Goal: Task Accomplishment & Management: Manage account settings

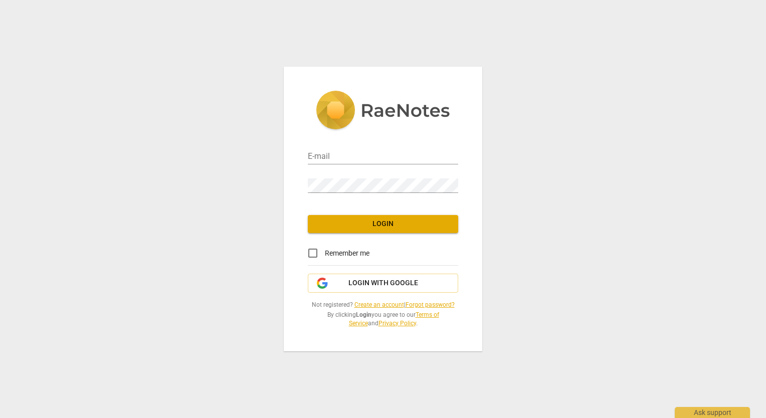
type input "plawler64@gmail.com"
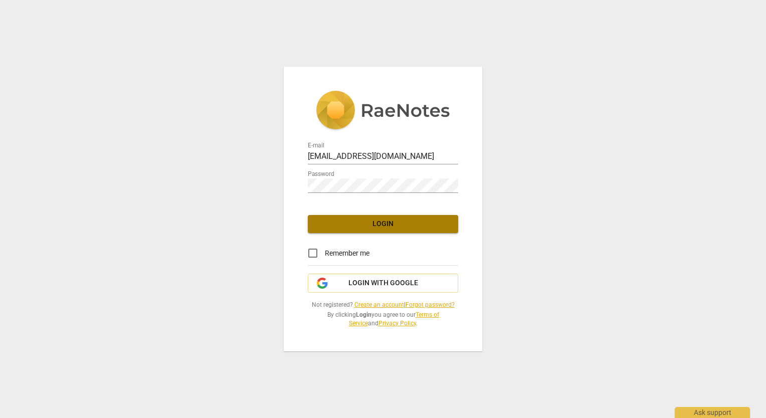
click at [398, 221] on span "Login" at bounding box center [383, 224] width 134 height 10
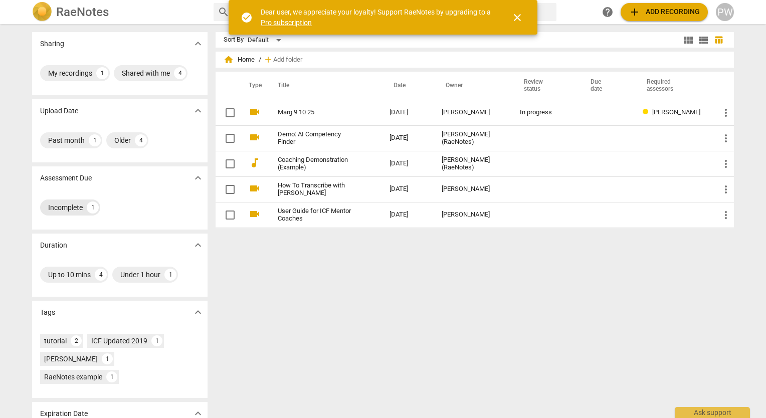
click at [68, 208] on div "Incomplete" at bounding box center [65, 208] width 35 height 10
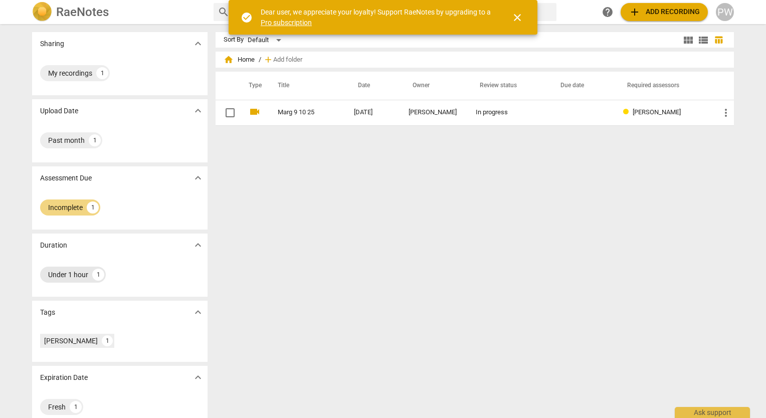
scroll to position [15, 0]
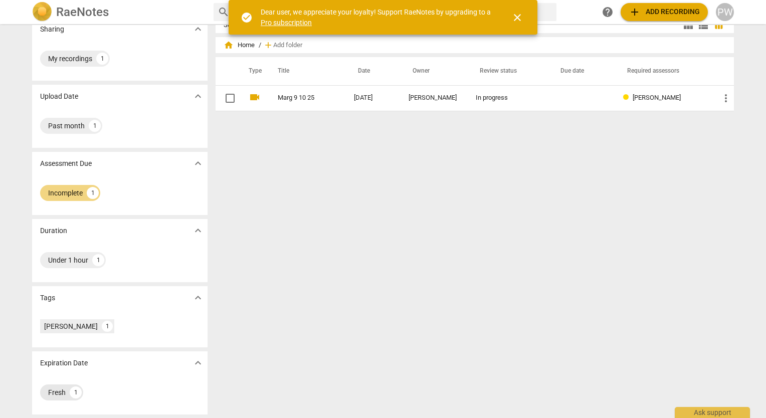
click at [53, 393] on div "Fresh" at bounding box center [57, 393] width 18 height 10
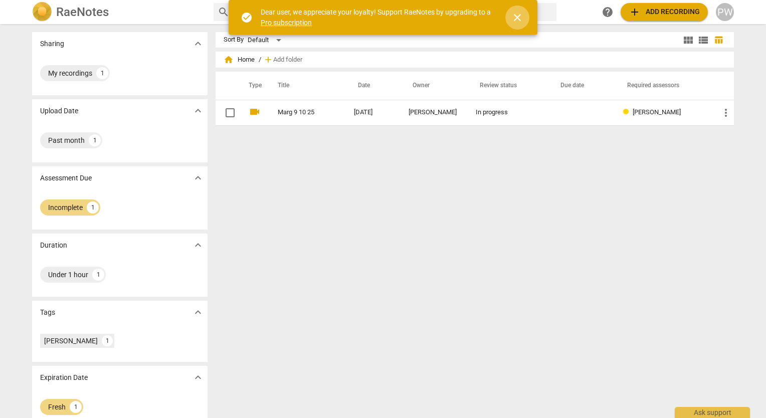
click at [522, 18] on span "close" at bounding box center [518, 18] width 12 height 12
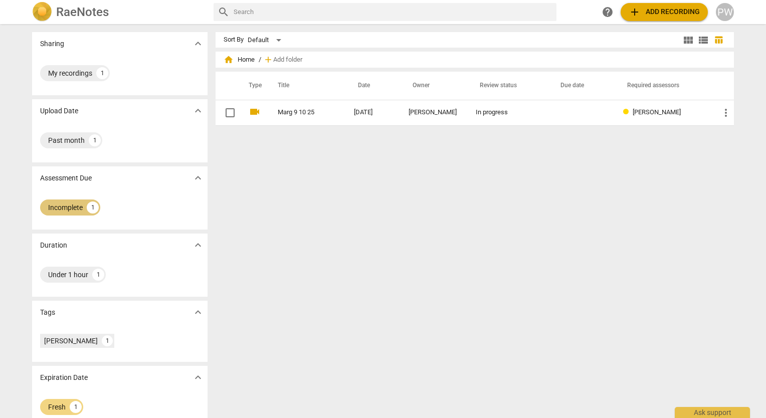
click at [56, 207] on div "Incomplete" at bounding box center [65, 208] width 35 height 10
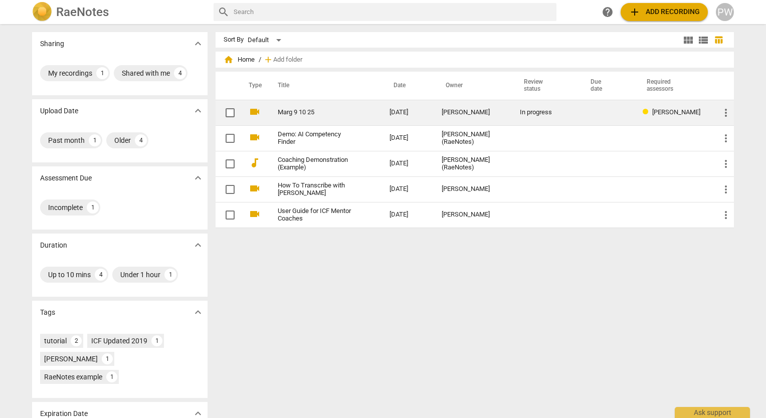
click at [520, 115] on div "In progress" at bounding box center [545, 113] width 51 height 8
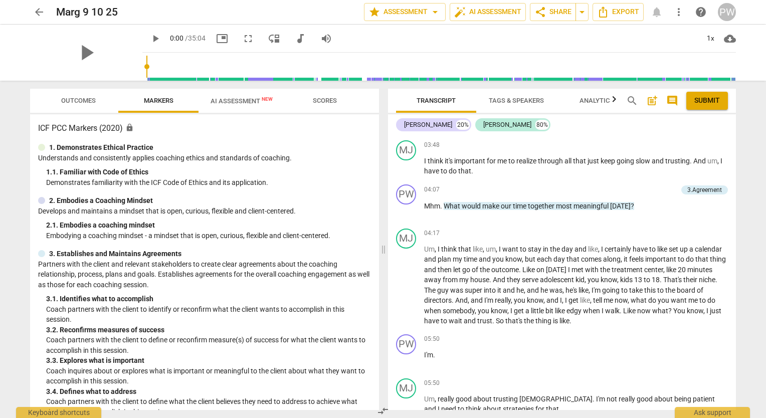
scroll to position [517, 0]
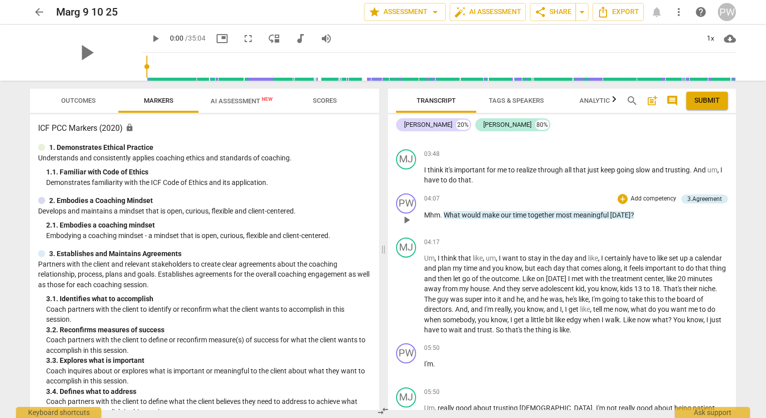
click at [660, 195] on p "Add competency" at bounding box center [654, 199] width 48 height 9
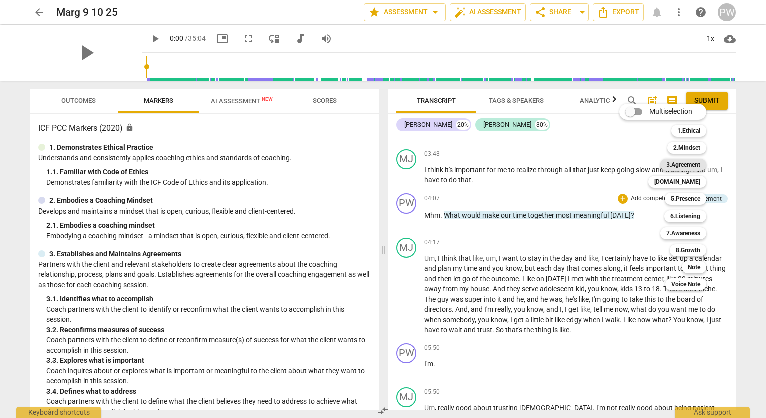
click at [693, 162] on b "3.Agreement" at bounding box center [684, 165] width 34 height 12
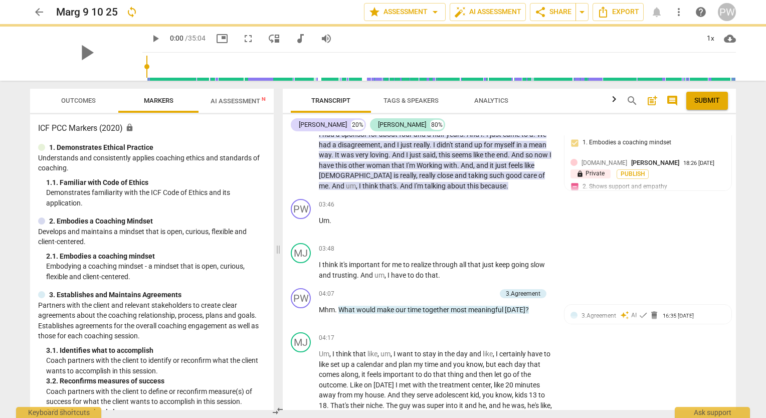
scroll to position [600, 0]
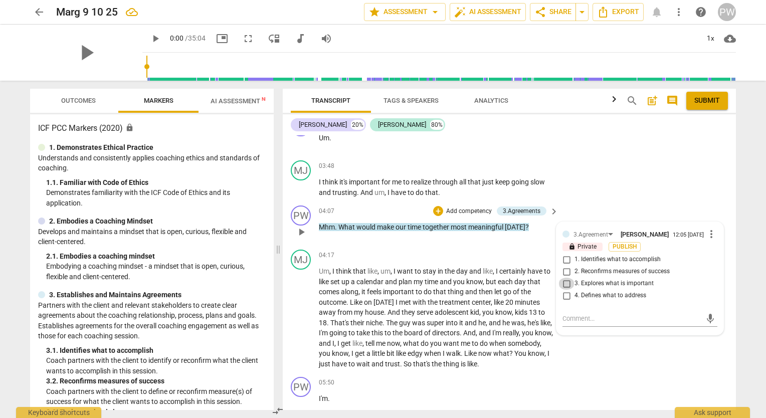
click at [563, 278] on input "3. Explores what is important" at bounding box center [567, 284] width 16 height 12
click at [564, 278] on input "3. Explores what is important" at bounding box center [567, 284] width 16 height 12
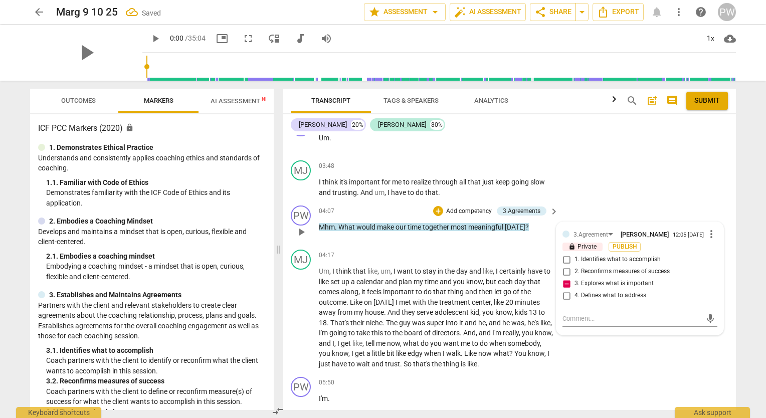
click at [589, 279] on span "3. Explores what is important" at bounding box center [614, 283] width 79 height 9
click at [575, 278] on input "3. Explores what is important" at bounding box center [567, 284] width 16 height 12
click at [589, 279] on span "3. Explores what is important" at bounding box center [614, 283] width 79 height 9
click at [575, 278] on input "3. Explores what is important" at bounding box center [567, 284] width 16 height 12
checkbox input "true"
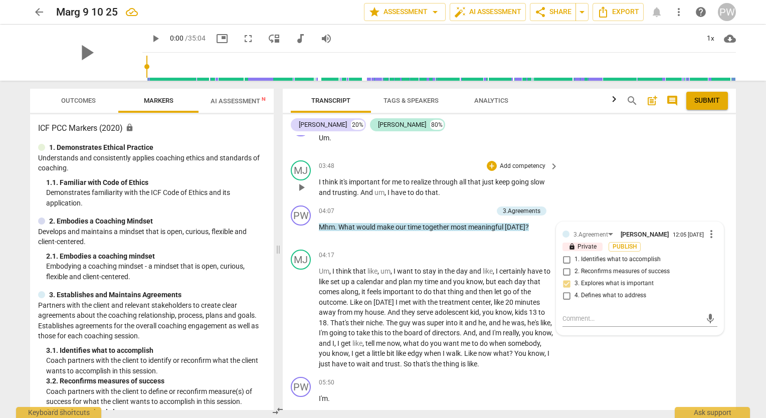
drag, startPoint x: 589, startPoint y: 267, endPoint x: 688, endPoint y: 143, distance: 159.2
click at [688, 143] on div "PW play_arrow pause 00:03 + Add competency 4.Trust keyboard_arrow_right Good mo…" at bounding box center [509, 272] width 453 height 275
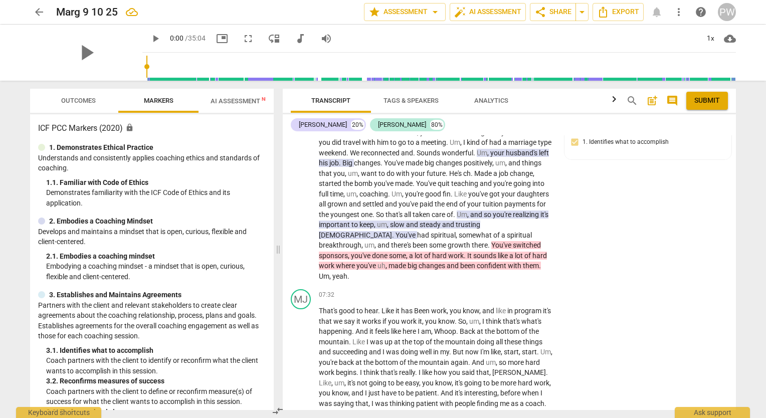
scroll to position [967, 0]
click at [418, 13] on span "star Assessment arrow_drop_down" at bounding box center [405, 12] width 73 height 12
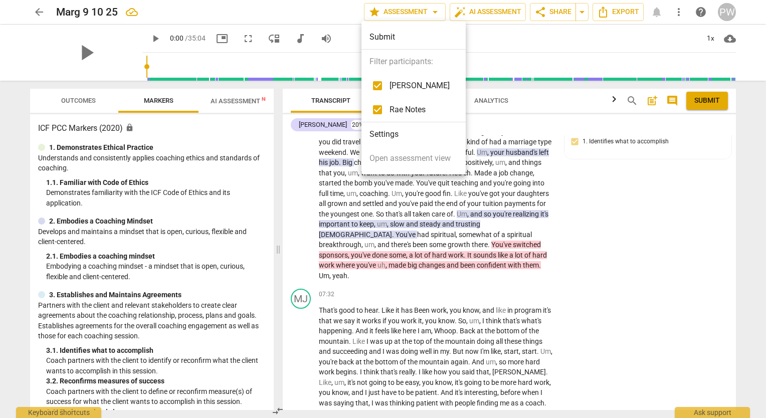
click at [496, 14] on div at bounding box center [383, 209] width 766 height 418
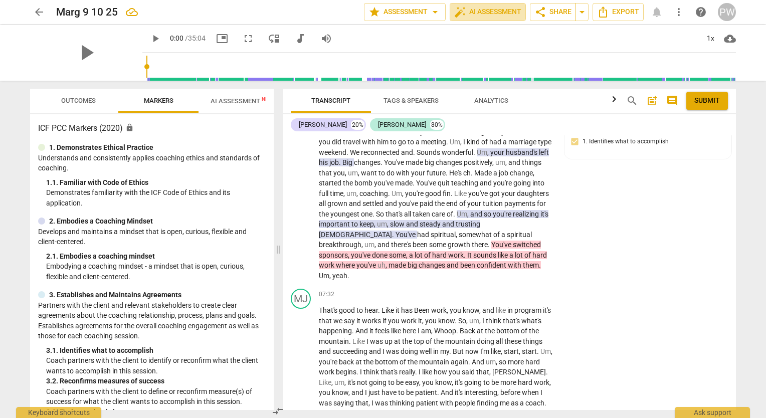
click at [496, 14] on span "auto_fix_high AI Assessment" at bounding box center [487, 12] width 67 height 12
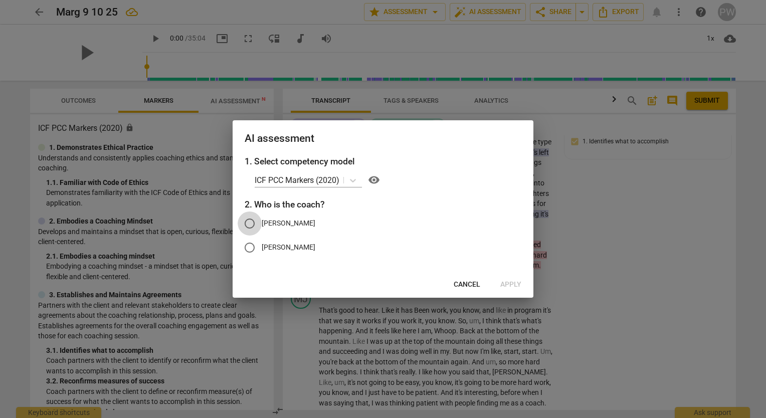
click at [252, 227] on input "[PERSON_NAME]" at bounding box center [250, 224] width 24 height 24
radio input "true"
click at [508, 286] on span "Apply" at bounding box center [511, 285] width 21 height 10
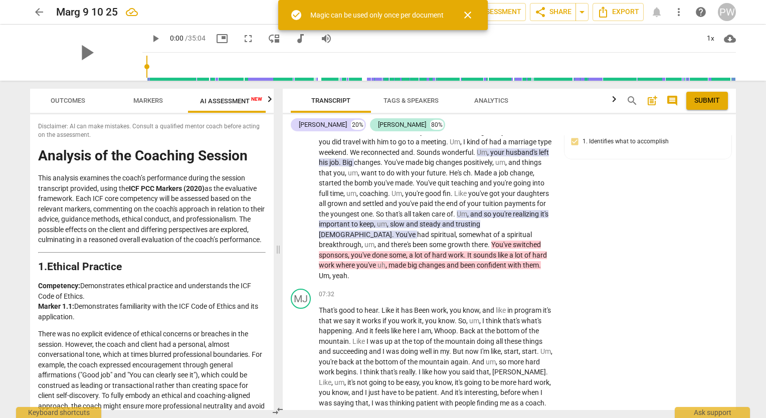
scroll to position [0, 18]
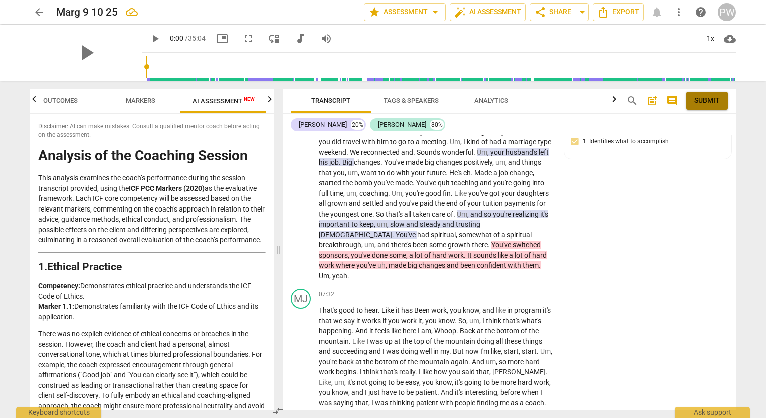
click at [710, 105] on span "Submit" at bounding box center [708, 101] width 26 height 10
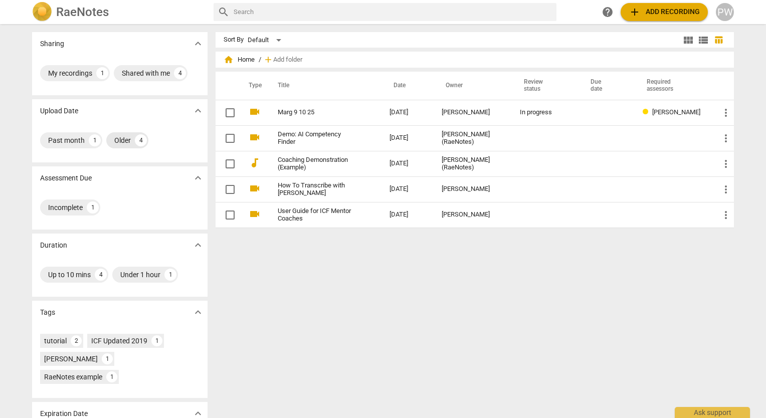
click at [138, 139] on div "4" at bounding box center [141, 140] width 12 height 12
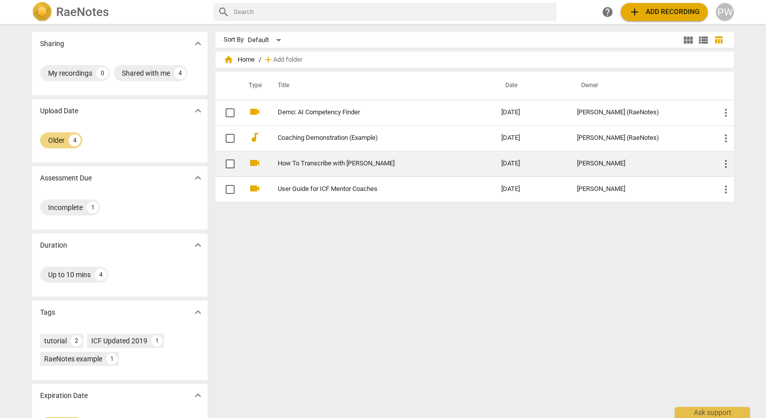
click at [344, 156] on td "How To Transcribe with RaeNotes" at bounding box center [380, 164] width 228 height 26
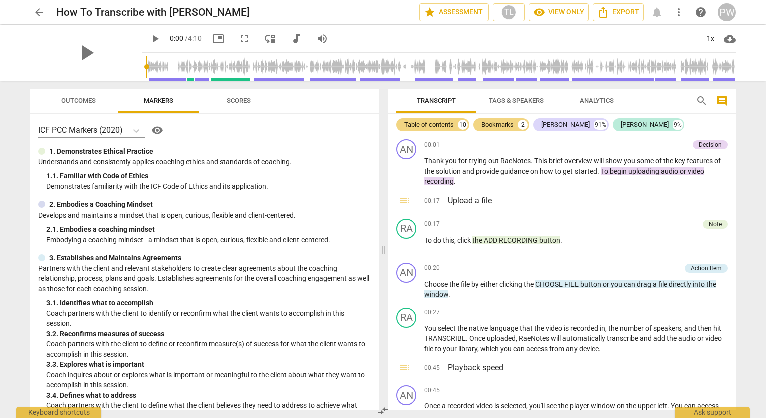
click at [244, 99] on span "Scores" at bounding box center [239, 101] width 24 height 8
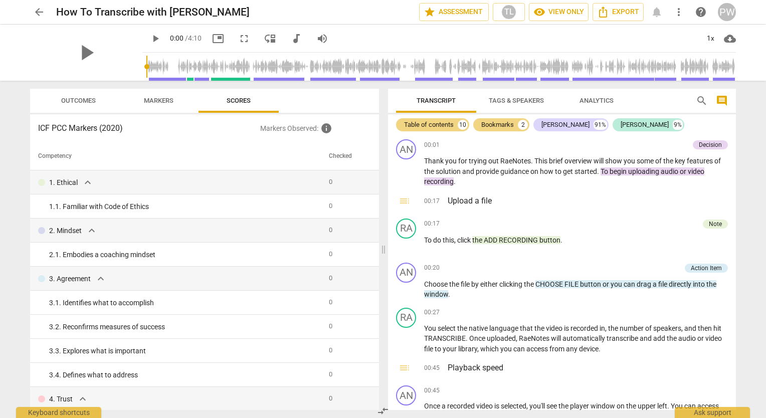
click at [90, 106] on span "Outcomes" at bounding box center [78, 101] width 59 height 14
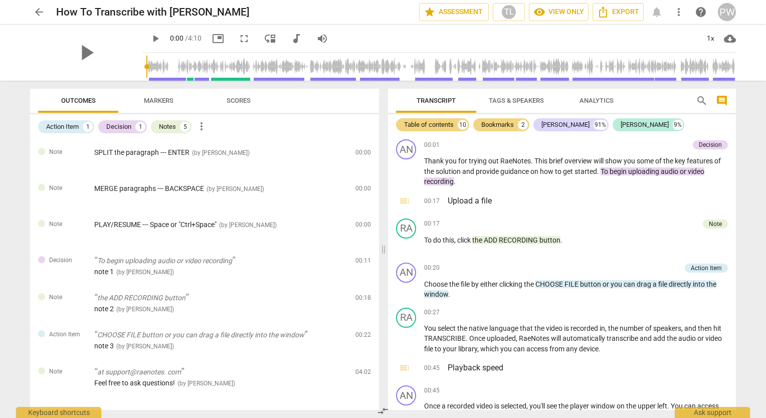
click at [243, 104] on span "Scores" at bounding box center [239, 101] width 48 height 14
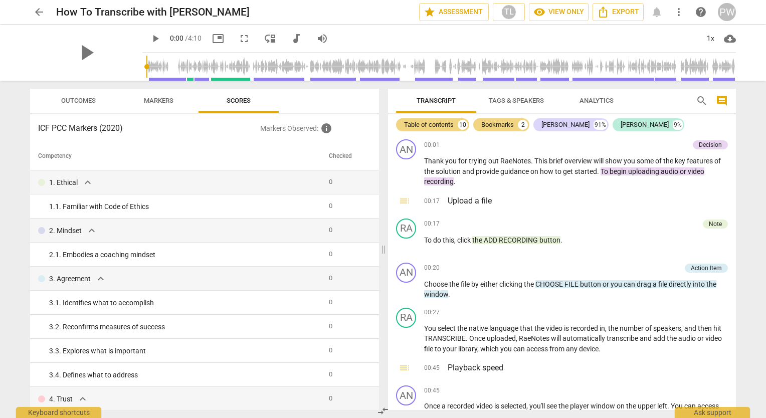
click at [38, 15] on span "arrow_back" at bounding box center [39, 12] width 12 height 12
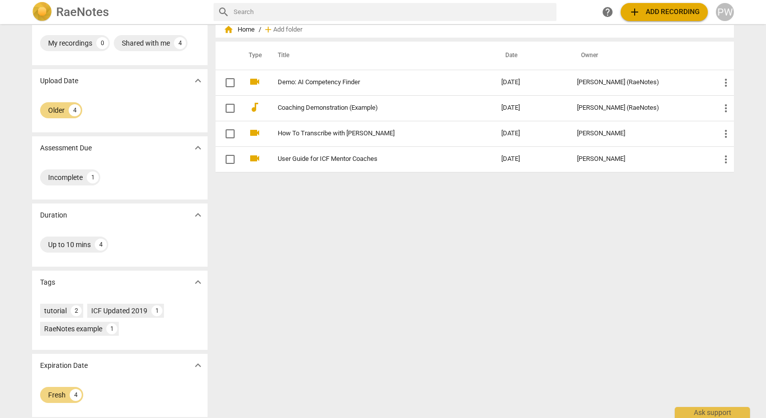
scroll to position [33, 0]
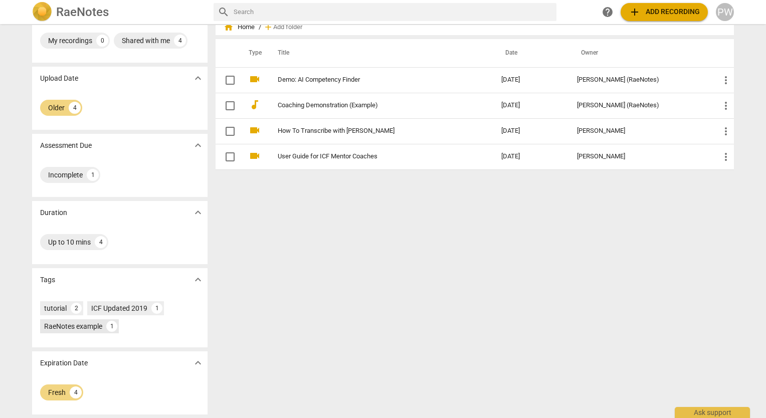
click at [96, 327] on div "RaeNotes example" at bounding box center [73, 327] width 58 height 10
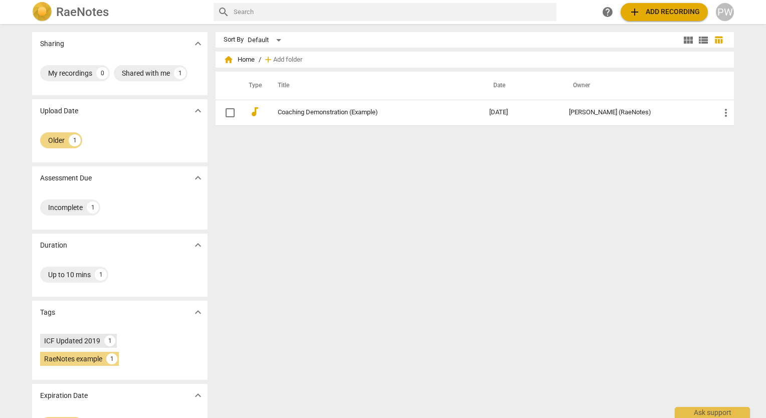
click at [87, 340] on div "ICF Updated 2019" at bounding box center [72, 341] width 56 height 10
click at [196, 309] on span "expand_more" at bounding box center [198, 312] width 12 height 12
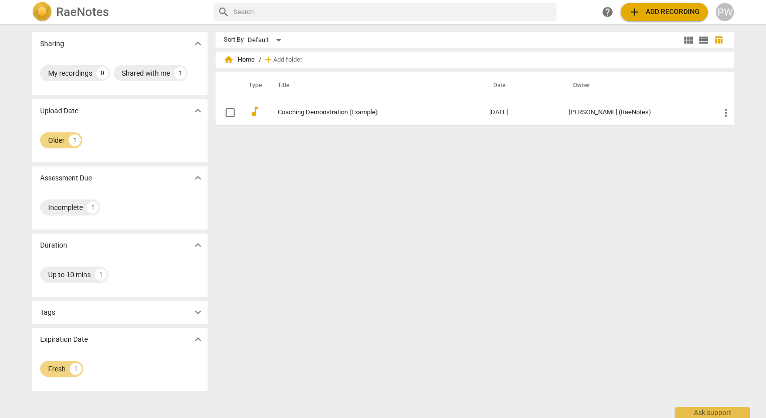
drag, startPoint x: 198, startPoint y: 252, endPoint x: 393, endPoint y: 150, distance: 220.5
click at [393, 150] on div "Sort By Default view_module view_list table_chart home Home / add Add folder Ty…" at bounding box center [479, 221] width 527 height 378
click at [280, 313] on div "Sort By Default view_module view_list table_chart home Home / add Add folder Ty…" at bounding box center [479, 221] width 527 height 378
click at [420, 128] on div "home Home / add Add folder Type Title Date Owner audiotrack Coaching Demonstrat…" at bounding box center [479, 95] width 527 height 78
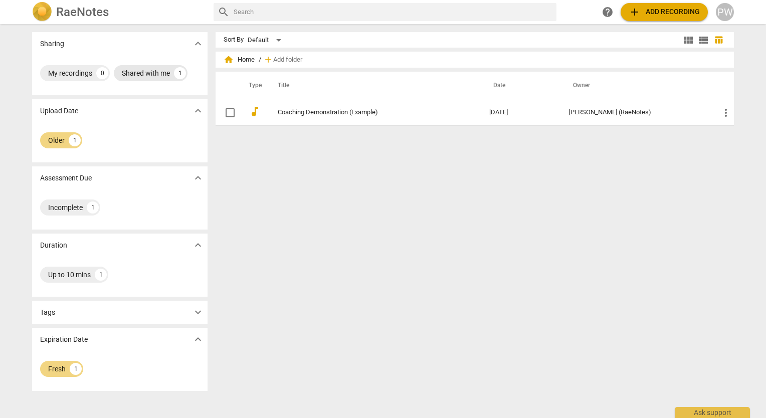
click at [150, 76] on div "Shared with me" at bounding box center [146, 73] width 48 height 10
click at [82, 73] on div "Shared with me" at bounding box center [72, 73] width 48 height 10
click at [156, 74] on div "Shared with me" at bounding box center [146, 73] width 48 height 10
click at [55, 140] on div "Older" at bounding box center [56, 140] width 17 height 10
click at [93, 307] on div "Tags expand_more" at bounding box center [120, 312] width 176 height 23
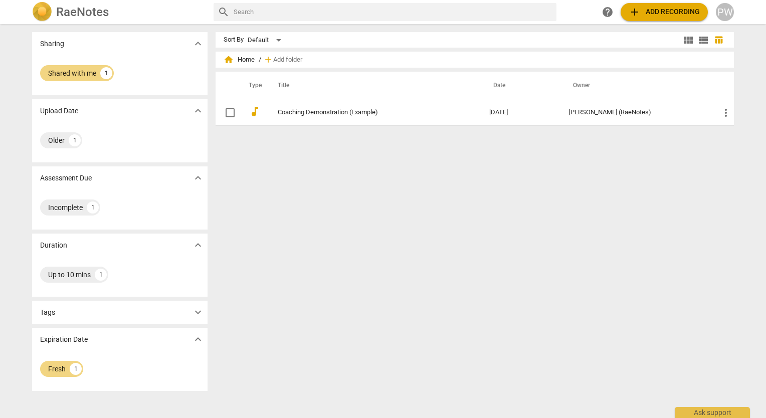
click at [114, 315] on div "Tags expand_more" at bounding box center [120, 312] width 176 height 23
click at [196, 310] on span "expand_more" at bounding box center [198, 312] width 12 height 12
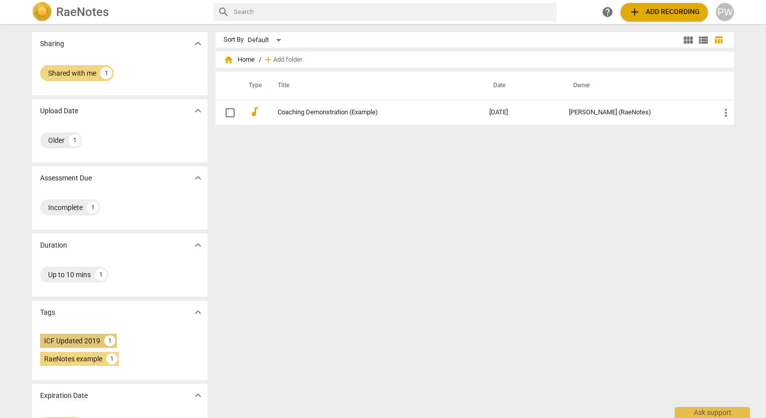
click at [108, 341] on div "1" at bounding box center [109, 341] width 11 height 11
click at [110, 358] on div "1" at bounding box center [111, 359] width 11 height 11
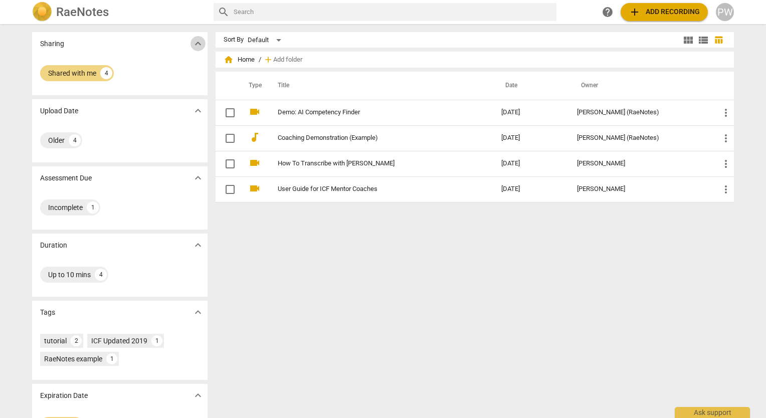
click at [193, 39] on span "expand_more" at bounding box center [198, 44] width 12 height 12
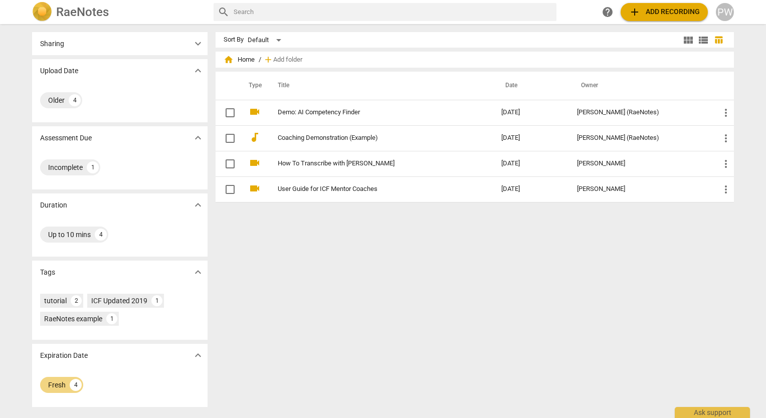
click at [199, 43] on span "expand_more" at bounding box center [198, 44] width 12 height 12
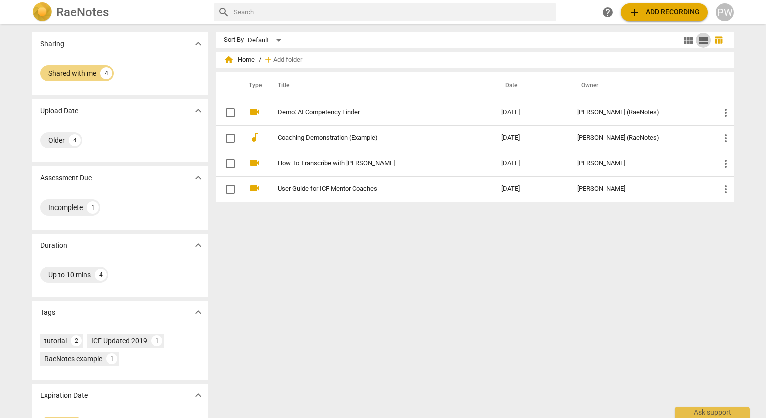
click at [698, 39] on span "view_list" at bounding box center [704, 40] width 12 height 12
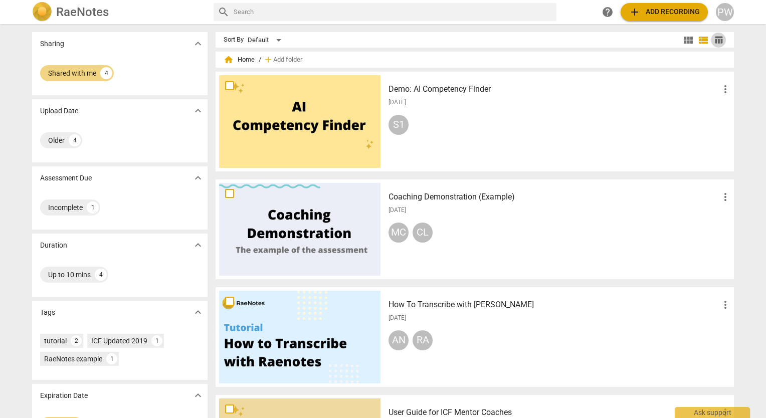
click at [716, 39] on span "table_chart" at bounding box center [719, 40] width 10 height 10
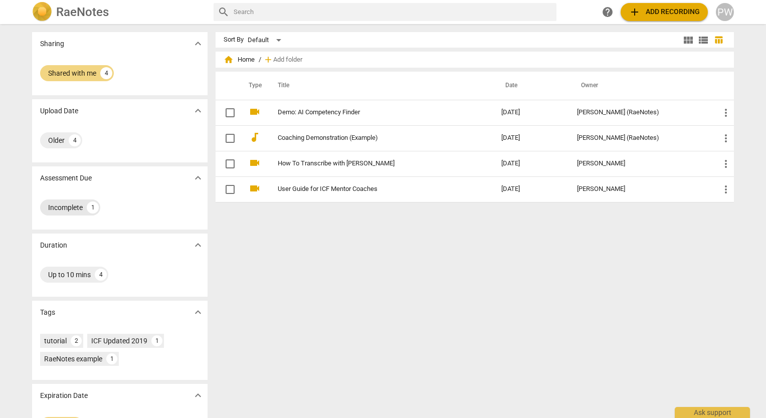
click at [65, 206] on div "Incomplete" at bounding box center [65, 208] width 35 height 10
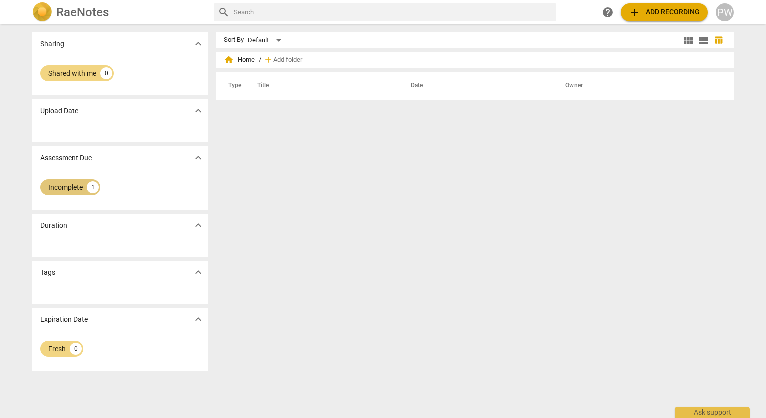
click at [63, 187] on div "Incomplete" at bounding box center [65, 188] width 35 height 10
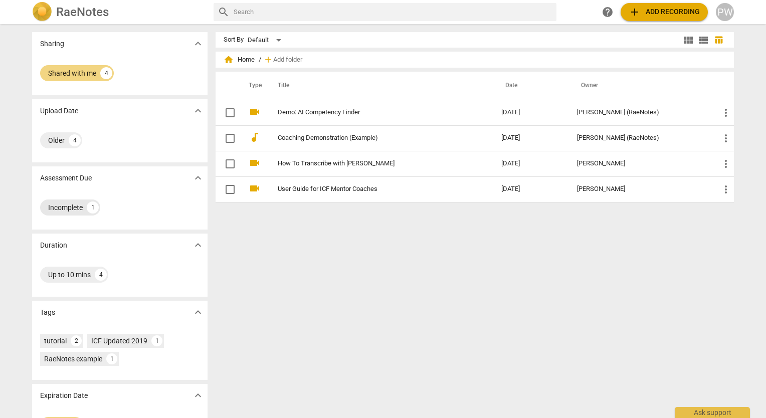
click at [89, 210] on div "1" at bounding box center [93, 208] width 12 height 12
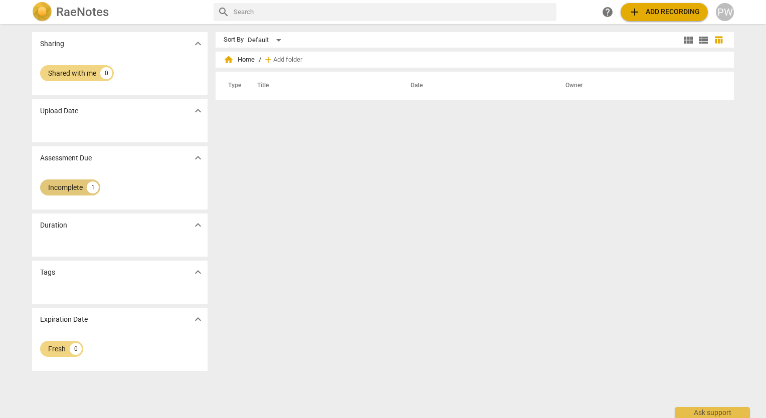
click at [92, 182] on div "1" at bounding box center [93, 188] width 12 height 12
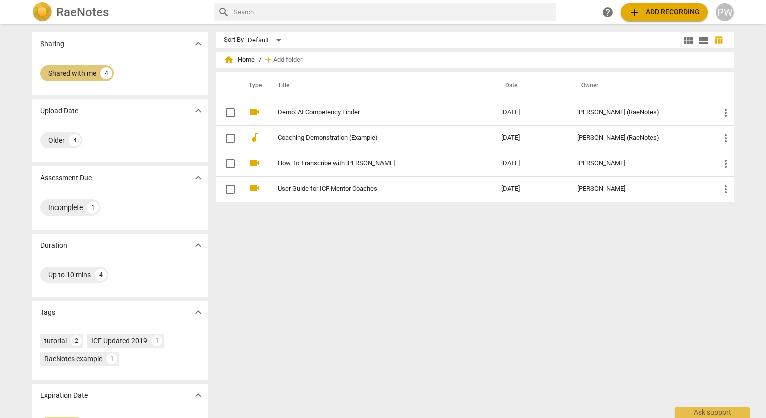
click at [78, 70] on div "Shared with me" at bounding box center [72, 73] width 48 height 10
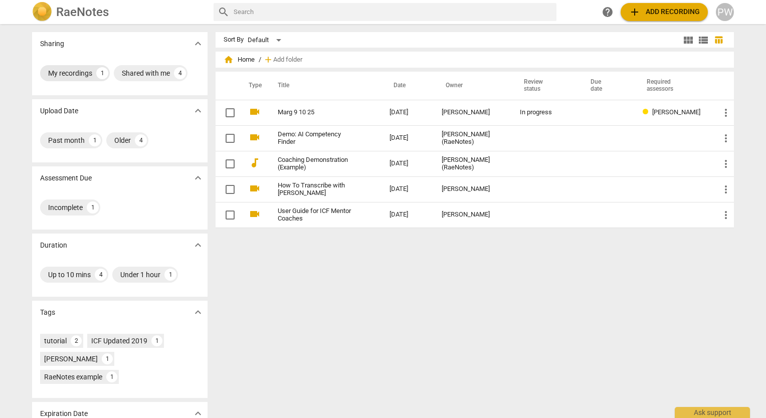
click at [91, 72] on div "My recordings 1" at bounding box center [75, 73] width 70 height 16
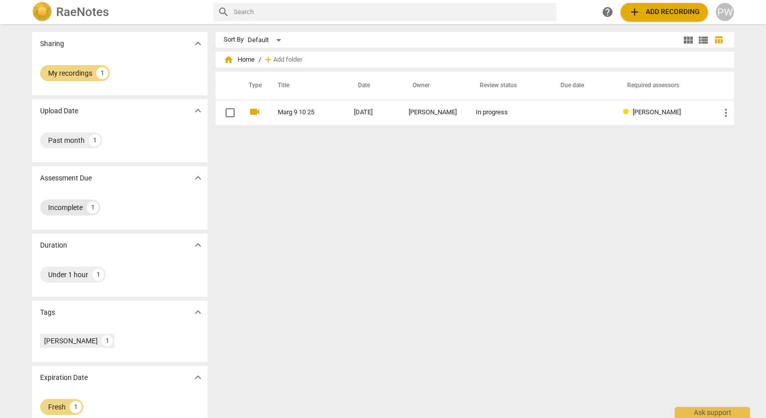
click at [64, 212] on div "Incomplete" at bounding box center [65, 208] width 35 height 10
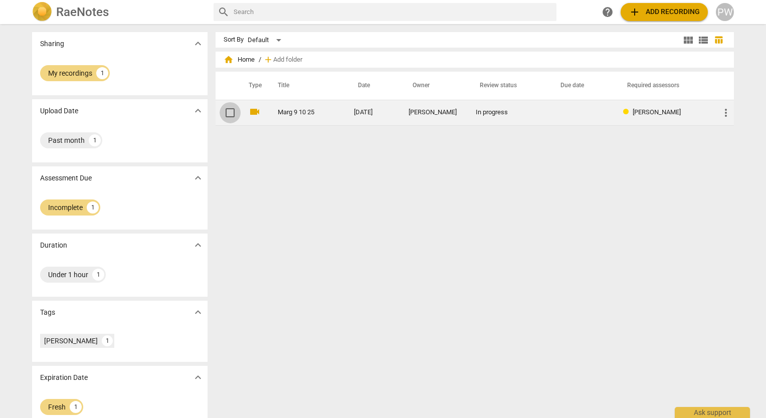
click at [229, 115] on input "checkbox" at bounding box center [230, 113] width 21 height 12
checkbox input "false"
click at [229, 113] on input "checkbox" at bounding box center [230, 113] width 21 height 12
click at [721, 110] on span "more_vert" at bounding box center [726, 113] width 12 height 12
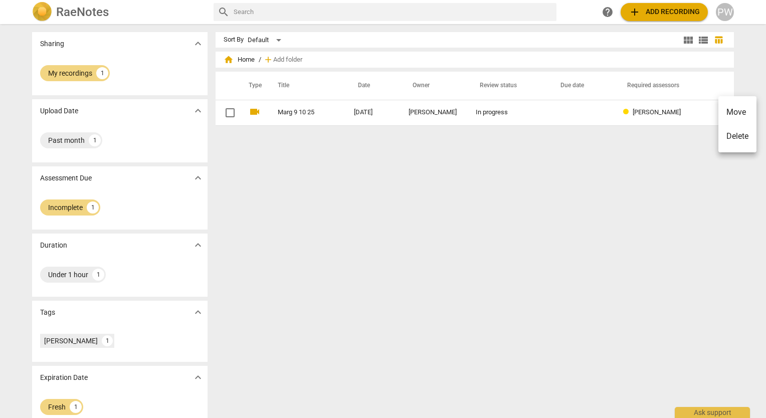
click at [664, 185] on div at bounding box center [383, 209] width 766 height 418
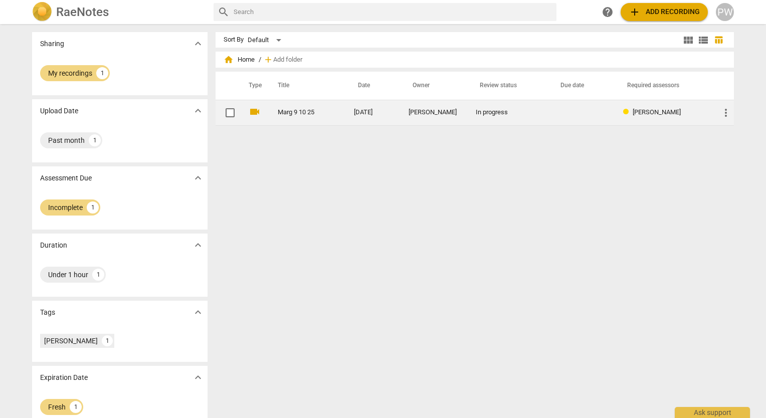
click at [369, 108] on td "2025-09-10" at bounding box center [373, 113] width 55 height 26
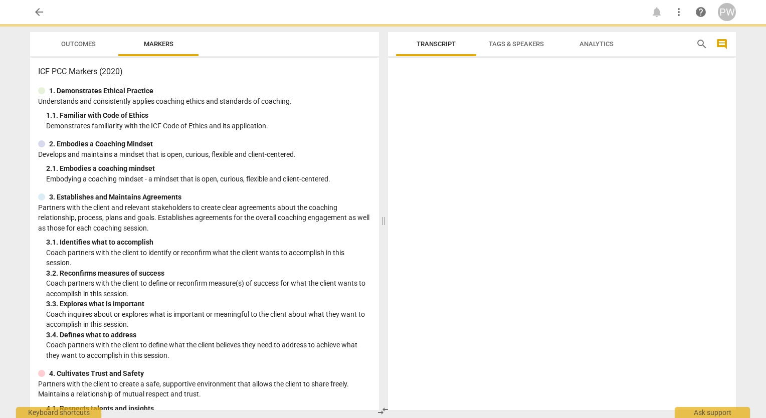
click at [369, 108] on div "ICF PCC Markers (2020) 1. Demonstrates Ethical Practice Understands and consist…" at bounding box center [204, 234] width 349 height 353
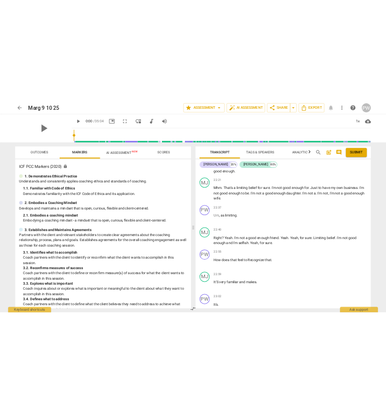
scroll to position [3610, 0]
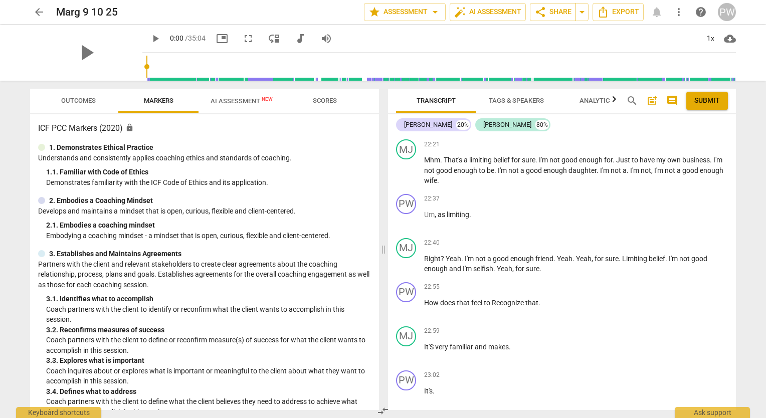
click at [713, 99] on span "Submit" at bounding box center [708, 101] width 26 height 10
click at [42, 14] on span "arrow_back" at bounding box center [39, 12] width 12 height 12
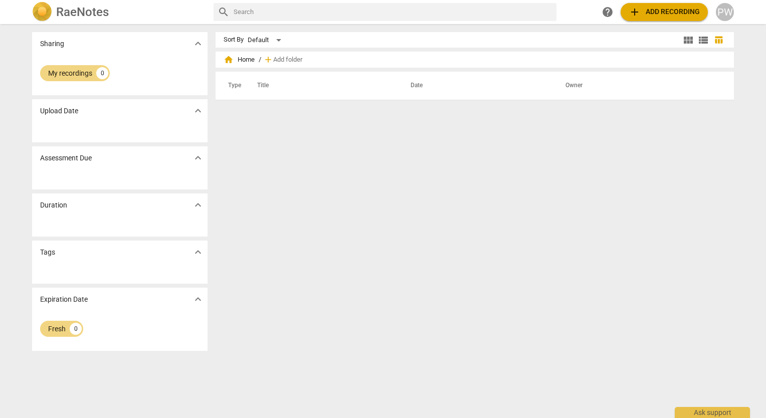
click at [665, 14] on span "add Add recording" at bounding box center [664, 12] width 71 height 12
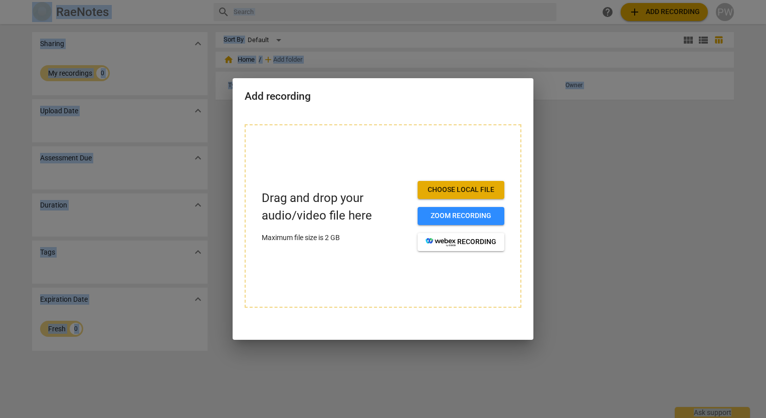
drag, startPoint x: 665, startPoint y: 14, endPoint x: 734, endPoint y: -31, distance: 82.6
click at [734, 0] on html "RaeNotes search help add Add recording PW Sharing expand_more My recordings 0 U…" at bounding box center [383, 0] width 766 height 0
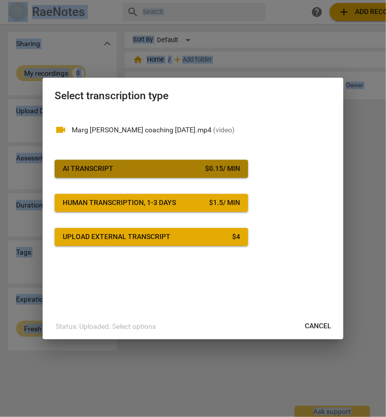
click at [136, 167] on span "AI Transcript $ 0.15 / min" at bounding box center [152, 169] width 178 height 10
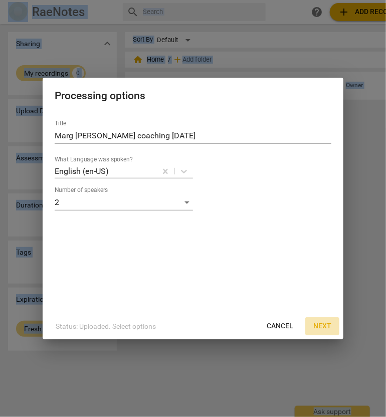
click at [321, 329] on span "Next" at bounding box center [323, 327] width 18 height 10
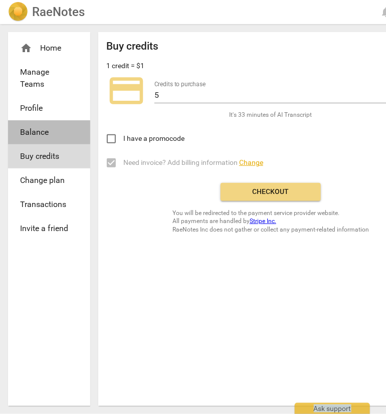
click at [62, 137] on span "Balance" at bounding box center [45, 132] width 50 height 12
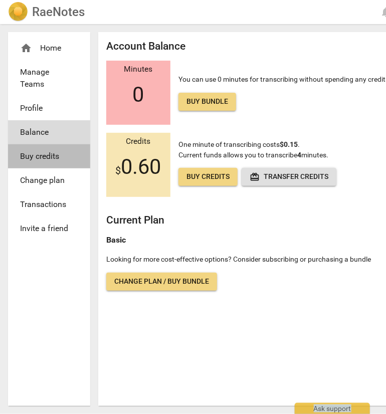
click at [58, 162] on span "Buy credits" at bounding box center [45, 156] width 50 height 12
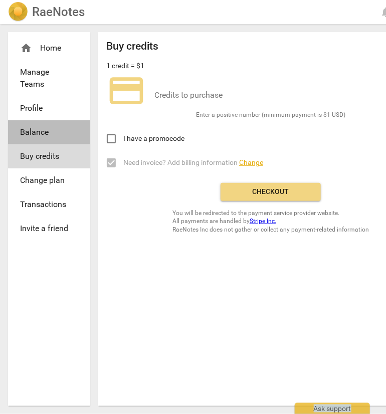
click at [60, 135] on span "Balance" at bounding box center [45, 132] width 50 height 12
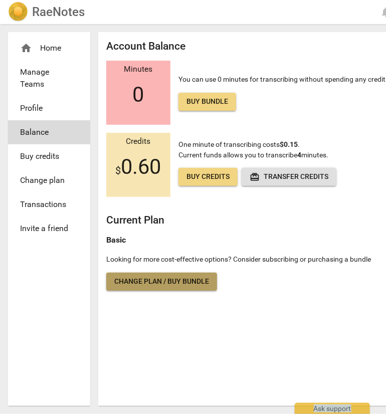
click at [187, 288] on link "Change plan / Buy bundle" at bounding box center [161, 282] width 111 height 18
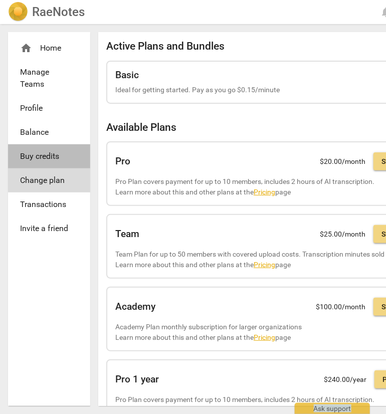
click at [51, 158] on span "Buy credits" at bounding box center [45, 156] width 50 height 12
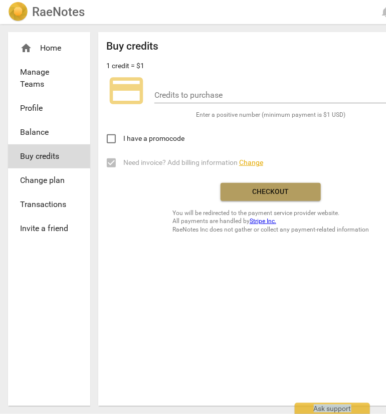
click at [260, 196] on span "Checkout" at bounding box center [271, 192] width 84 height 10
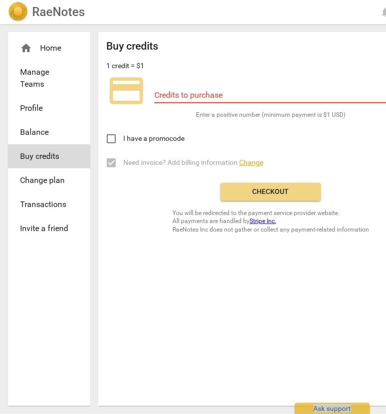
click at [261, 190] on span "Checkout" at bounding box center [271, 192] width 84 height 10
click at [243, 85] on div "Credits to purchase" at bounding box center [291, 92] width 273 height 23
click at [235, 98] on input "number" at bounding box center [291, 96] width 273 height 15
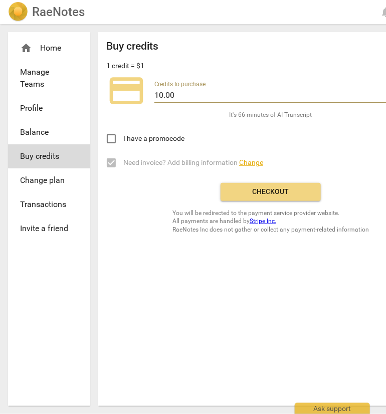
type input "10.00"
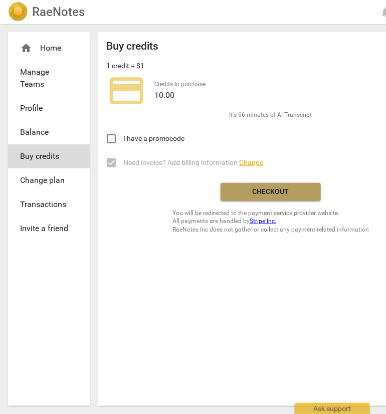
click at [297, 196] on span "Checkout" at bounding box center [271, 192] width 84 height 10
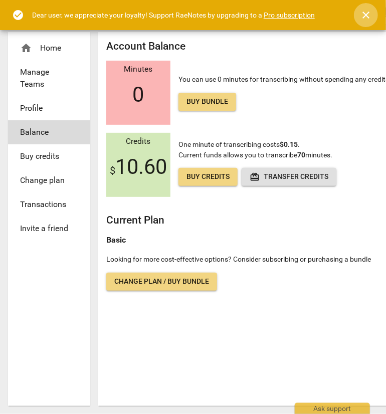
click at [367, 12] on span "close" at bounding box center [366, 15] width 12 height 12
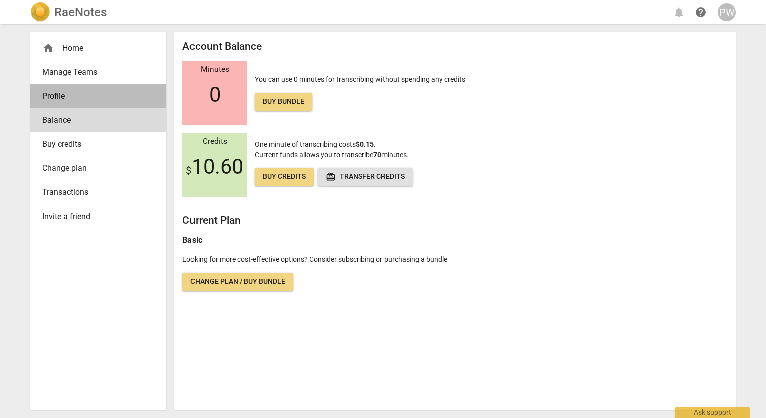
click at [50, 90] on span "Profile" at bounding box center [94, 96] width 104 height 12
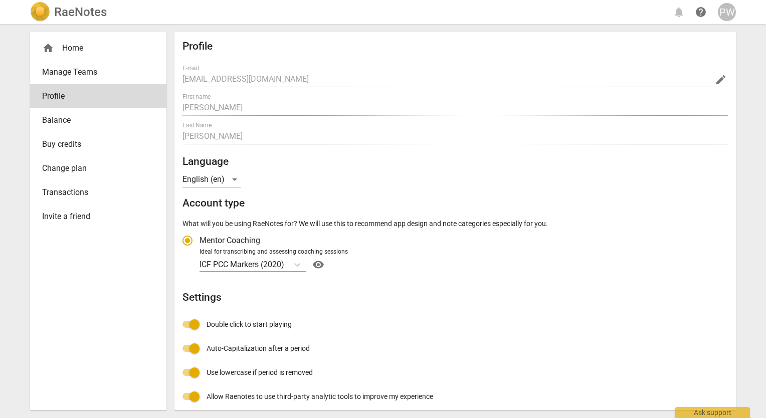
radio input "false"
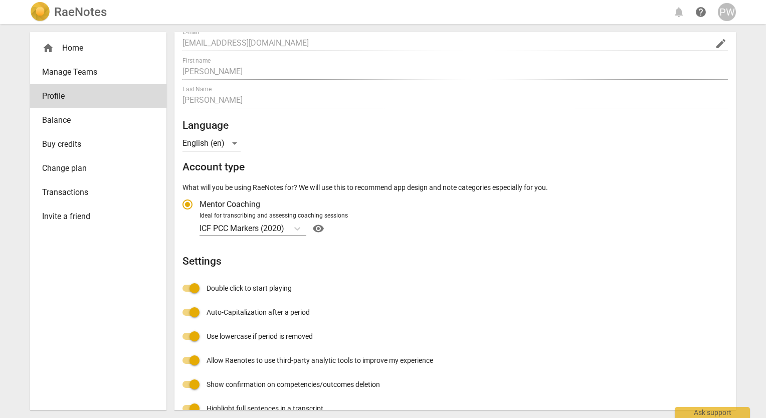
scroll to position [78, 0]
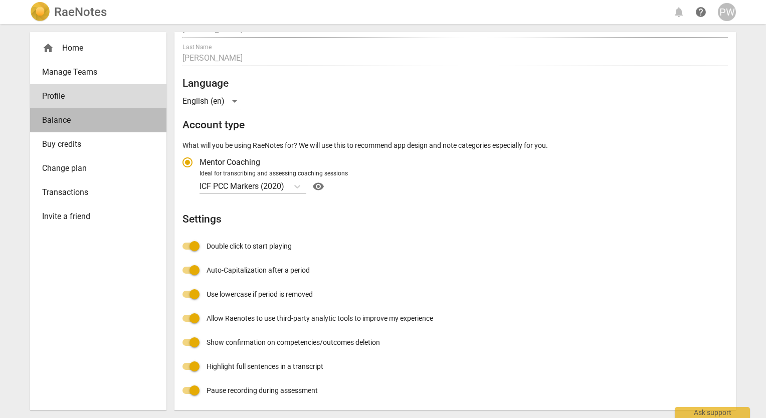
click at [50, 119] on span "Balance" at bounding box center [94, 120] width 104 height 12
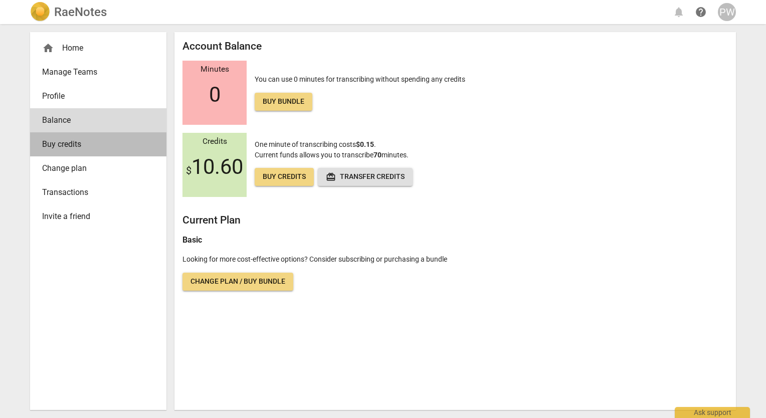
click at [54, 145] on span "Buy credits" at bounding box center [94, 144] width 104 height 12
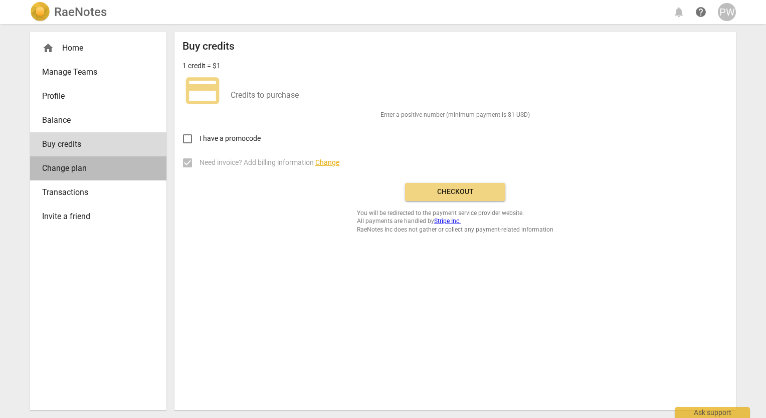
click at [59, 173] on span "Change plan" at bounding box center [94, 169] width 104 height 12
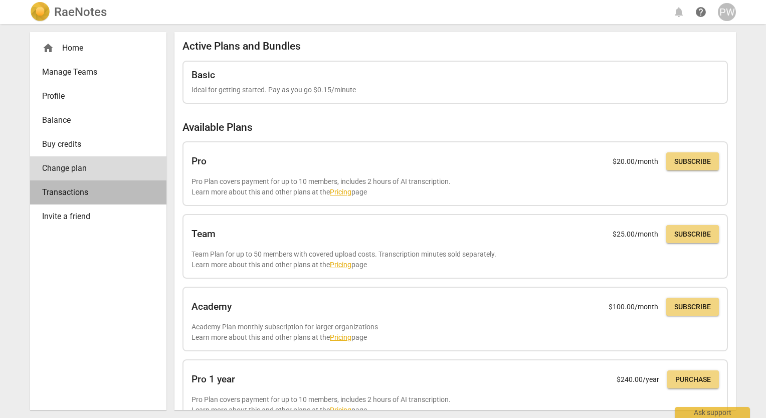
click at [58, 195] on span "Transactions" at bounding box center [94, 193] width 104 height 12
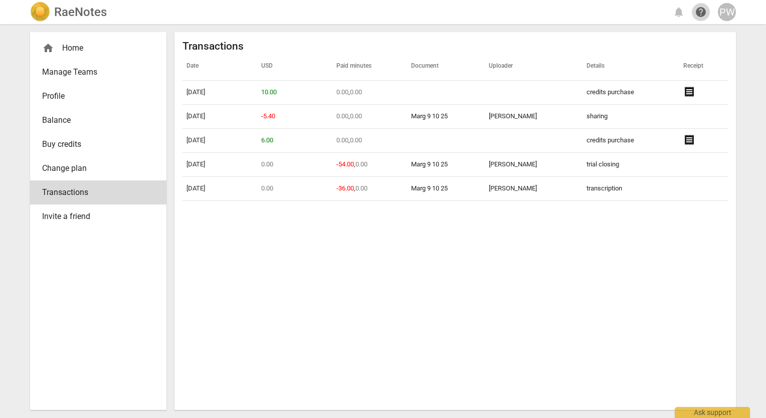
click at [386, 11] on span "help" at bounding box center [701, 12] width 12 height 12
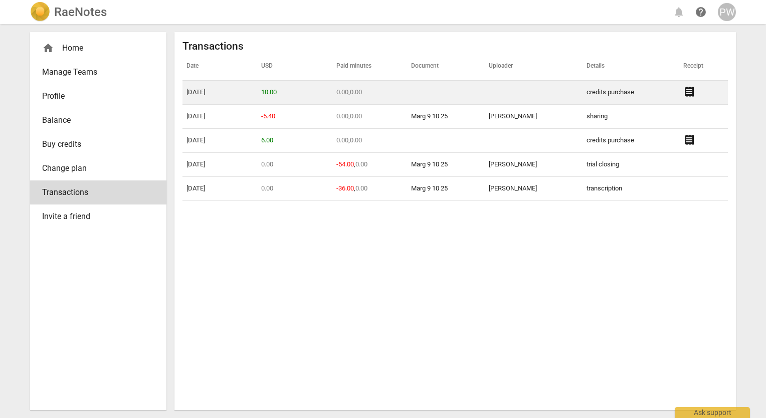
click at [386, 89] on span "receipt" at bounding box center [690, 92] width 12 height 12
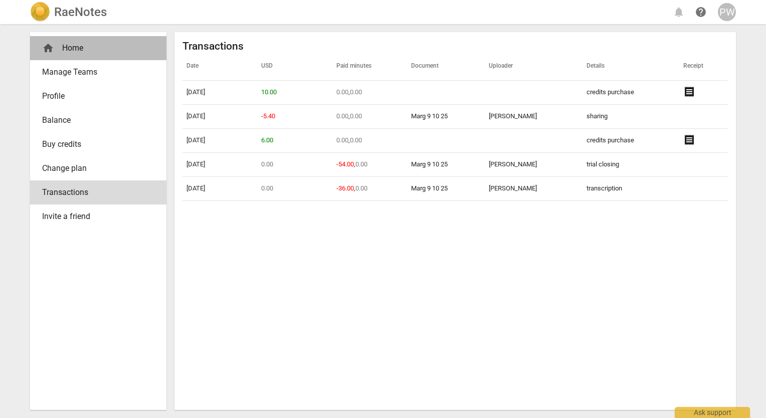
click at [94, 55] on div "home Home" at bounding box center [98, 48] width 136 height 24
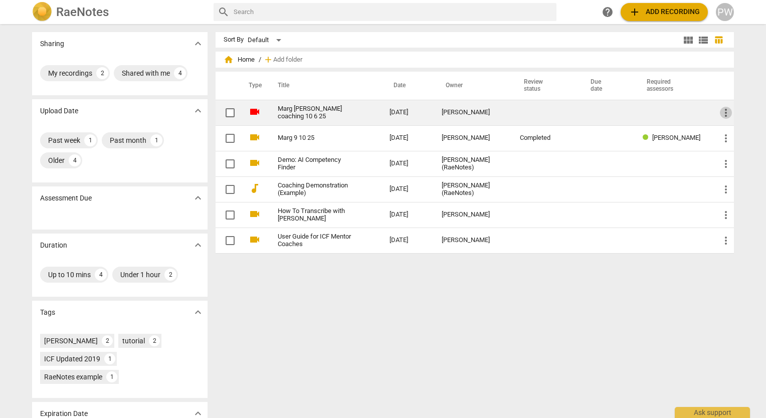
click at [386, 110] on span "more_vert" at bounding box center [726, 113] width 12 height 12
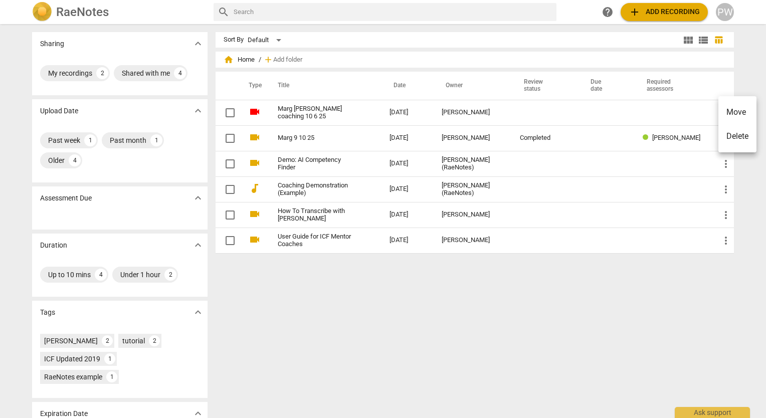
click at [386, 116] on div at bounding box center [383, 209] width 766 height 418
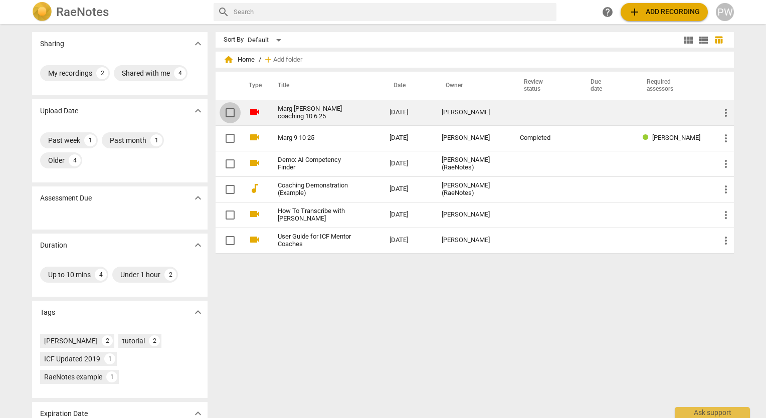
click at [231, 111] on input "checkbox" at bounding box center [230, 113] width 21 height 12
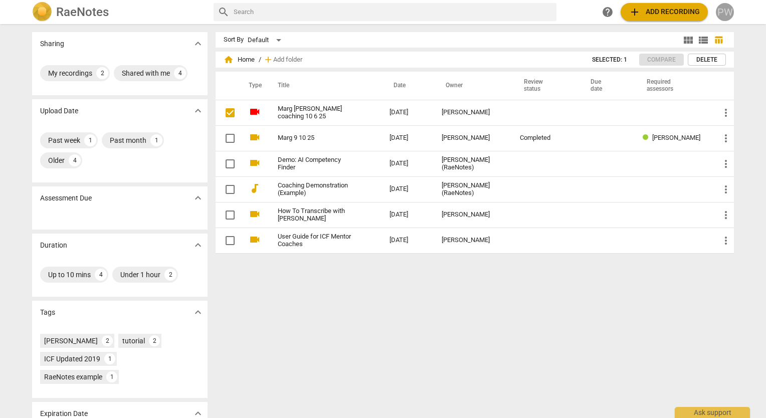
click at [386, 8] on div "PW" at bounding box center [725, 12] width 18 height 18
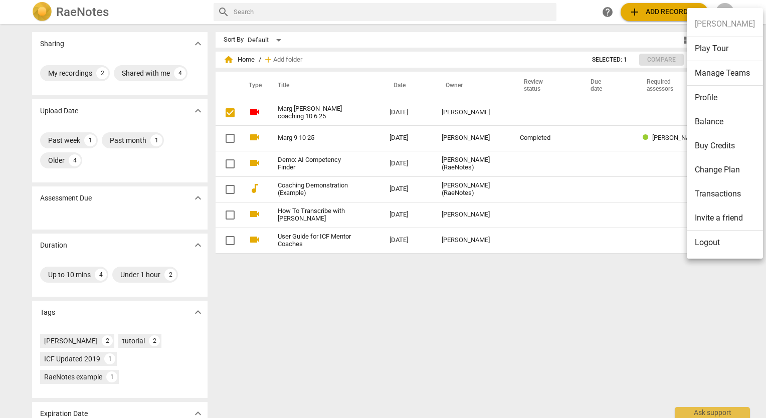
click at [386, 276] on div at bounding box center [383, 209] width 766 height 418
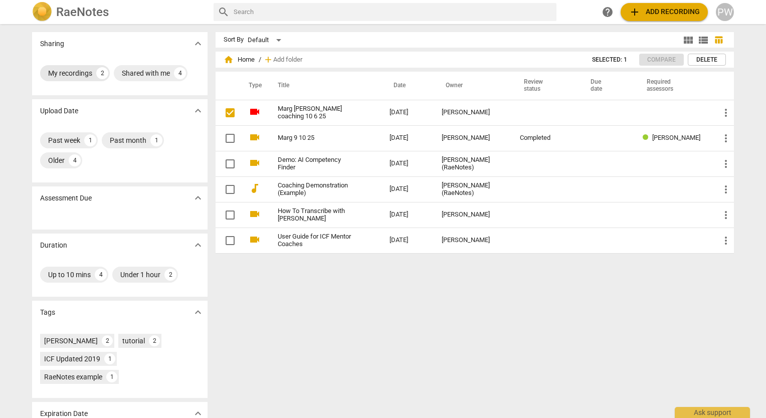
click at [76, 73] on div "My recordings" at bounding box center [70, 73] width 44 height 10
checkbox input "true"
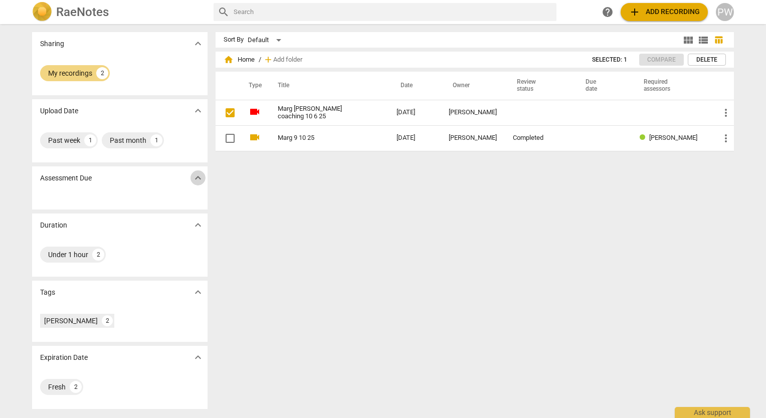
click at [200, 175] on span "expand_more" at bounding box center [198, 178] width 12 height 12
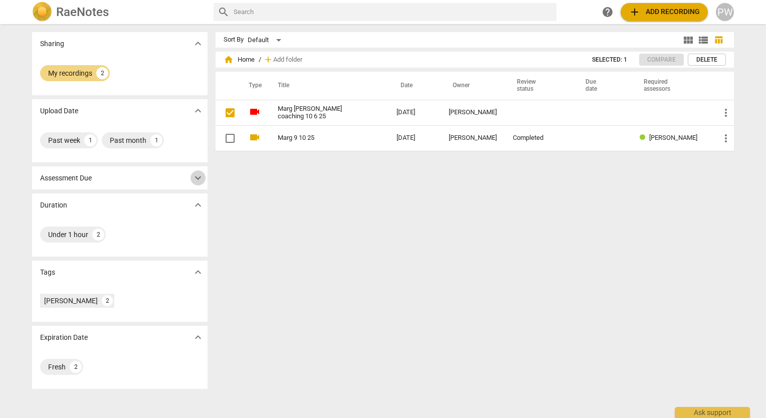
click at [200, 175] on span "expand_more" at bounding box center [198, 178] width 12 height 12
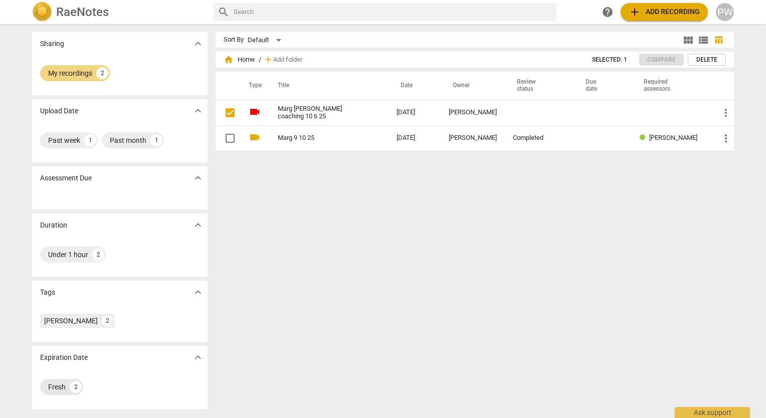
click at [74, 387] on div "2" at bounding box center [76, 387] width 12 height 12
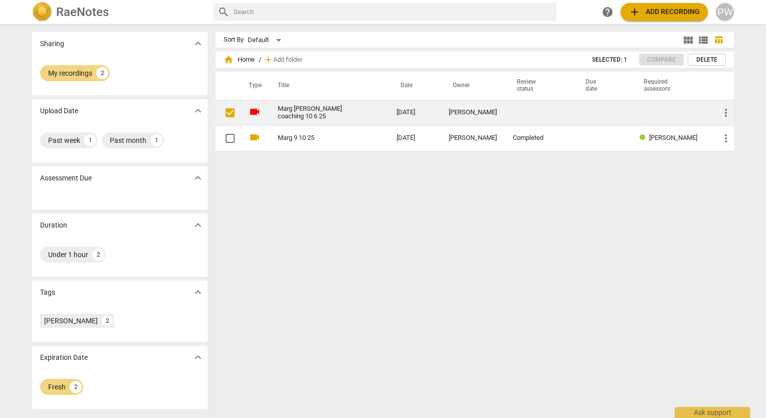
click at [386, 109] on td "2025-10-06" at bounding box center [415, 113] width 52 height 26
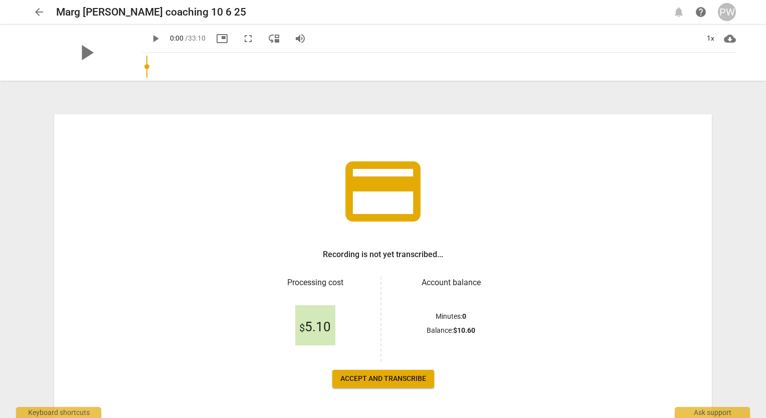
click at [386, 109] on div "credit_card Recording is not yet transcribed... Processing cost $ 5.10 Account …" at bounding box center [383, 250] width 722 height 336
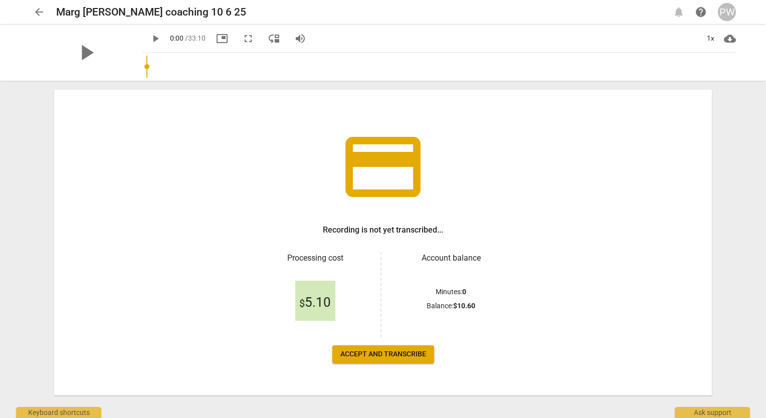
scroll to position [34, 0]
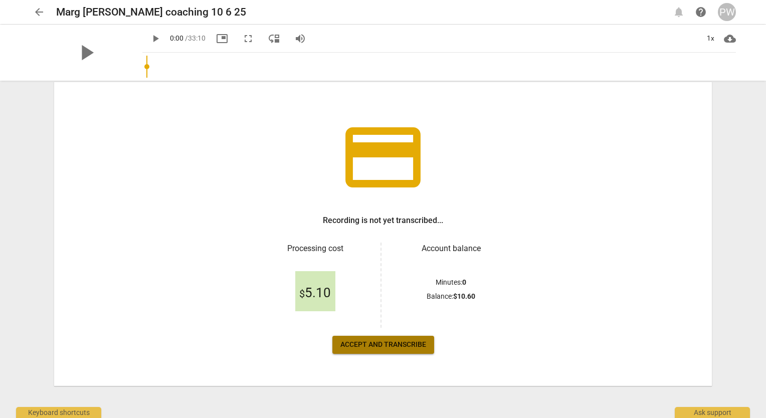
click at [386, 342] on span "Accept and transcribe" at bounding box center [384, 345] width 86 height 10
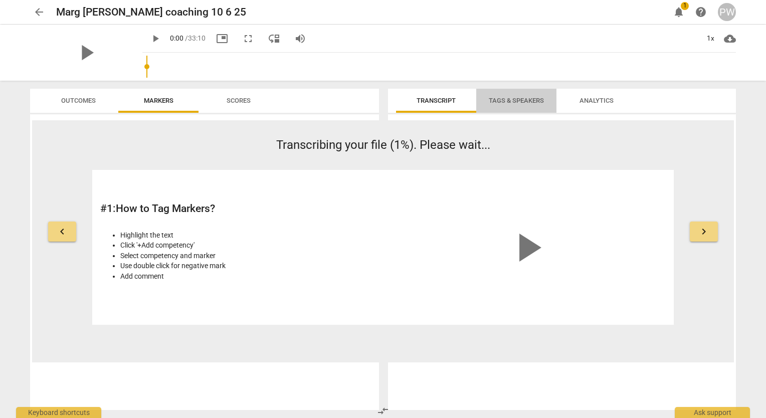
click at [386, 99] on span "Tags & Speakers" at bounding box center [516, 101] width 55 height 8
click at [386, 230] on span "keyboard_arrow_right" at bounding box center [704, 232] width 12 height 12
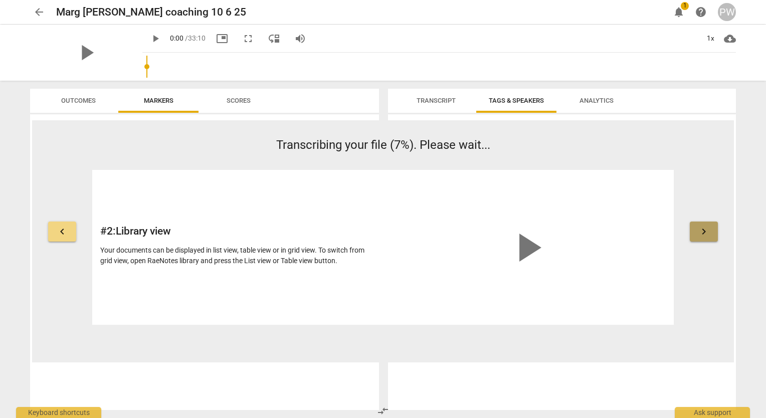
click at [386, 230] on span "keyboard_arrow_right" at bounding box center [704, 232] width 12 height 12
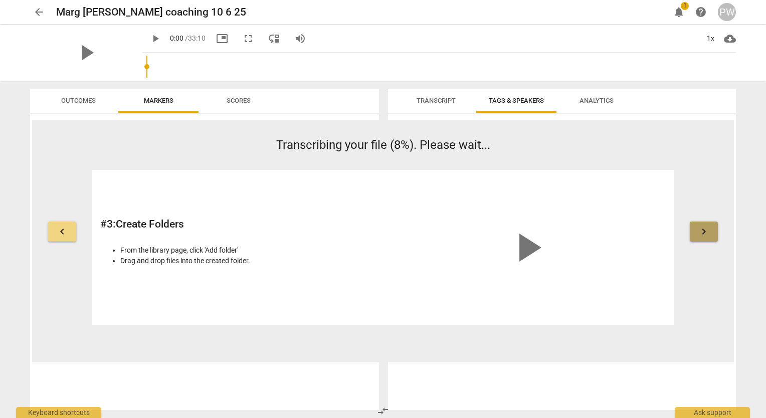
click at [386, 230] on span "keyboard_arrow_right" at bounding box center [704, 232] width 12 height 12
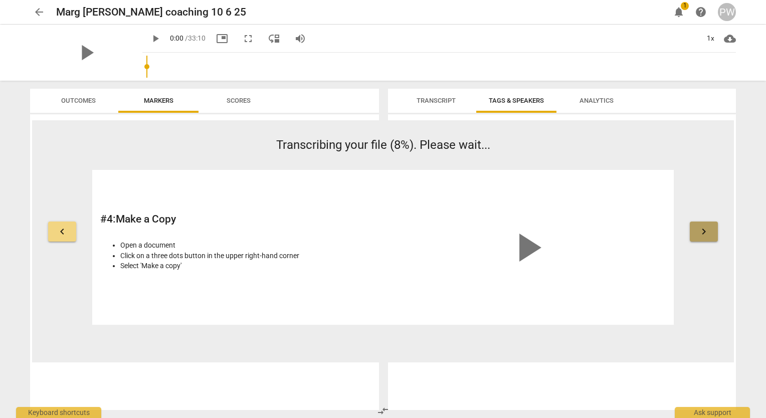
click at [386, 230] on span "keyboard_arrow_right" at bounding box center [704, 232] width 12 height 12
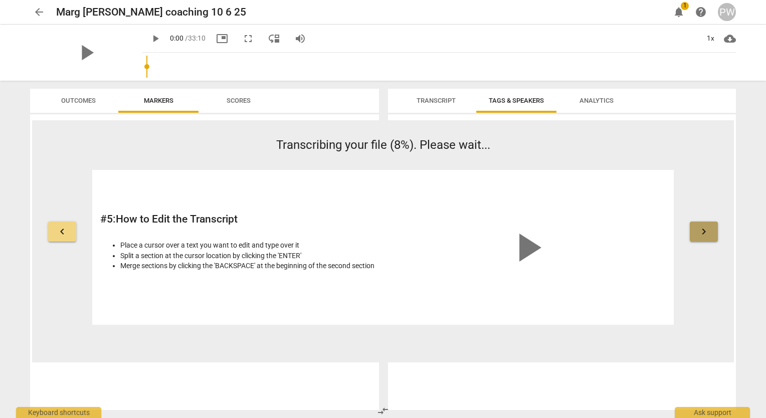
click at [386, 230] on span "keyboard_arrow_right" at bounding box center [704, 232] width 12 height 12
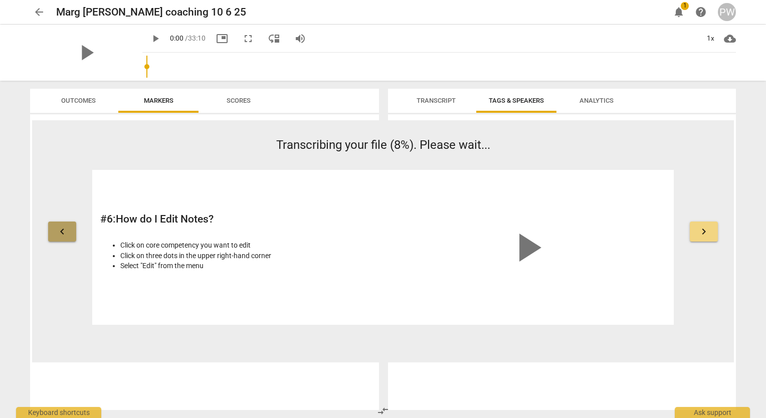
click at [64, 231] on span "keyboard_arrow_left" at bounding box center [62, 232] width 12 height 12
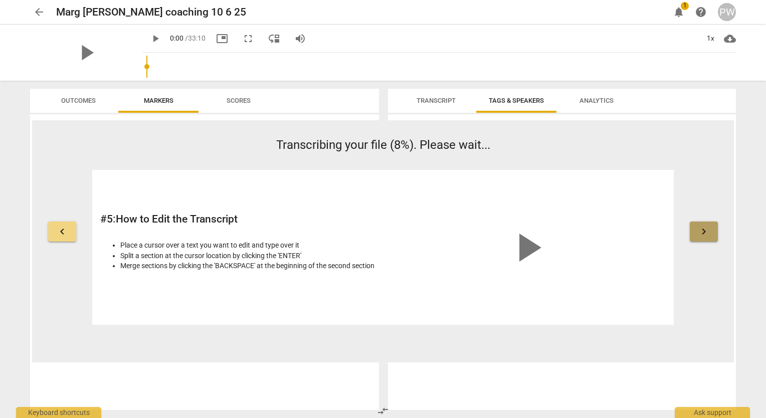
click at [386, 234] on span "keyboard_arrow_right" at bounding box center [704, 232] width 12 height 12
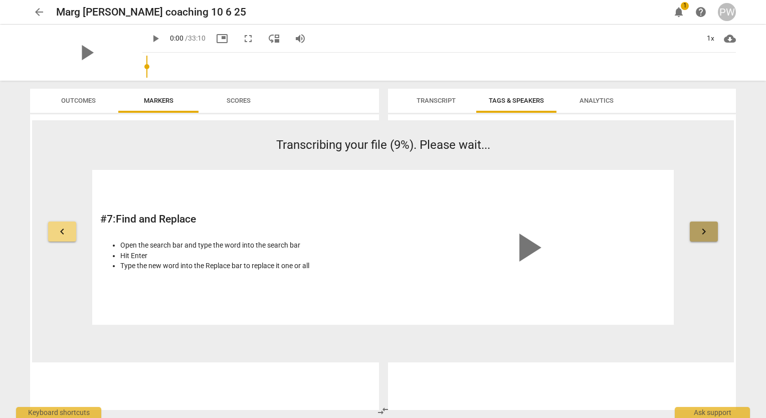
click at [386, 234] on span "keyboard_arrow_right" at bounding box center [704, 232] width 12 height 12
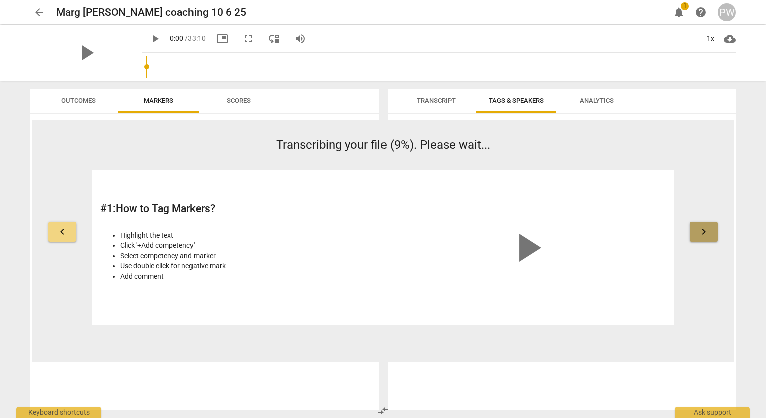
click at [386, 234] on span "keyboard_arrow_right" at bounding box center [704, 232] width 12 height 12
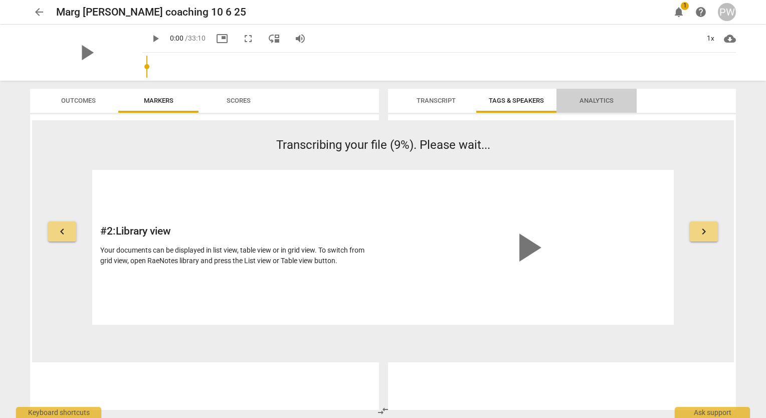
click at [386, 99] on span "Analytics" at bounding box center [597, 101] width 34 height 8
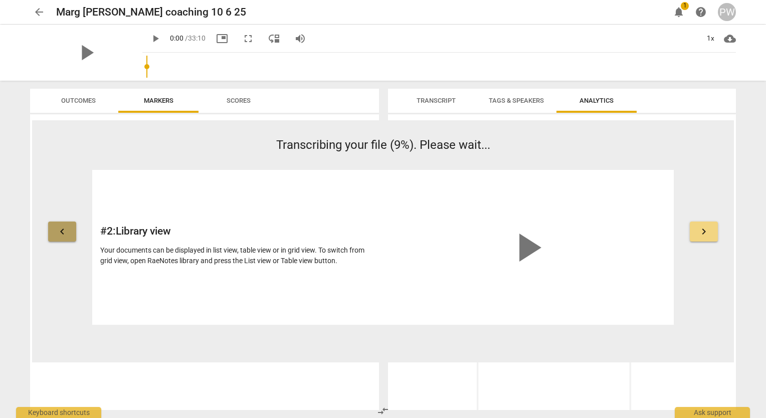
click at [62, 236] on span "keyboard_arrow_left" at bounding box center [62, 232] width 12 height 12
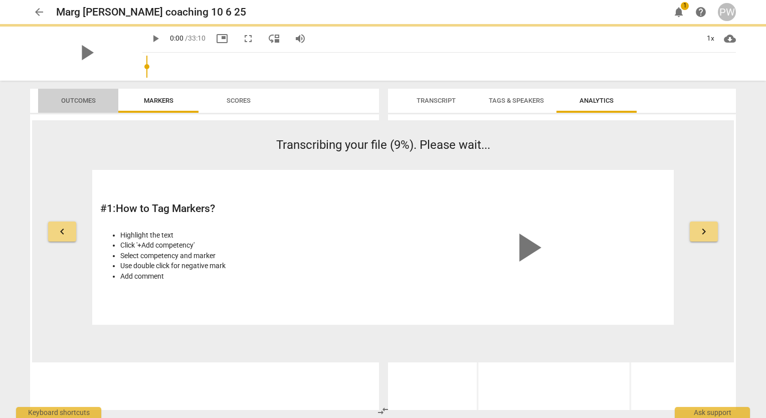
click at [76, 101] on span "Outcomes" at bounding box center [78, 101] width 35 height 8
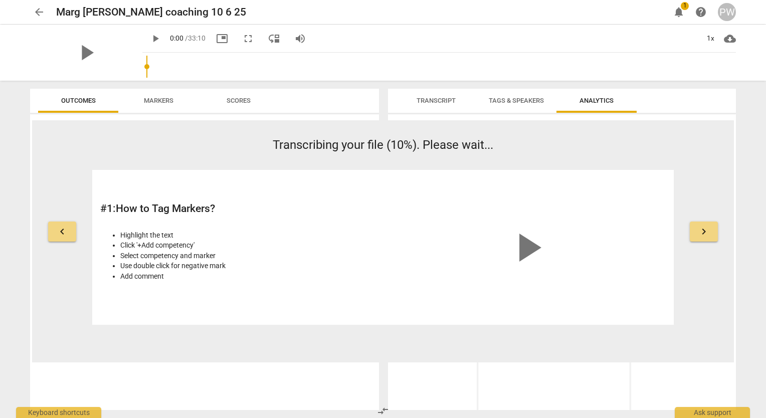
click at [217, 139] on p "Transcribing your file (10%). Please wait..." at bounding box center [383, 145] width 582 height 18
click at [386, 10] on span "notifications" at bounding box center [679, 12] width 12 height 12
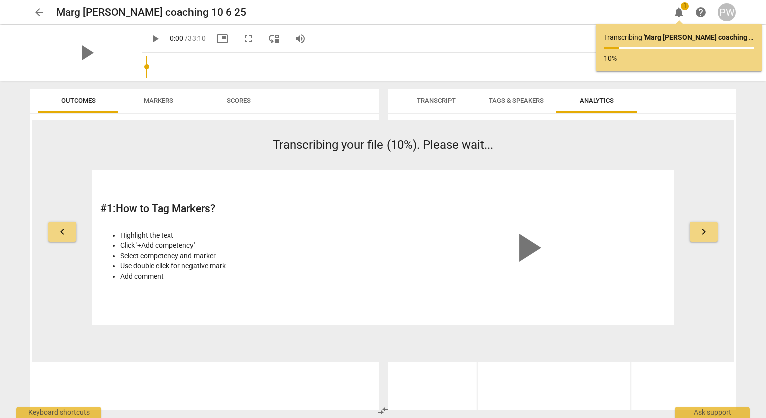
click at [386, 53] on input "range" at bounding box center [441, 67] width 590 height 32
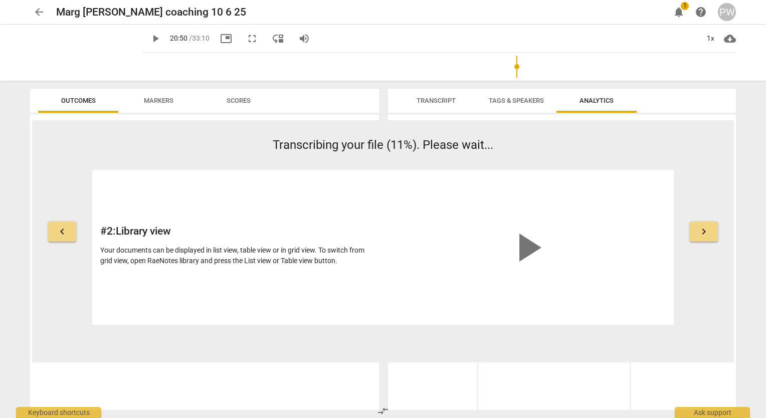
click at [133, 277] on div "# 2 : Library view Your documents can be displayed in list view, table view or …" at bounding box center [238, 247] width 277 height 138
click at [386, 100] on span "Transcript" at bounding box center [436, 101] width 39 height 8
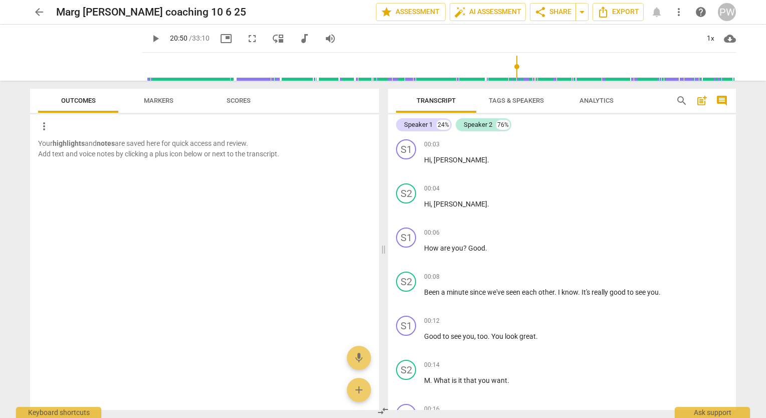
click at [386, 67] on input "range" at bounding box center [441, 67] width 590 height 32
click at [386, 62] on input "range" at bounding box center [441, 67] width 590 height 32
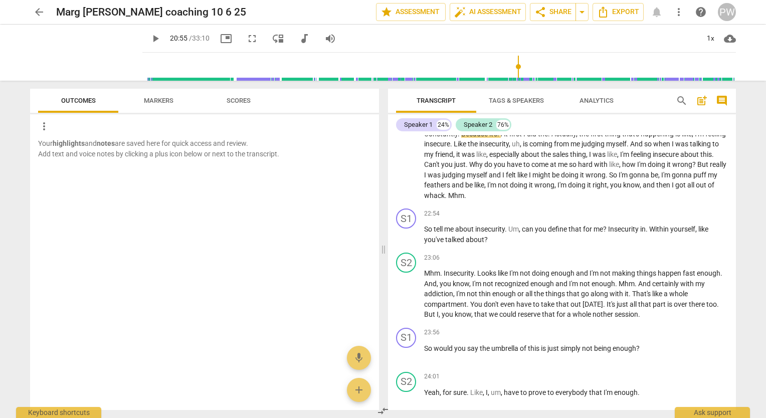
click at [386, 68] on input "range" at bounding box center [441, 67] width 590 height 32
drag, startPoint x: 513, startPoint y: 66, endPoint x: 493, endPoint y: 66, distance: 19.6
click at [386, 66] on input "range" at bounding box center [441, 67] width 590 height 32
type input "1251"
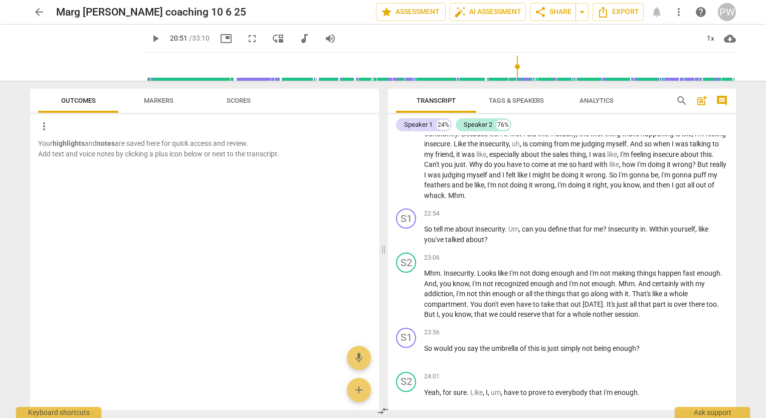
click at [386, 68] on input "range" at bounding box center [441, 67] width 590 height 32
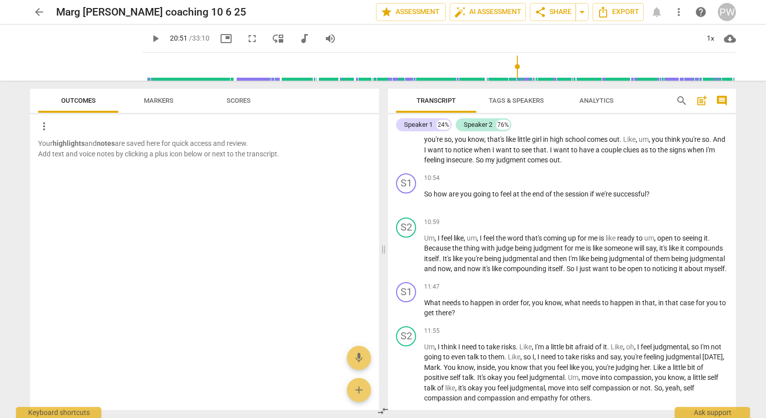
scroll to position [1499, 0]
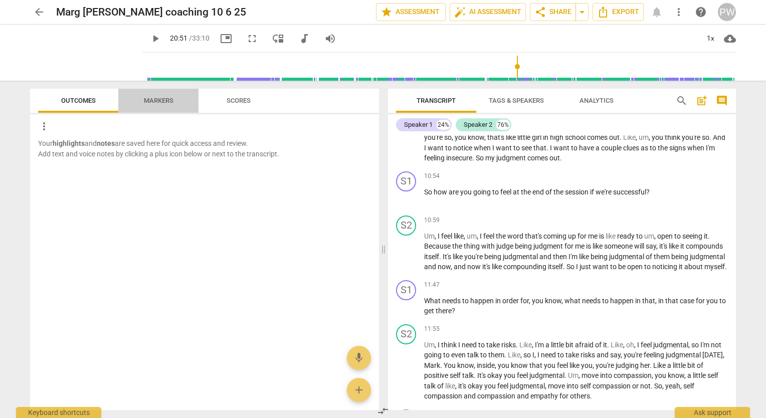
click at [156, 97] on span "Markers" at bounding box center [159, 101] width 30 height 8
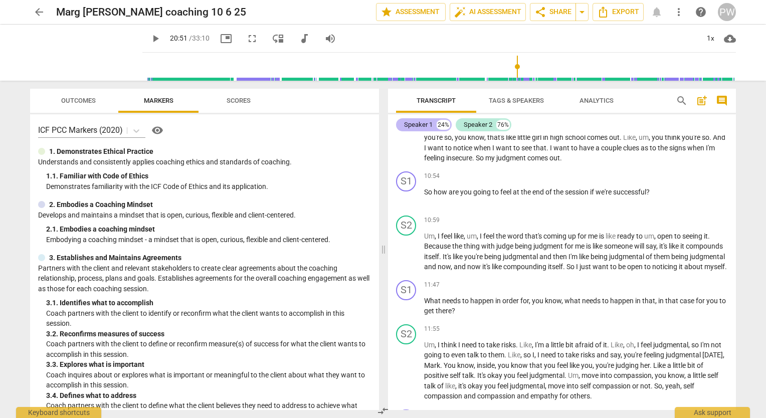
click at [386, 121] on div "Speaker 1" at bounding box center [418, 125] width 29 height 10
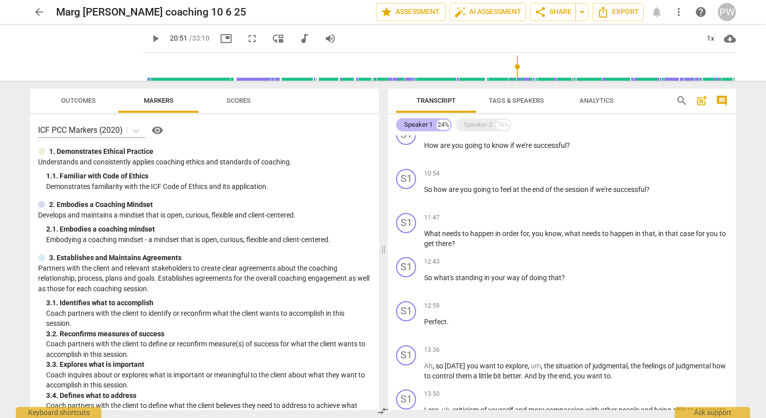
click at [386, 121] on div "Speaker 1" at bounding box center [418, 125] width 29 height 10
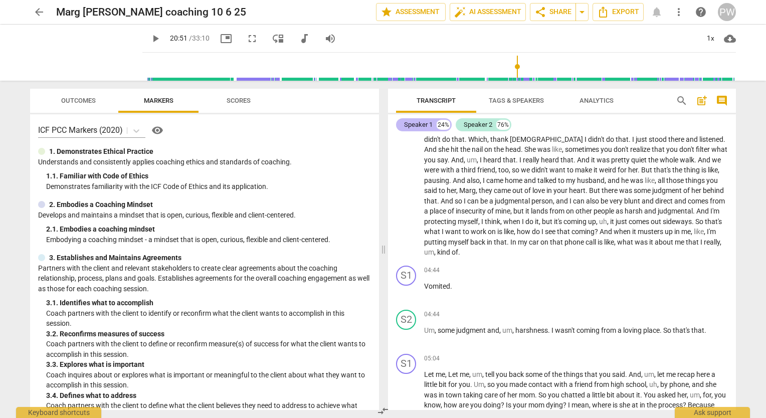
scroll to position [1499, 0]
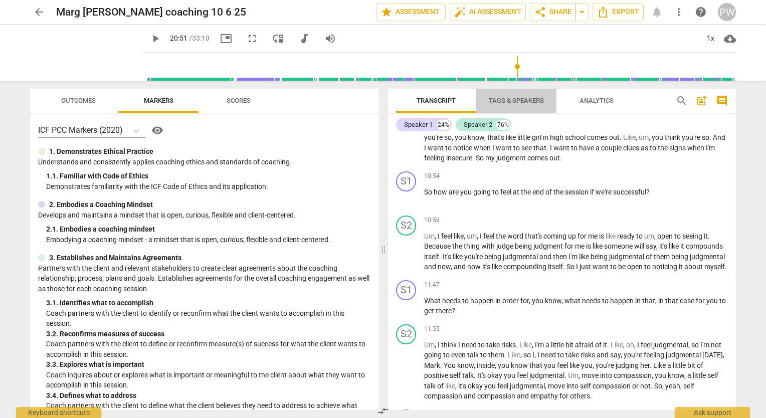
click at [386, 98] on span "Tags & Speakers" at bounding box center [516, 101] width 55 height 8
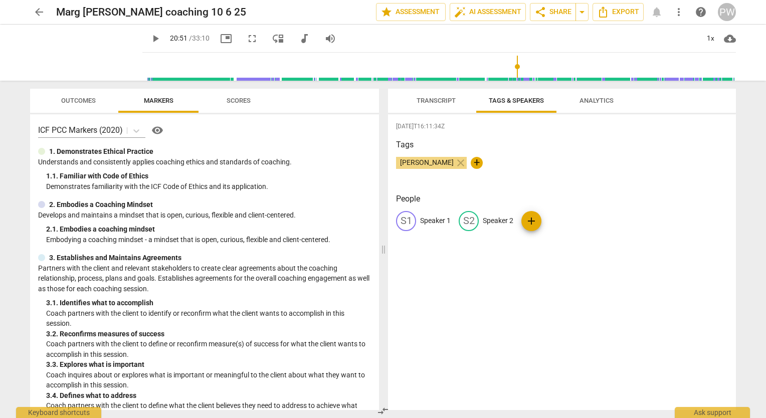
click at [386, 220] on div "S1" at bounding box center [406, 221] width 20 height 20
type input "Coach/Pam"
click at [386, 222] on p "Speaker 2" at bounding box center [563, 221] width 31 height 11
type input "Coachee/Margaret"
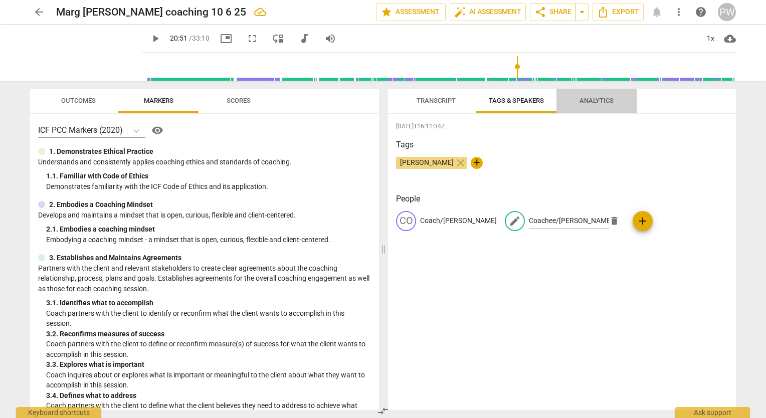
click at [386, 100] on span "Analytics" at bounding box center [597, 101] width 34 height 8
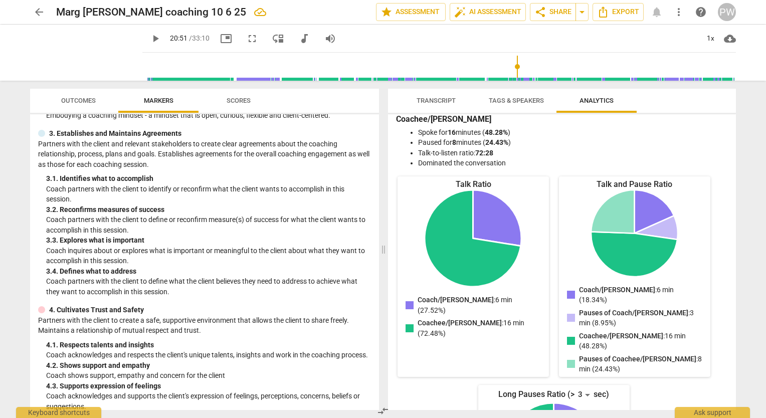
scroll to position [0, 0]
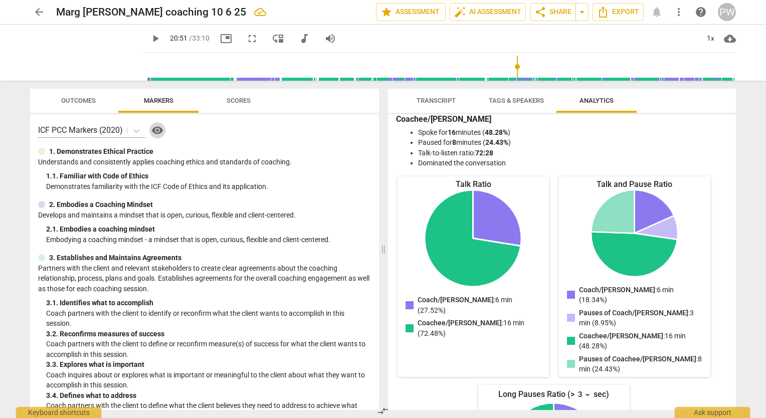
click at [156, 129] on span "visibility" at bounding box center [157, 130] width 12 height 12
click at [236, 100] on span "Scores" at bounding box center [239, 101] width 24 height 8
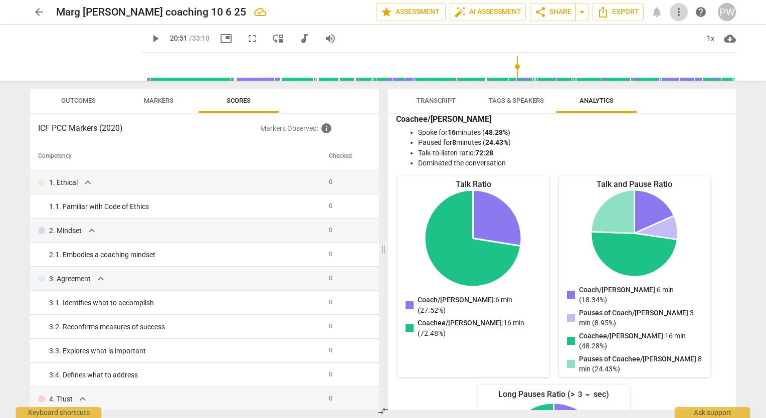
click at [386, 15] on span "more_vert" at bounding box center [679, 12] width 12 height 12
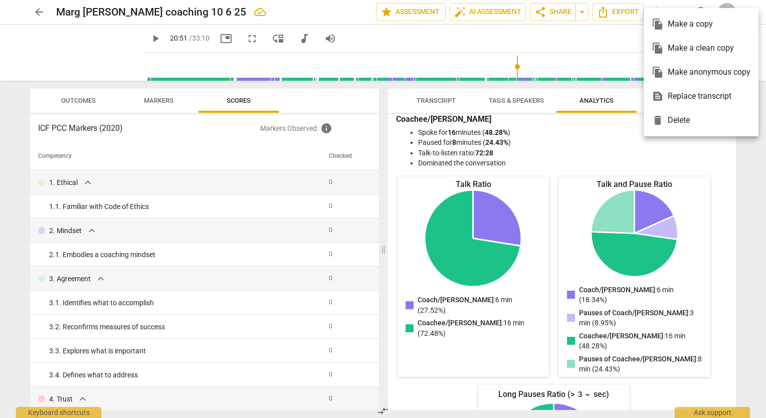
click at [386, 43] on div at bounding box center [383, 209] width 766 height 418
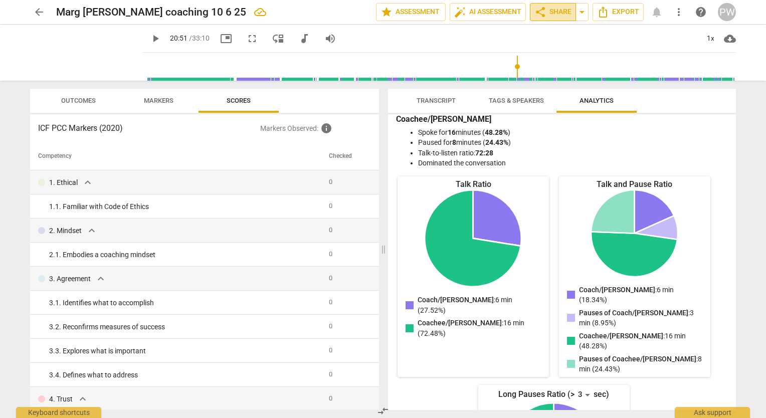
click at [386, 14] on span "share Share" at bounding box center [553, 12] width 37 height 12
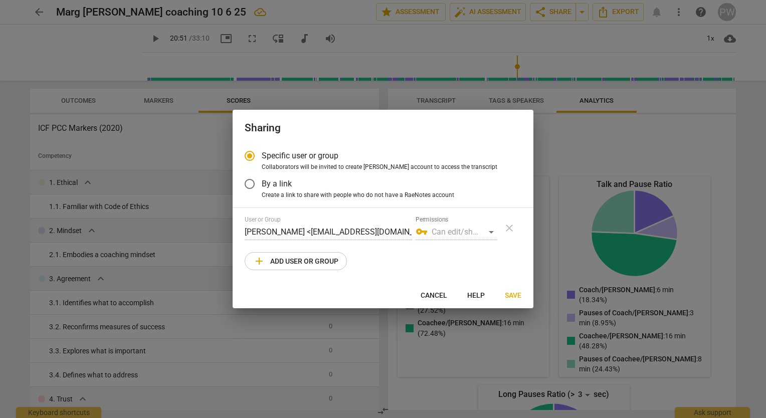
click at [386, 223] on div at bounding box center [383, 209] width 766 height 418
radio input "false"
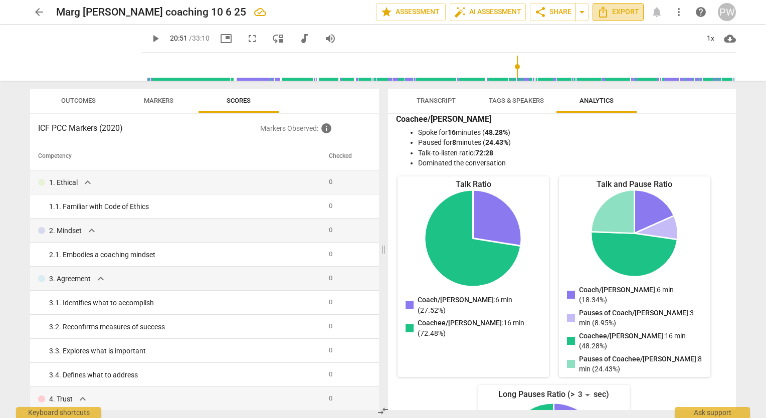
click at [386, 11] on span "Export" at bounding box center [618, 12] width 42 height 12
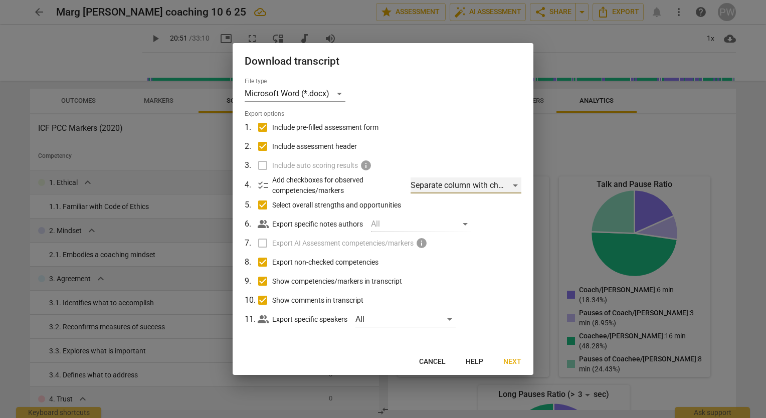
click at [386, 184] on div "Separate column with check marks" at bounding box center [466, 186] width 111 height 16
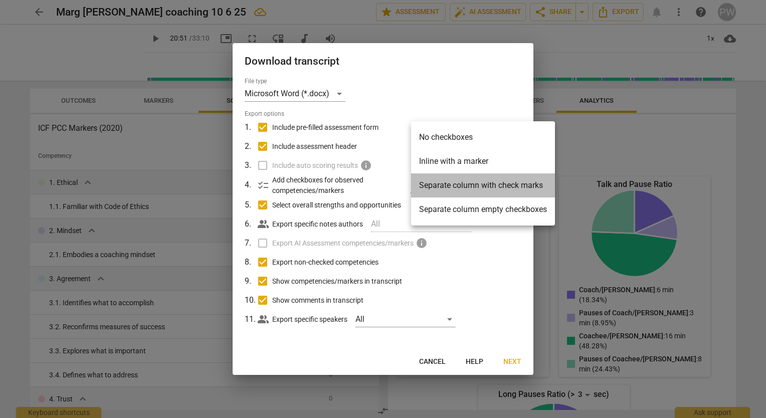
click at [386, 182] on li "Separate column with check marks" at bounding box center [483, 186] width 144 height 24
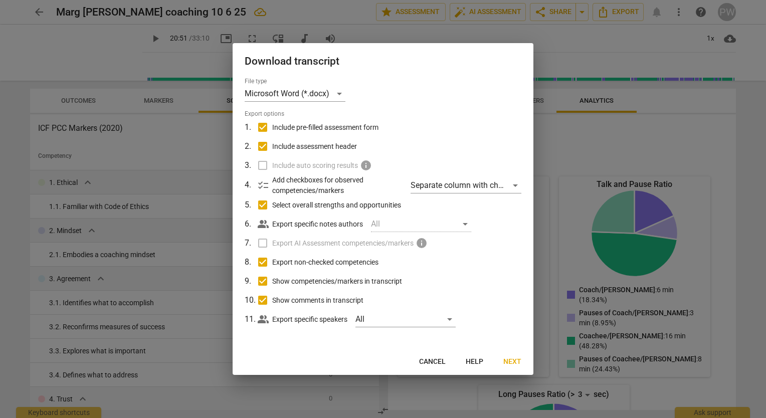
click at [263, 185] on span "checklist" at bounding box center [263, 186] width 12 height 12
click at [386, 223] on div "All" at bounding box center [421, 224] width 100 height 16
click at [386, 219] on div "All" at bounding box center [421, 224] width 100 height 16
drag, startPoint x: 462, startPoint y: 220, endPoint x: 469, endPoint y: 222, distance: 6.3
click at [386, 222] on div "All" at bounding box center [421, 224] width 100 height 16
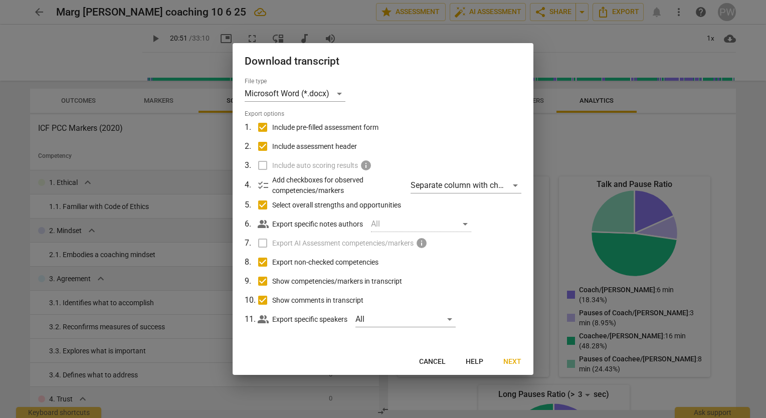
click at [386, 222] on div "All" at bounding box center [421, 224] width 100 height 16
click at [265, 245] on label "Export AI Assessment competencies/markers info" at bounding box center [382, 243] width 263 height 19
click at [262, 245] on label "Export AI Assessment competencies/markers info" at bounding box center [382, 243] width 263 height 19
click at [265, 260] on input "Export non-checked competencies" at bounding box center [262, 262] width 19 height 19
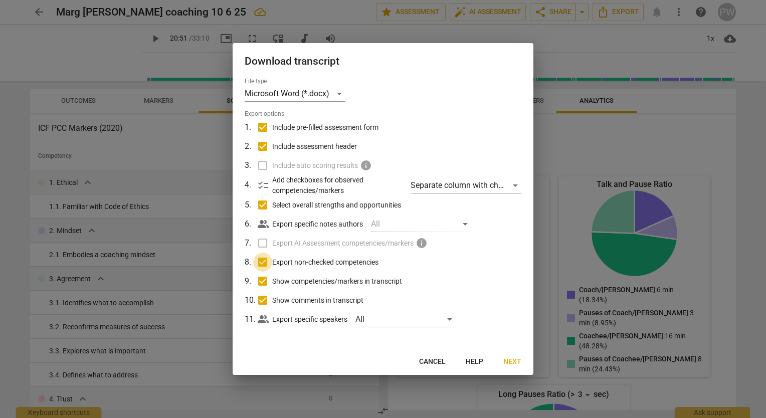
checkbox input "false"
click at [386, 362] on span "Next" at bounding box center [513, 362] width 18 height 10
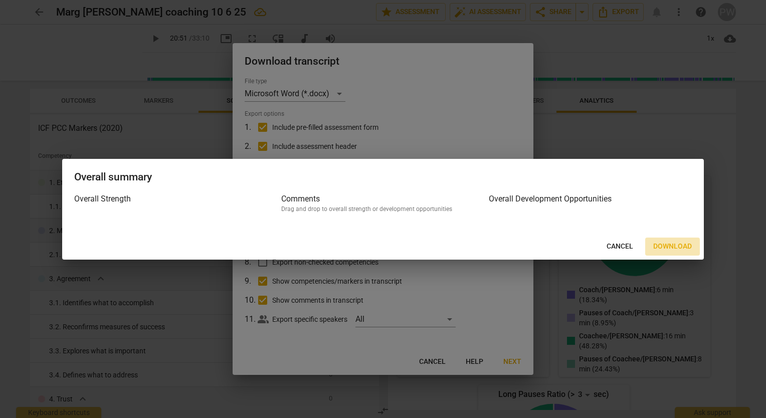
click at [386, 244] on span "Download" at bounding box center [673, 247] width 39 height 10
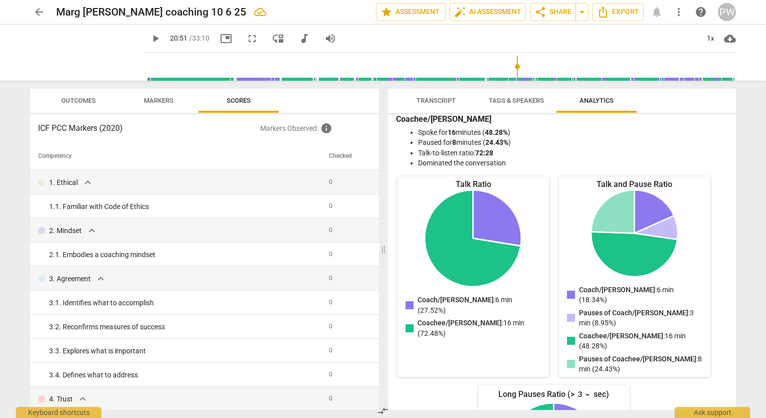
click at [386, 37] on div "play_arrow 20:51 / 33:10 picture_in_picture fullscreen move_down audiotrack vol…" at bounding box center [439, 39] width 594 height 28
click at [152, 184] on div "1. Ethical expand_more" at bounding box center [179, 183] width 283 height 12
click at [82, 182] on span "expand_more" at bounding box center [88, 183] width 12 height 12
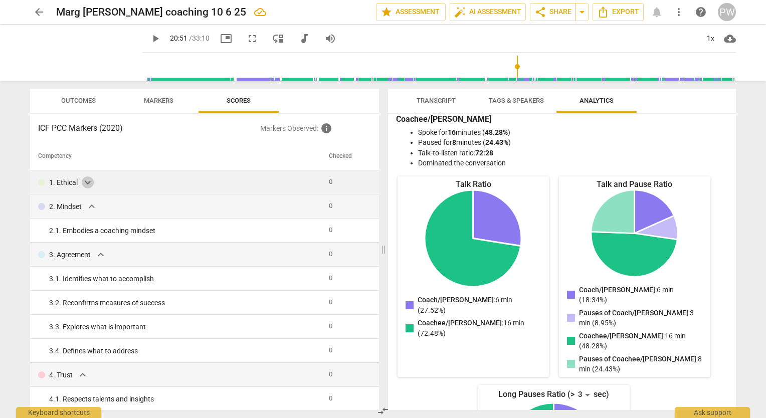
click at [91, 180] on span "expand_more" at bounding box center [88, 183] width 12 height 12
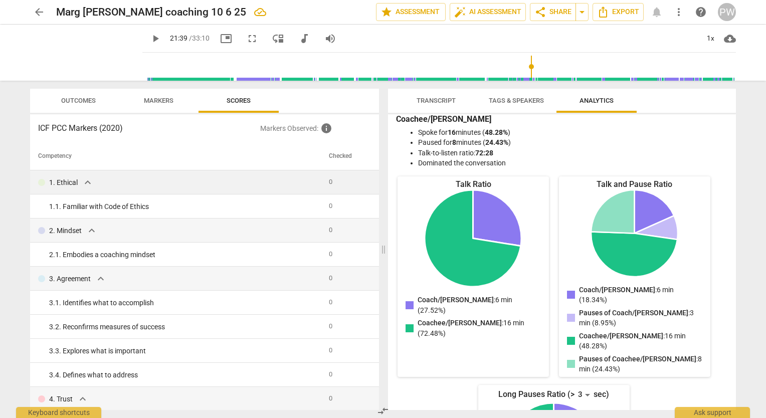
click at [386, 65] on input "range" at bounding box center [441, 67] width 590 height 32
type input "1359"
click at [386, 65] on input "range" at bounding box center [441, 67] width 590 height 32
click at [325, 36] on span "volume_up" at bounding box center [331, 39] width 12 height 12
click at [325, 37] on span "volume_off" at bounding box center [331, 39] width 12 height 12
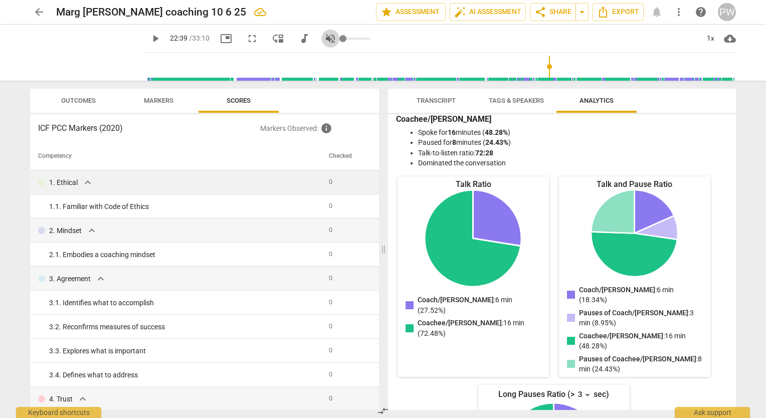
type input "1"
click at [149, 38] on span "play_arrow" at bounding box center [155, 39] width 12 height 12
click at [386, 66] on input "range" at bounding box center [441, 67] width 590 height 32
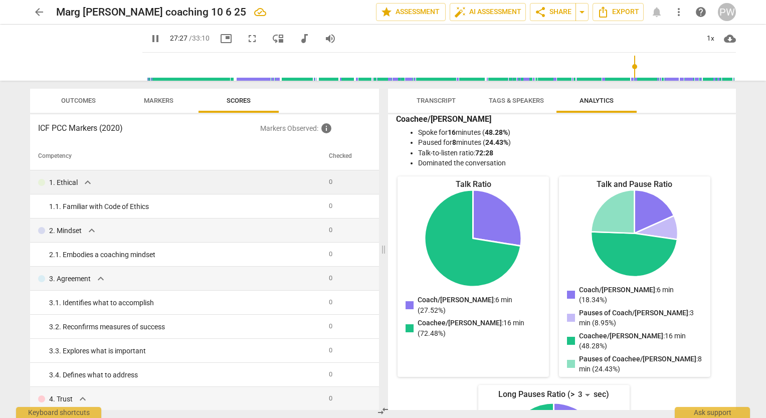
click at [386, 71] on input "range" at bounding box center [441, 67] width 590 height 32
click at [386, 67] on input "range" at bounding box center [441, 67] width 590 height 32
click at [386, 66] on input "range" at bounding box center [441, 67] width 590 height 32
click at [386, 65] on input "range" at bounding box center [441, 67] width 590 height 32
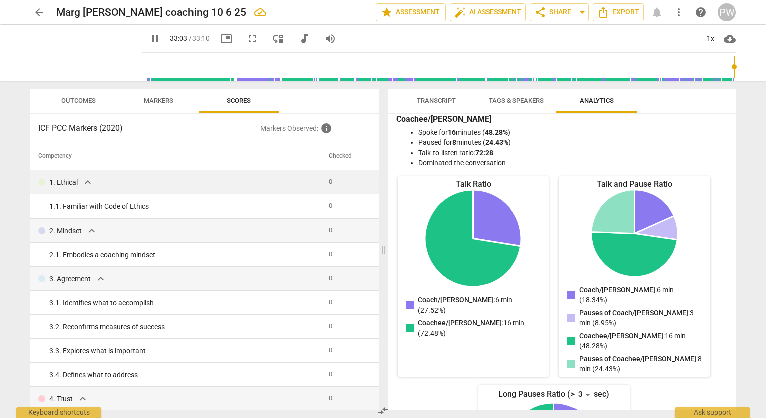
click at [386, 67] on input "range" at bounding box center [441, 67] width 590 height 32
click at [386, 40] on span "cloud_download" at bounding box center [730, 39] width 12 height 12
click at [386, 32] on div at bounding box center [383, 209] width 766 height 418
type input "1990"
click at [386, 10] on span "star Assessment" at bounding box center [411, 12] width 61 height 12
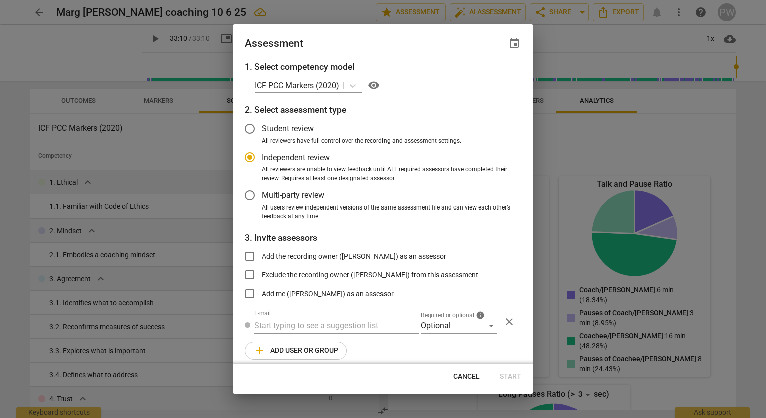
radio input "false"
click at [248, 196] on input "Multi-party review" at bounding box center [250, 196] width 24 height 24
radio input "false"
click at [252, 274] on input "Exclude the recording owner (Pam Wright) from this assessment" at bounding box center [250, 275] width 24 height 24
checkbox input "true"
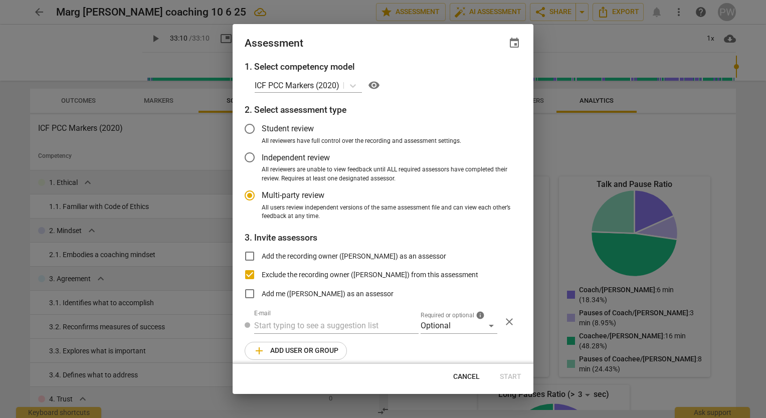
drag, startPoint x: 420, startPoint y: 336, endPoint x: 459, endPoint y: 347, distance: 40.7
click at [386, 347] on div "1. Select competency model ICF PCC Markers (2020) visibility 2. Select assessme…" at bounding box center [383, 212] width 301 height 304
click at [371, 328] on input "text" at bounding box center [336, 326] width 165 height 16
click at [386, 326] on div "Optional" at bounding box center [459, 326] width 77 height 16
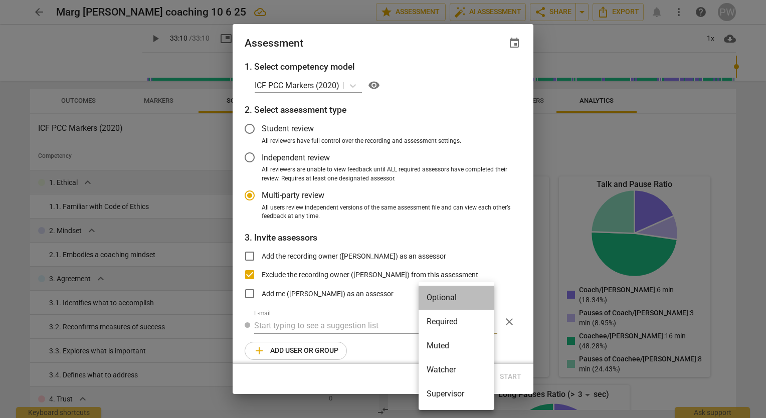
click at [386, 298] on li "Optional" at bounding box center [457, 298] width 76 height 24
radio input "false"
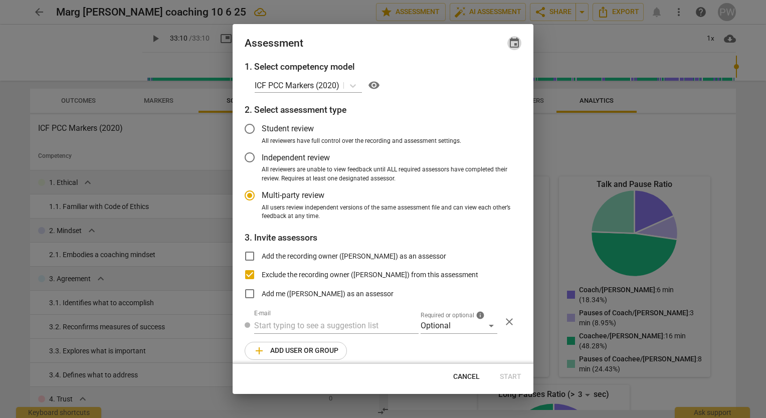
click at [386, 46] on span "event" at bounding box center [515, 43] width 12 height 12
click at [386, 73] on input "date" at bounding box center [454, 77] width 70 height 15
click at [386, 75] on input "date" at bounding box center [454, 77] width 70 height 15
type input "2025-10-13"
click at [386, 114] on div at bounding box center [383, 209] width 766 height 418
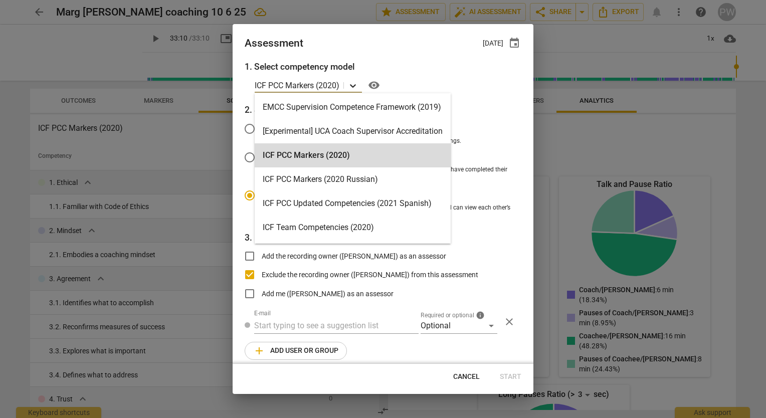
click at [351, 85] on icon at bounding box center [353, 86] width 10 height 10
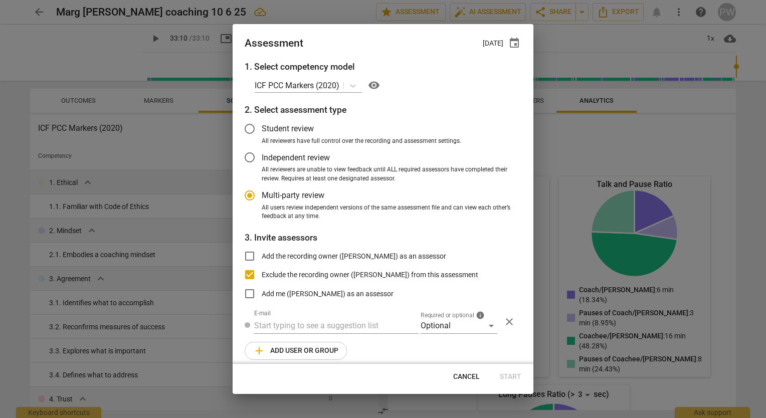
click at [386, 159] on div at bounding box center [383, 209] width 766 height 418
radio input "false"
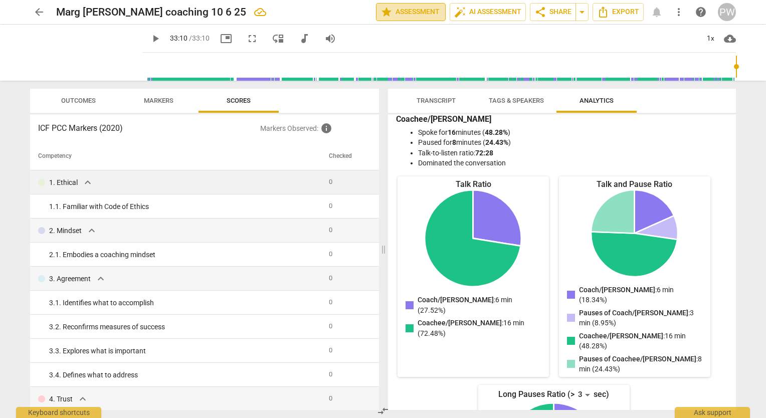
click at [386, 11] on span "star Assessment" at bounding box center [411, 12] width 61 height 12
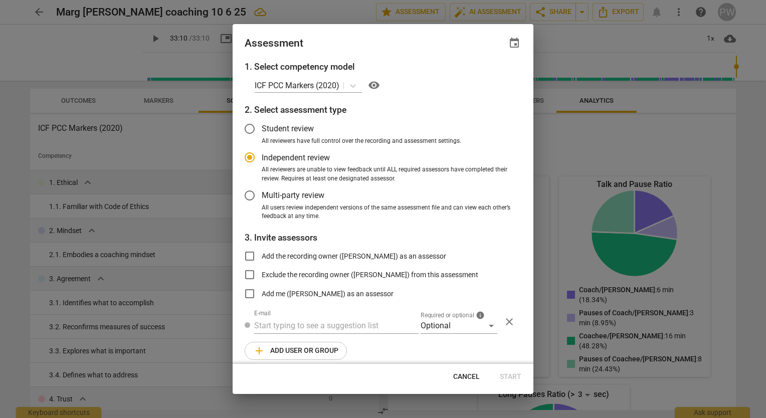
radio input "false"
click at [247, 197] on input "Multi-party review" at bounding box center [250, 196] width 24 height 24
radio input "false"
click at [253, 276] on input "Exclude the recording owner (Pam Wright) from this assessment" at bounding box center [250, 275] width 24 height 24
checkbox input "true"
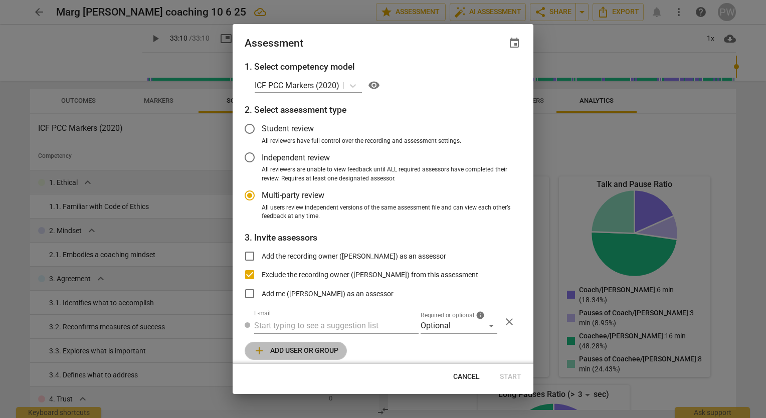
click at [304, 350] on span "add Add user or group" at bounding box center [295, 351] width 85 height 12
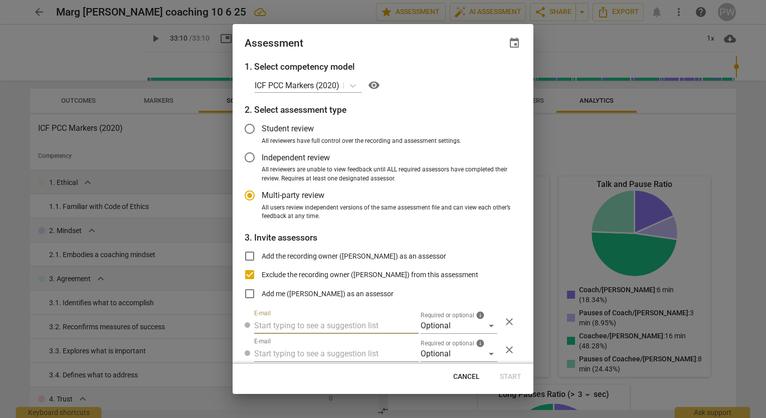
click at [291, 324] on input "text" at bounding box center [336, 326] width 165 height 16
click at [386, 349] on span "close" at bounding box center [510, 350] width 12 height 12
click at [386, 325] on span "close" at bounding box center [510, 322] width 12 height 12
radio input "false"
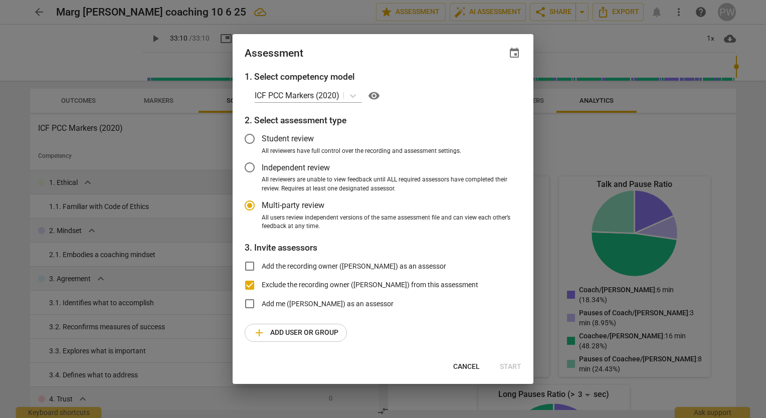
click at [386, 368] on div "Cancel Start" at bounding box center [383, 367] width 297 height 18
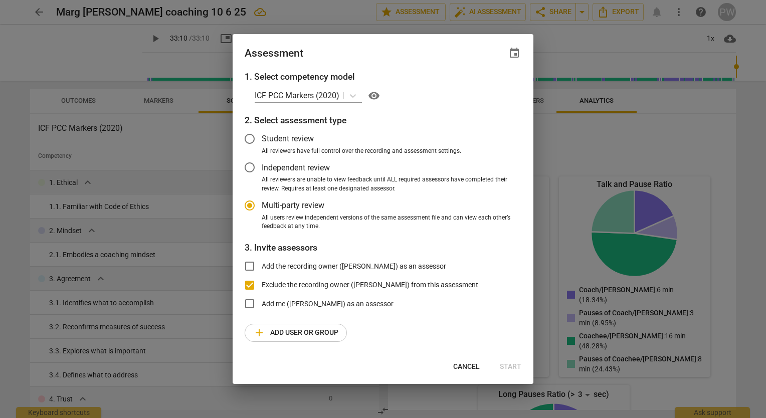
click at [386, 368] on div "Cancel Start" at bounding box center [383, 367] width 297 height 18
click at [386, 52] on span "event" at bounding box center [515, 53] width 12 height 12
click at [386, 89] on input "date" at bounding box center [454, 87] width 70 height 15
type input "2025-10-13"
click at [386, 370] on div at bounding box center [383, 209] width 766 height 418
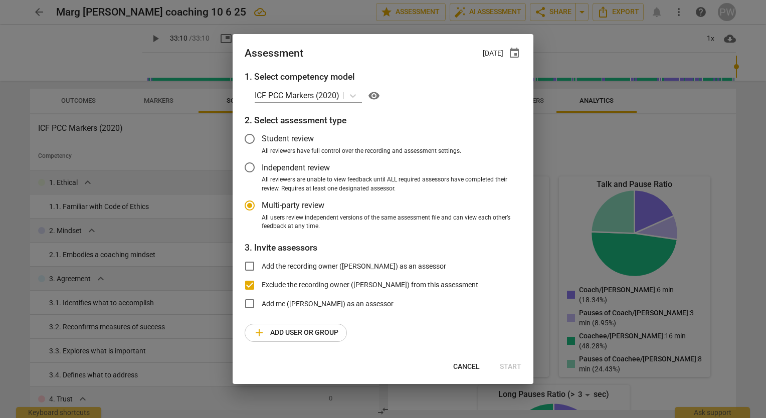
radio input "false"
click at [253, 139] on input "Student review" at bounding box center [250, 139] width 24 height 24
radio input "false"
click at [253, 205] on input "Multi-party review" at bounding box center [250, 206] width 24 height 24
radio input "false"
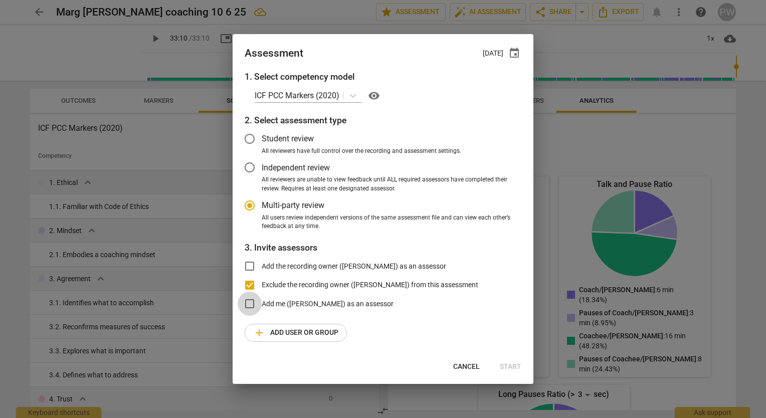
click at [251, 305] on input "Add me (Pam Wright) as an assessor" at bounding box center [250, 304] width 24 height 24
checkbox input "true"
radio input "false"
click at [247, 305] on input "Add me (Pam Wright) as an assessor" at bounding box center [250, 304] width 24 height 24
checkbox input "false"
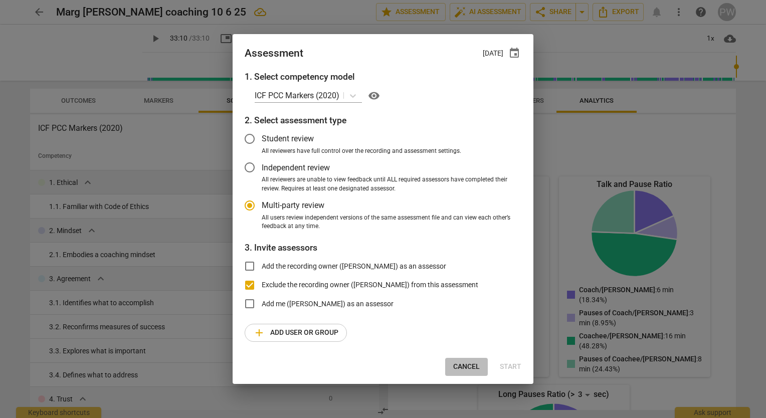
click at [386, 367] on span "Cancel" at bounding box center [466, 367] width 27 height 10
radio input "false"
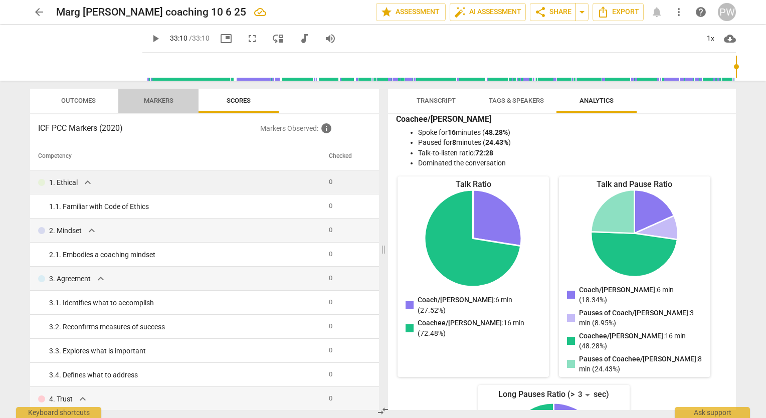
click at [160, 100] on span "Markers" at bounding box center [159, 101] width 30 height 8
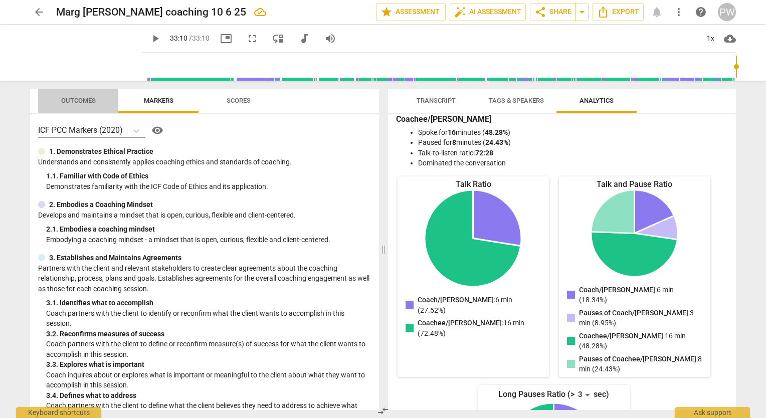
click at [92, 103] on span "Outcomes" at bounding box center [78, 101] width 35 height 8
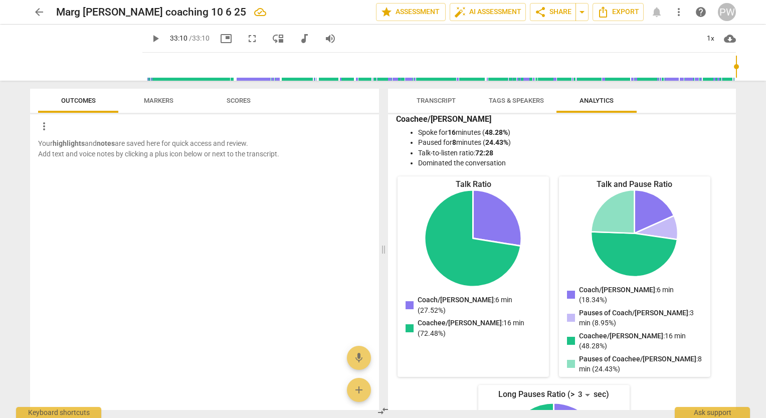
click at [335, 173] on div at bounding box center [204, 168] width 349 height 18
click at [386, 16] on span "more_vert" at bounding box center [679, 12] width 12 height 12
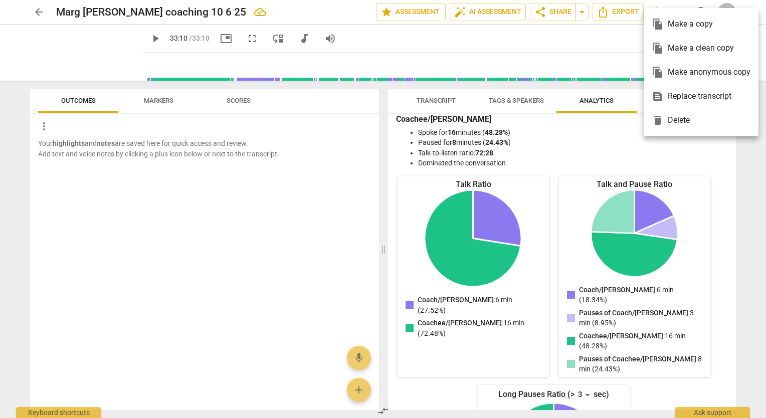
click at [386, 41] on div at bounding box center [383, 209] width 766 height 418
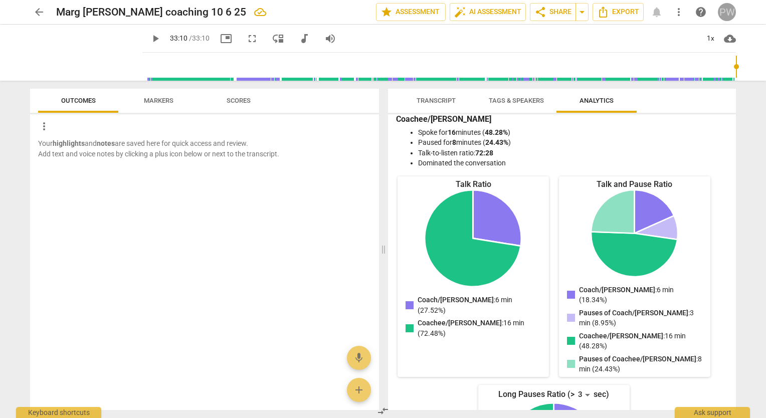
click at [386, 13] on div "PW" at bounding box center [727, 12] width 18 height 18
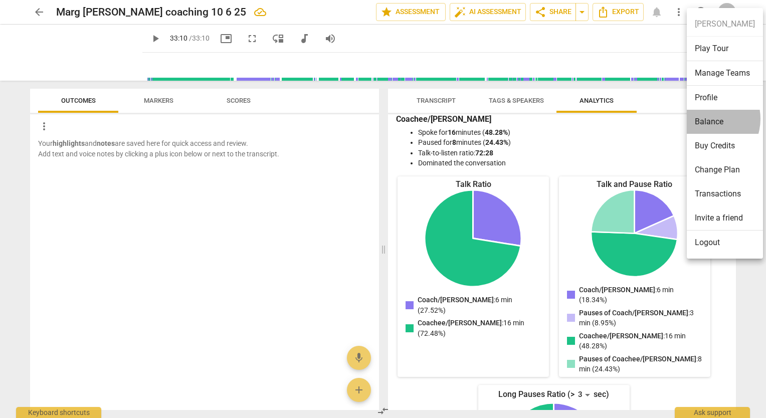
click at [386, 118] on li "Balance" at bounding box center [725, 122] width 76 height 24
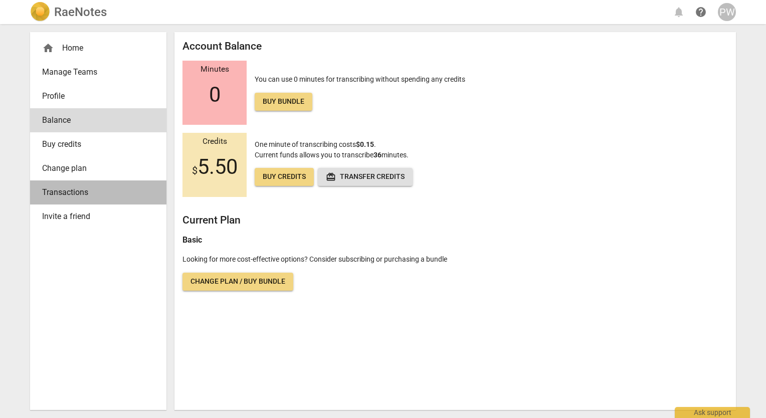
click at [71, 190] on span "Transactions" at bounding box center [94, 193] width 104 height 12
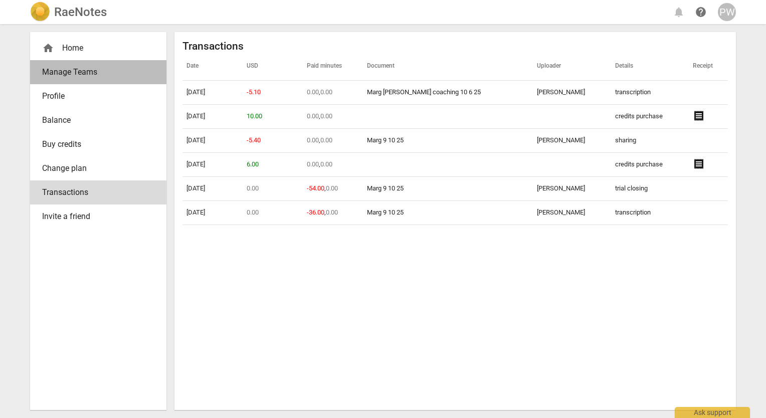
click at [79, 68] on span "Manage Teams" at bounding box center [94, 72] width 104 height 12
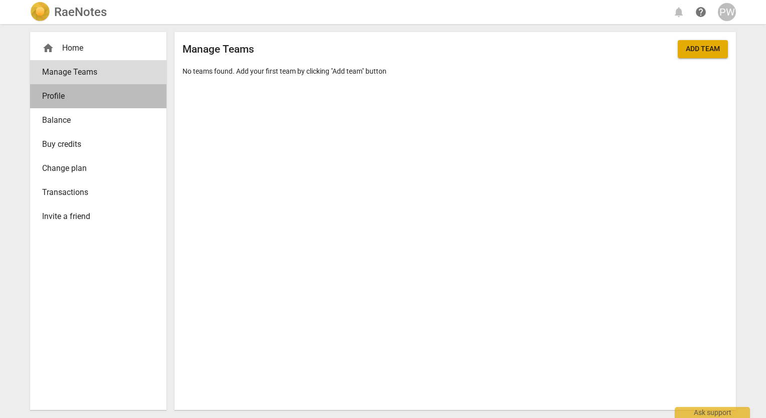
click at [128, 94] on span "Profile" at bounding box center [94, 96] width 104 height 12
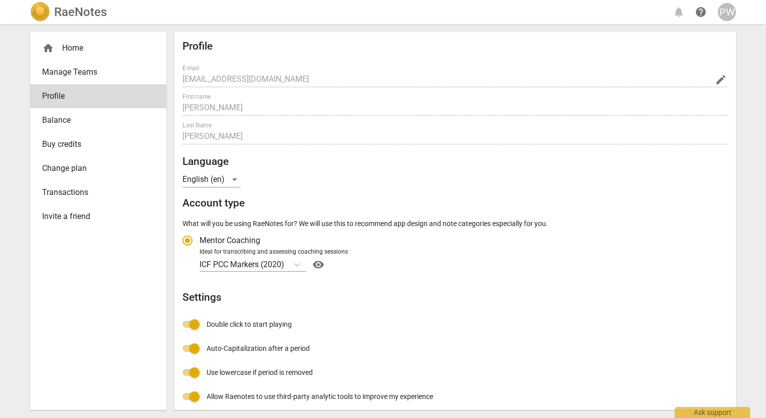
radio input "false"
click at [94, 76] on span "Manage Teams" at bounding box center [94, 72] width 104 height 12
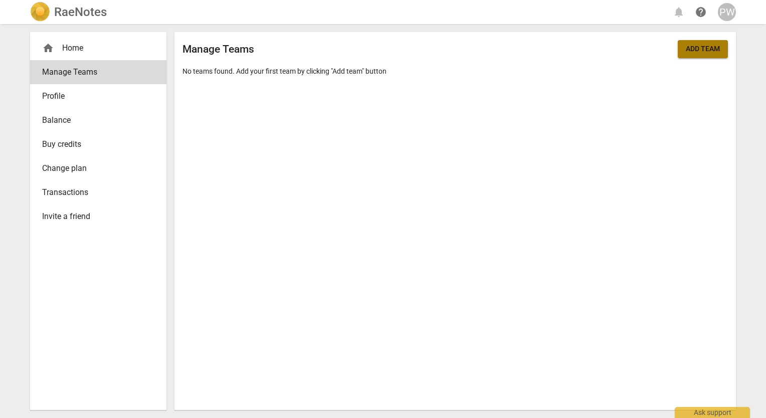
click at [386, 55] on button "Add team" at bounding box center [703, 49] width 50 height 18
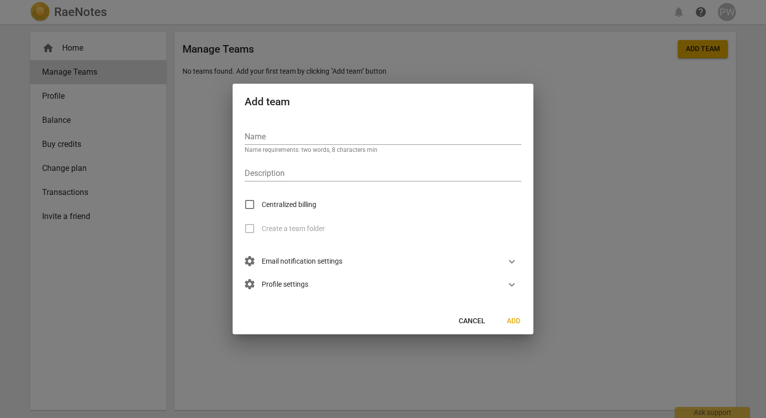
click at [311, 260] on span "settings Email notification settings" at bounding box center [294, 261] width 98 height 11
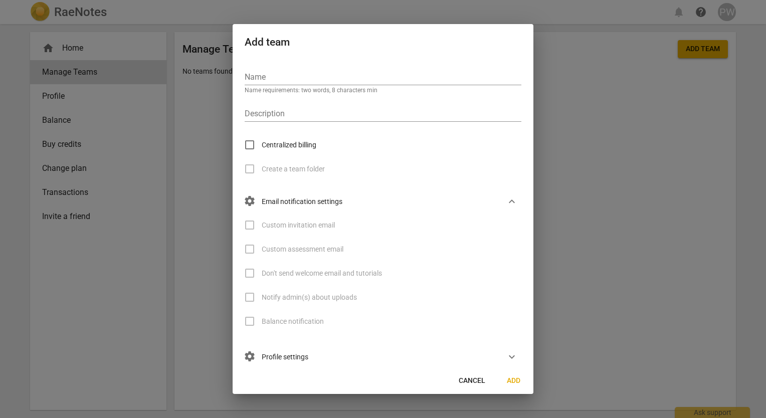
click at [386, 74] on div at bounding box center [383, 209] width 766 height 418
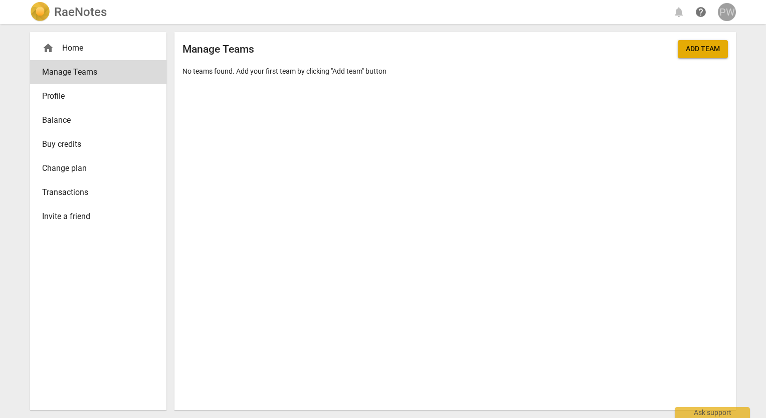
click at [386, 10] on div "PW" at bounding box center [727, 12] width 18 height 18
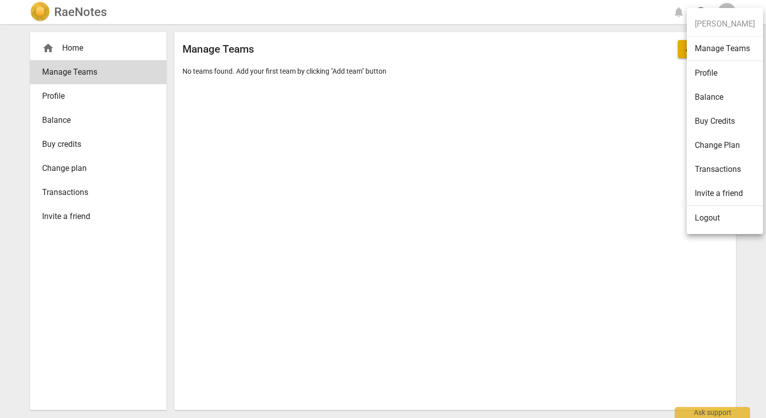
click at [386, 365] on div at bounding box center [383, 209] width 766 height 418
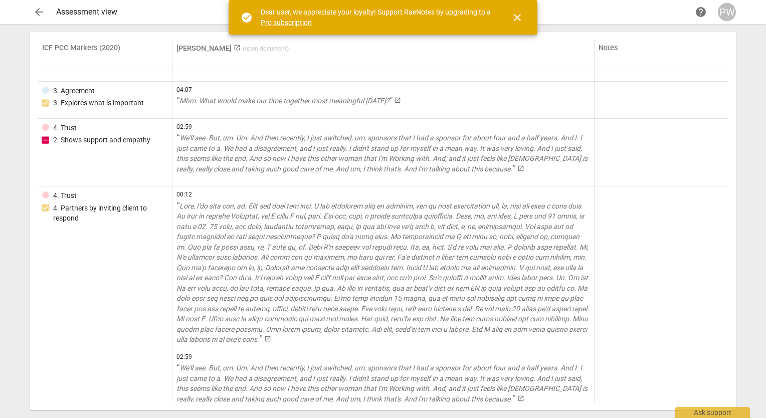
scroll to position [54, 0]
click at [517, 13] on span "close" at bounding box center [518, 18] width 12 height 12
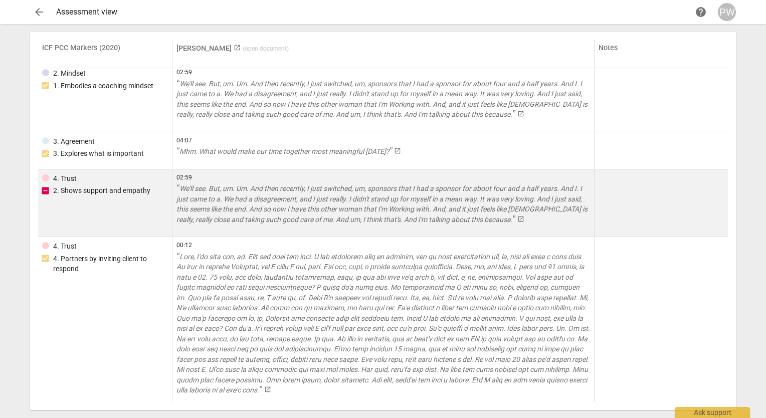
scroll to position [0, 0]
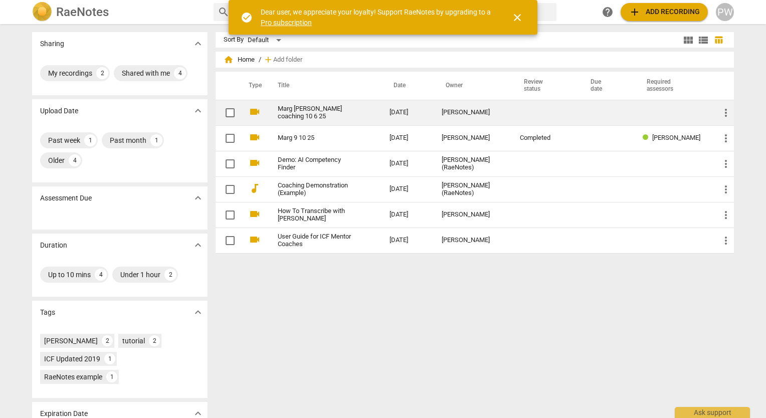
click at [411, 115] on td "2025-10-06" at bounding box center [408, 113] width 52 height 26
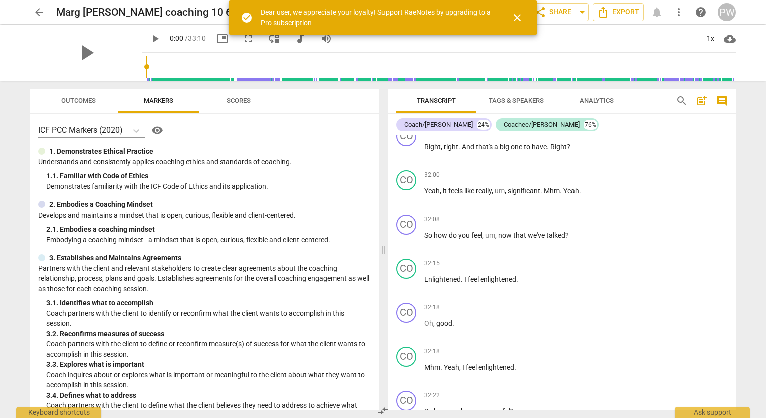
scroll to position [5454, 0]
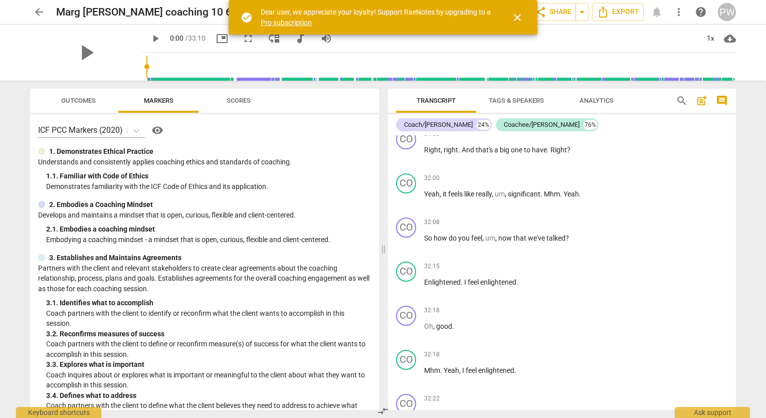
click at [727, 102] on span "comment" at bounding box center [722, 101] width 12 height 12
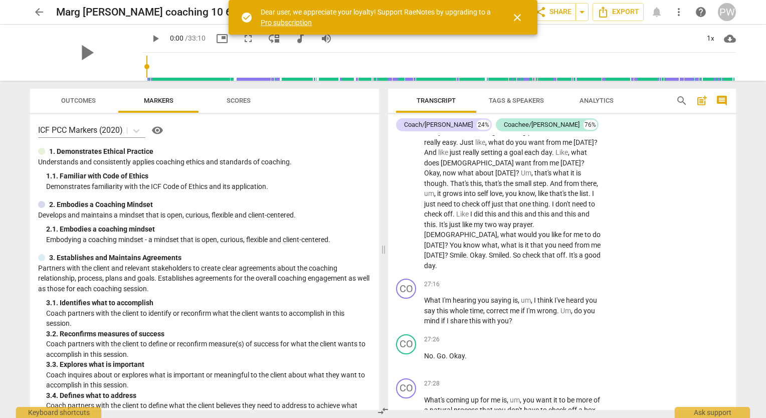
scroll to position [6054, 0]
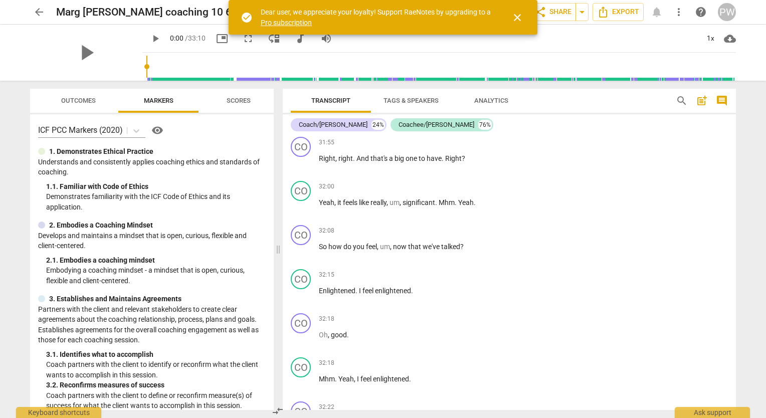
click at [699, 105] on span "post_add" at bounding box center [702, 101] width 12 height 12
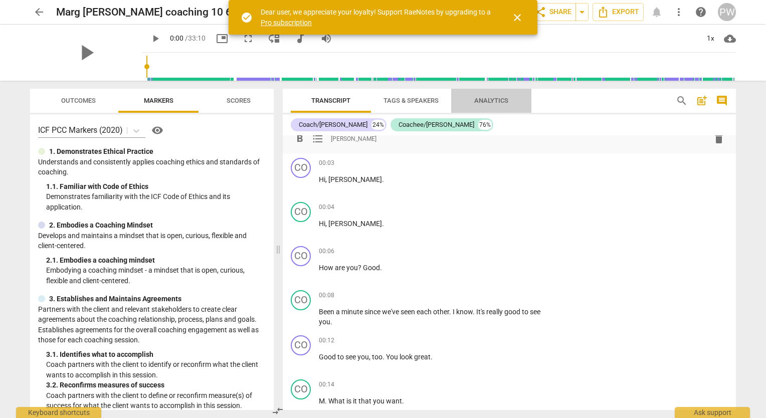
click at [496, 104] on span "Analytics" at bounding box center [491, 101] width 58 height 14
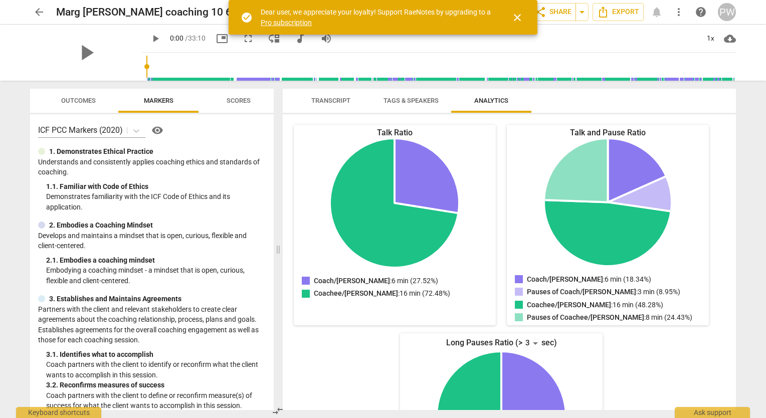
scroll to position [0, 0]
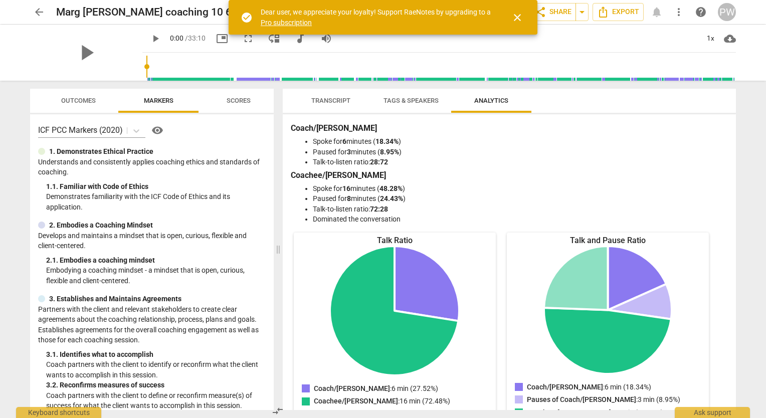
click at [238, 102] on span "Scores" at bounding box center [239, 101] width 24 height 8
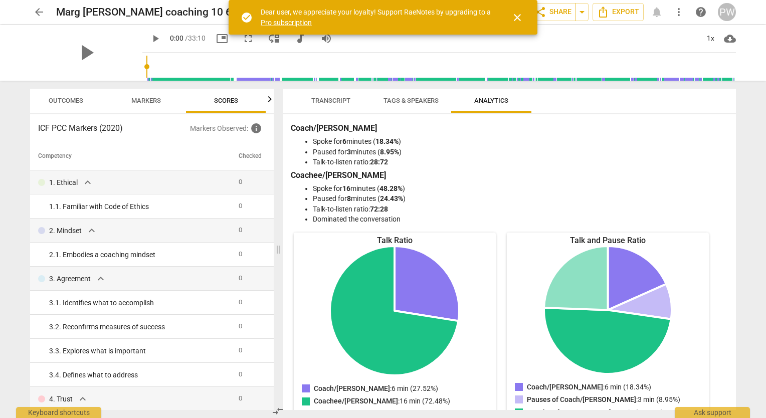
scroll to position [0, 13]
click at [66, 100] on span "Outcomes" at bounding box center [66, 101] width 35 height 8
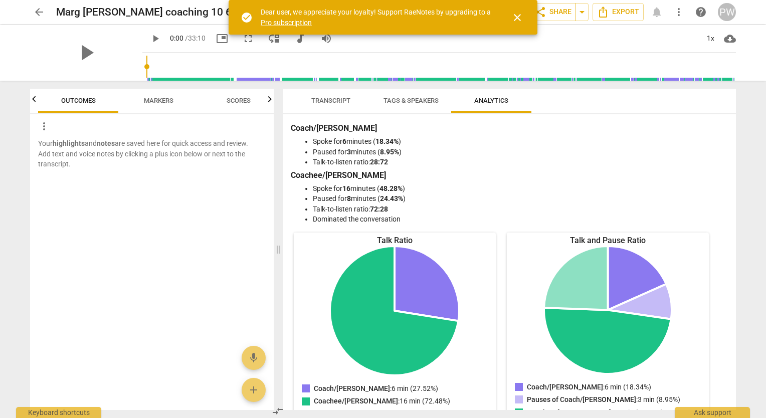
scroll to position [0, 0]
click at [257, 387] on span "add" at bounding box center [254, 390] width 12 height 12
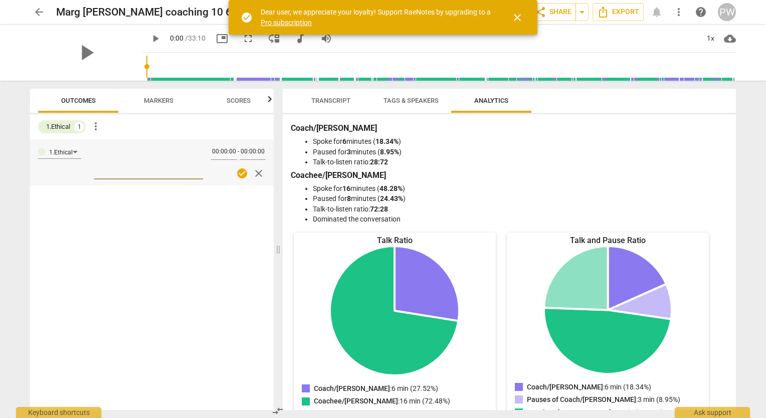
click at [260, 168] on span "close" at bounding box center [259, 174] width 12 height 12
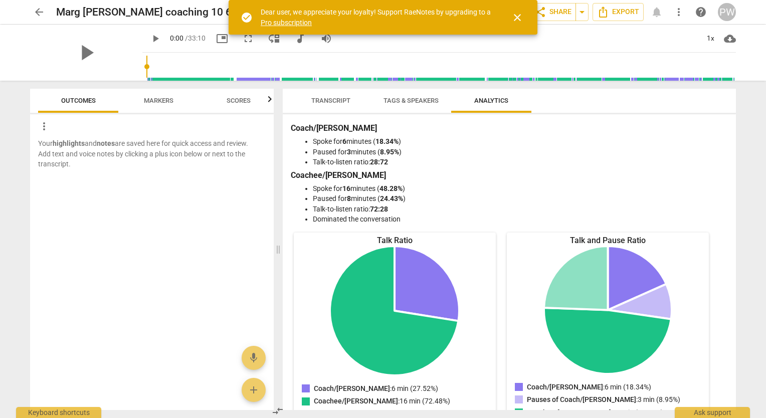
click at [44, 11] on span "arrow_back" at bounding box center [39, 12] width 12 height 12
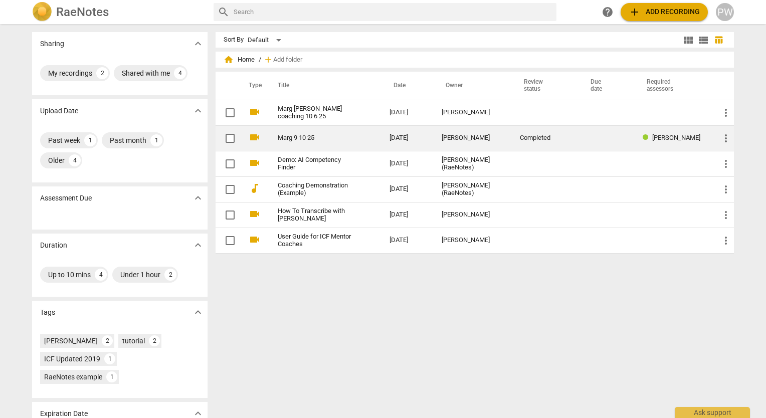
click at [338, 136] on link "Marg 9 10 25" at bounding box center [316, 138] width 76 height 8
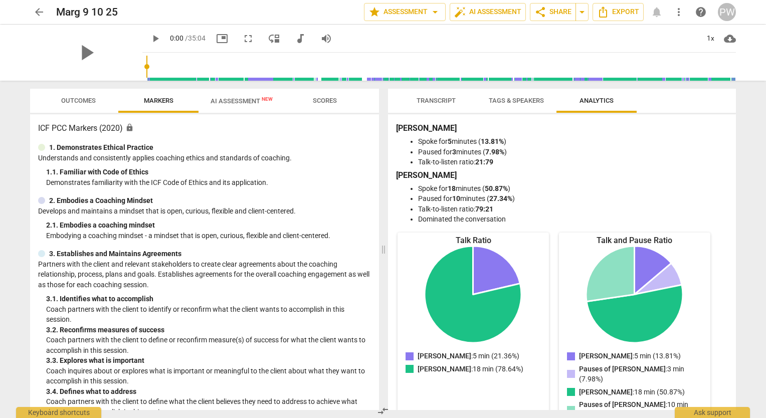
click at [323, 106] on span "Scores" at bounding box center [325, 101] width 48 height 14
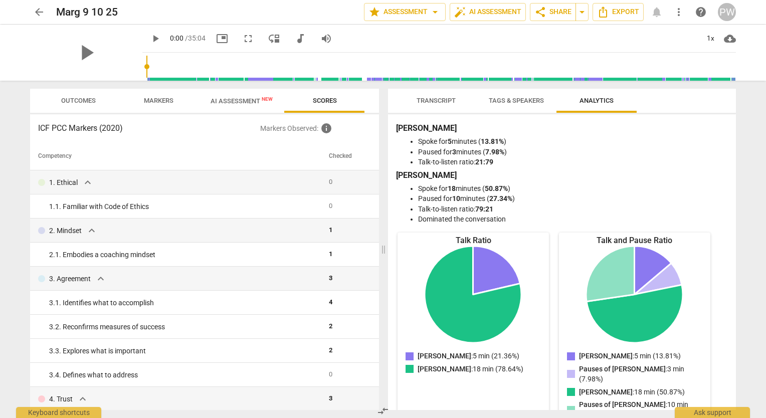
click at [245, 104] on span "AI Assessment New" at bounding box center [242, 101] width 62 height 8
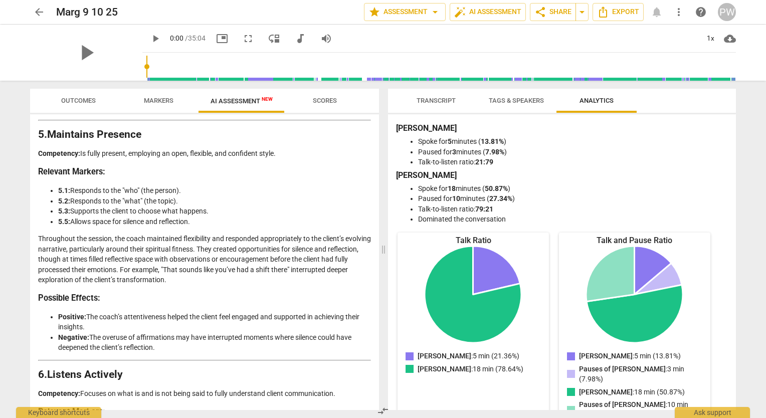
scroll to position [1029, 0]
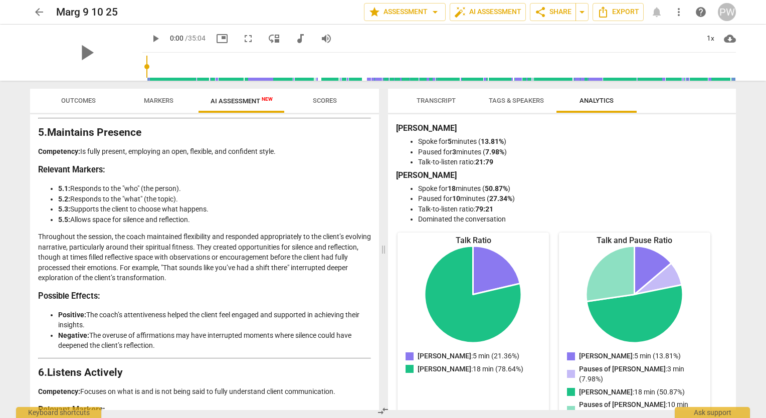
click at [324, 95] on span "Scores" at bounding box center [325, 101] width 48 height 14
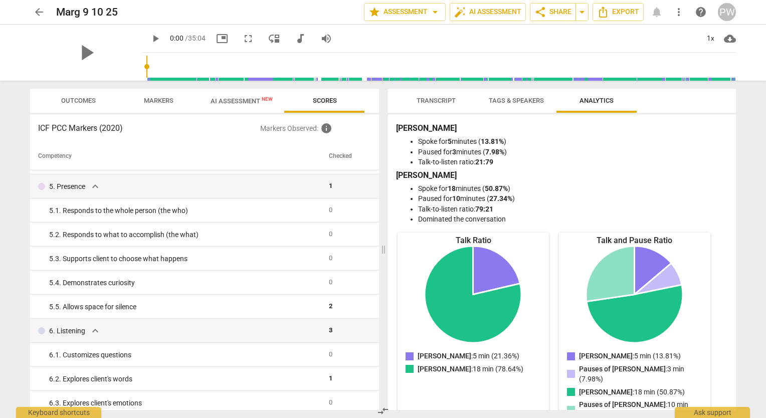
scroll to position [330, 0]
click at [80, 109] on button "Outcomes" at bounding box center [78, 101] width 80 height 24
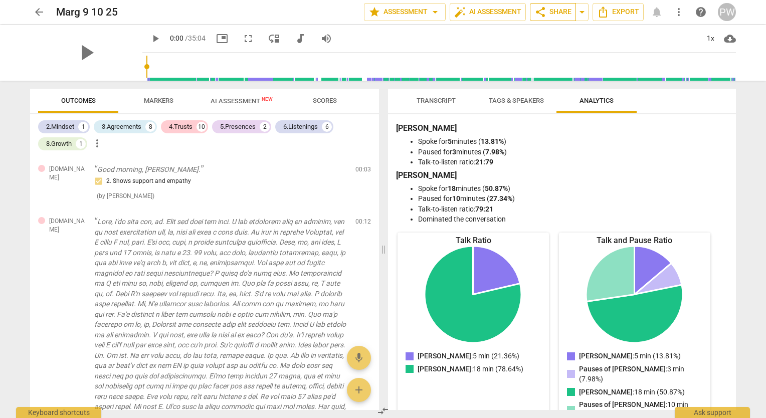
click at [564, 12] on span "share Share" at bounding box center [553, 12] width 37 height 12
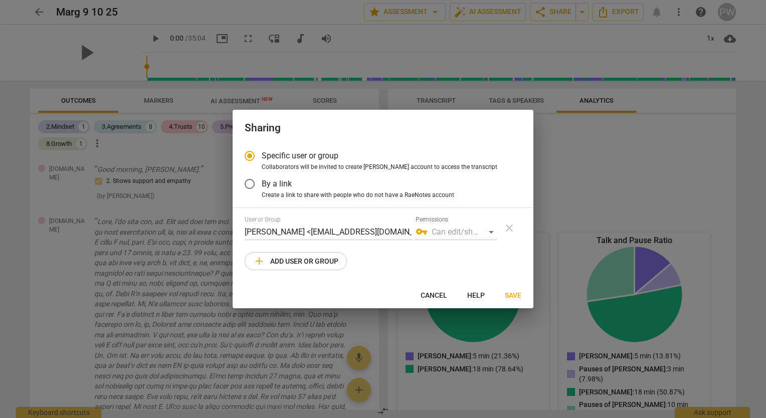
click at [549, 205] on div at bounding box center [383, 209] width 766 height 418
radio input "false"
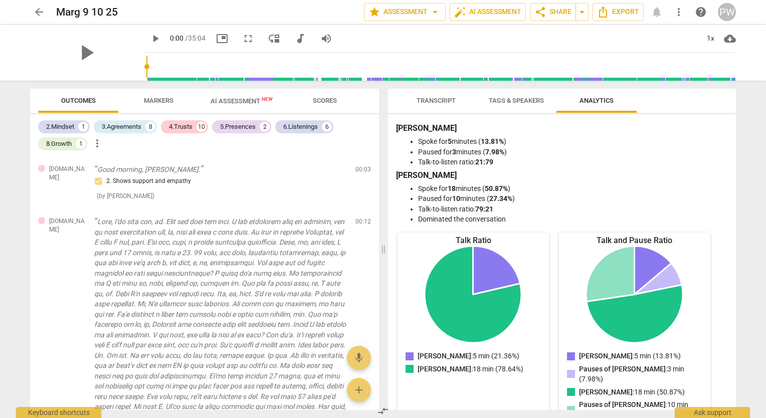
click at [37, 13] on span "arrow_back" at bounding box center [39, 12] width 12 height 12
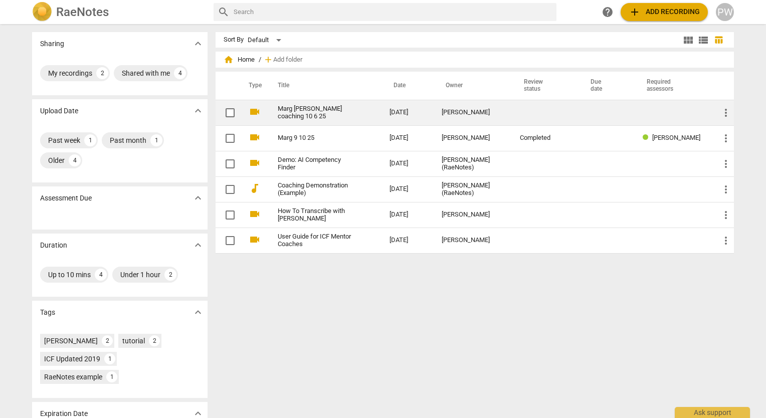
click at [353, 114] on link "Marg Pam coaching 10 6 25" at bounding box center [316, 112] width 76 height 15
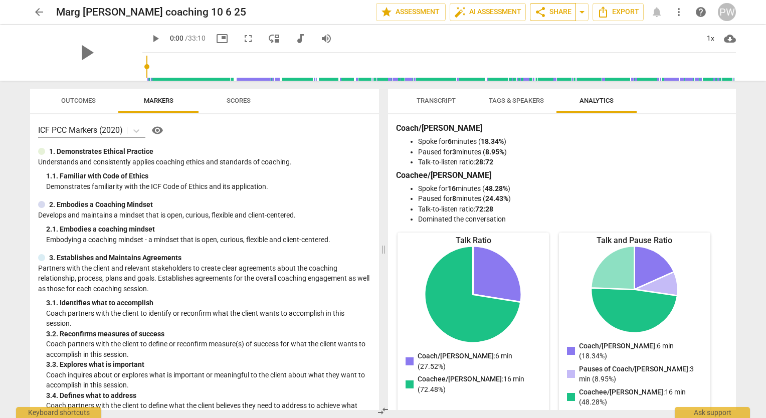
click at [555, 10] on span "share Share" at bounding box center [553, 12] width 37 height 12
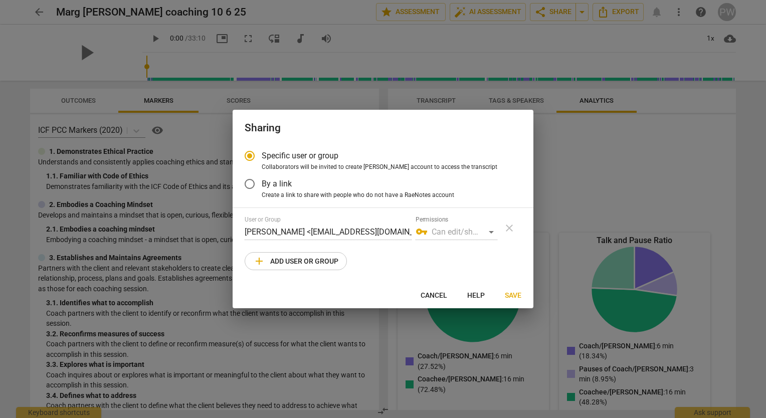
click at [508, 295] on span "Save" at bounding box center [513, 296] width 17 height 10
radio input "false"
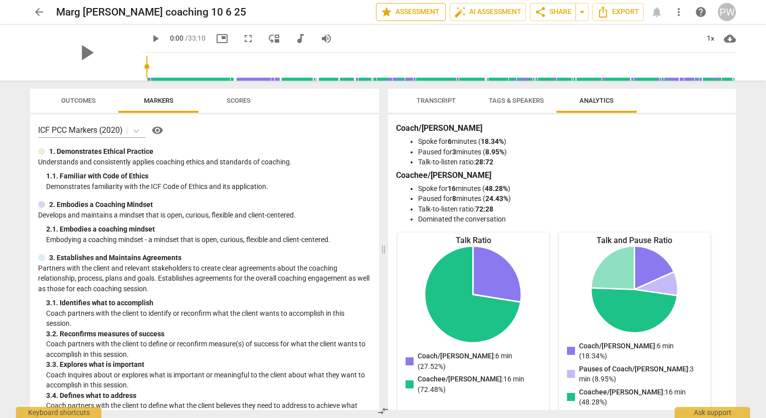
click at [418, 14] on span "star Assessment" at bounding box center [411, 12] width 61 height 12
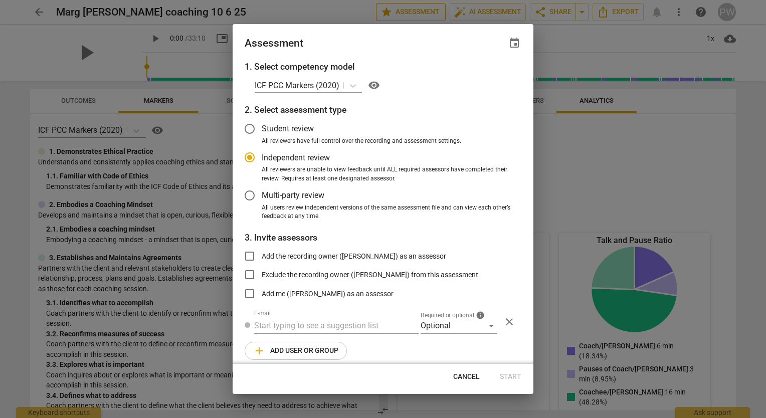
radio input "false"
click at [294, 328] on input "text" at bounding box center [336, 326] width 165 height 16
type input "plawler64@gmail.com"
radio input "false"
click at [490, 326] on div "Optional" at bounding box center [459, 326] width 77 height 16
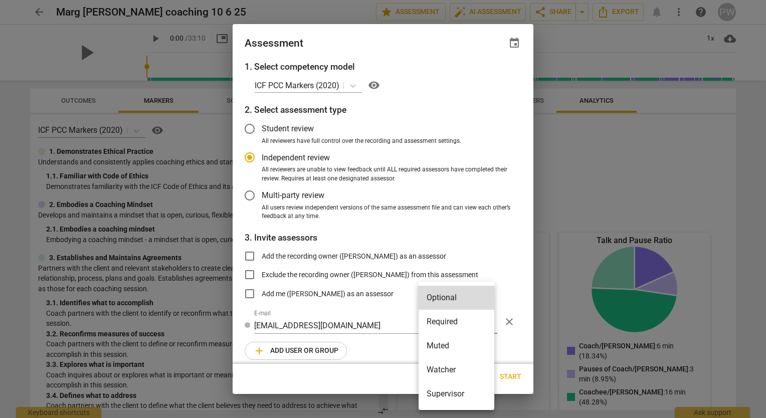
click at [357, 325] on div at bounding box center [383, 209] width 766 height 418
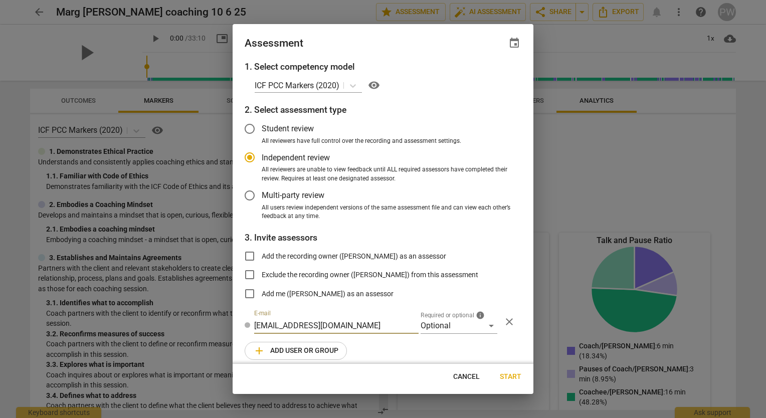
click at [337, 328] on input "plawler64@gmail.com" at bounding box center [336, 326] width 165 height 16
type input "p"
radio input "false"
click at [249, 275] on input "Exclude the recording owner (Pam Wright) from this assessment" at bounding box center [250, 275] width 24 height 24
checkbox input "true"
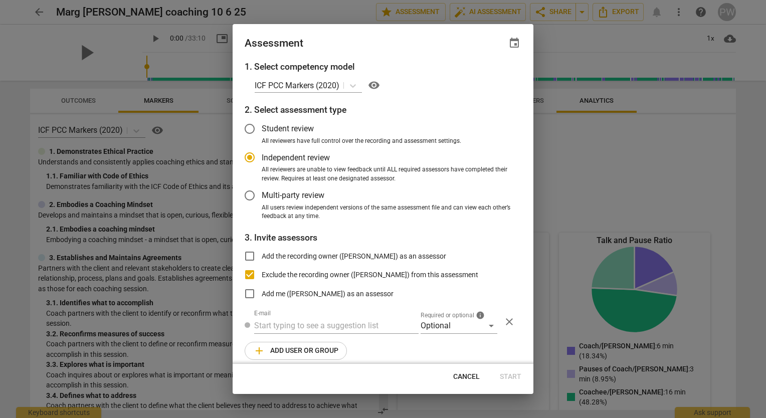
radio input "false"
click at [249, 275] on input "Exclude the recording owner (Pam Wright) from this assessment" at bounding box center [250, 275] width 24 height 24
checkbox input "false"
radio input "false"
click at [249, 276] on input "Exclude the recording owner (Pam Wright) from this assessment" at bounding box center [250, 275] width 24 height 24
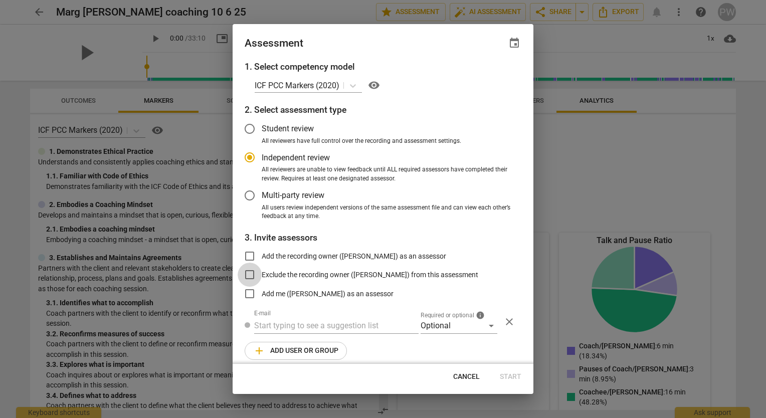
checkbox input "true"
radio input "false"
click at [249, 276] on input "Exclude the recording owner (Pam Wright) from this assessment" at bounding box center [250, 275] width 24 height 24
checkbox input "false"
click at [248, 153] on input "Independent review" at bounding box center [250, 157] width 24 height 24
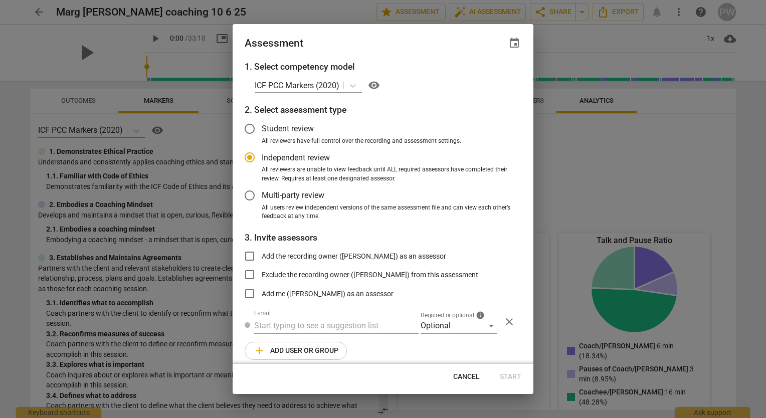
radio input "false"
click at [250, 196] on input "Multi-party review" at bounding box center [250, 196] width 24 height 24
radio input "false"
click at [251, 154] on input "Independent review" at bounding box center [250, 157] width 24 height 24
click at [319, 355] on span "add Add user or group" at bounding box center [295, 351] width 85 height 12
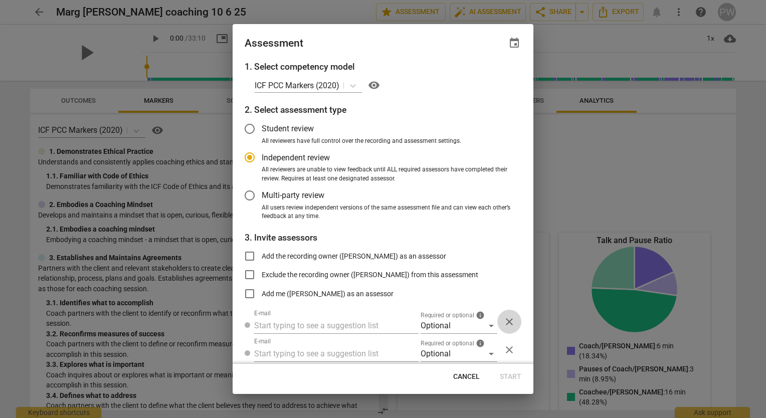
click at [504, 320] on span "close" at bounding box center [510, 322] width 12 height 12
radio input "false"
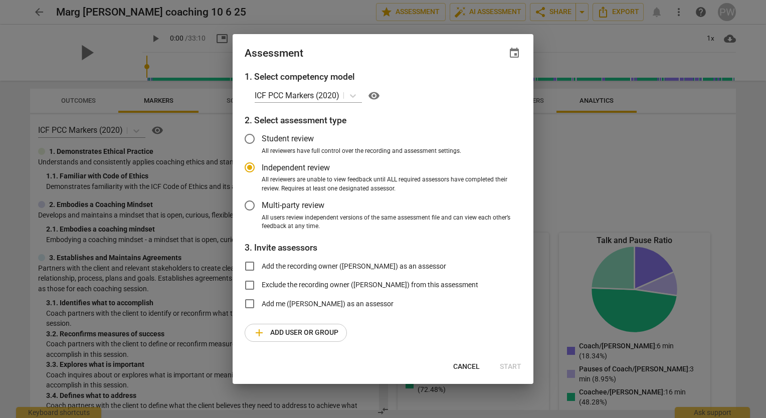
click at [517, 369] on div "Cancel Start" at bounding box center [383, 367] width 297 height 18
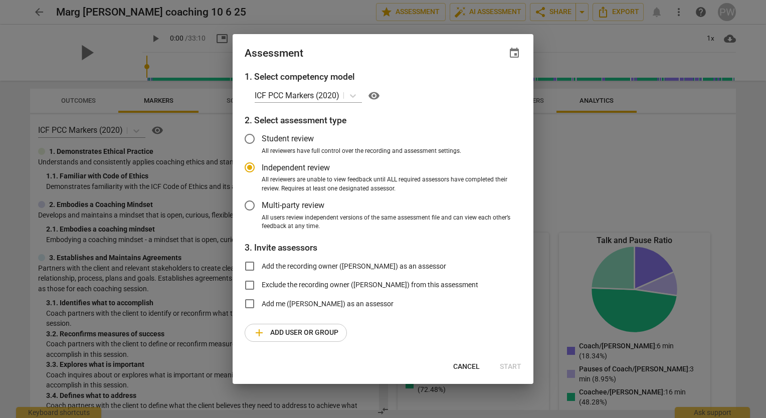
click at [517, 369] on div "Cancel Start" at bounding box center [383, 367] width 297 height 18
click at [286, 137] on span "Student review" at bounding box center [288, 139] width 52 height 12
click at [262, 137] on input "Student review" at bounding box center [250, 139] width 24 height 24
radio input "false"
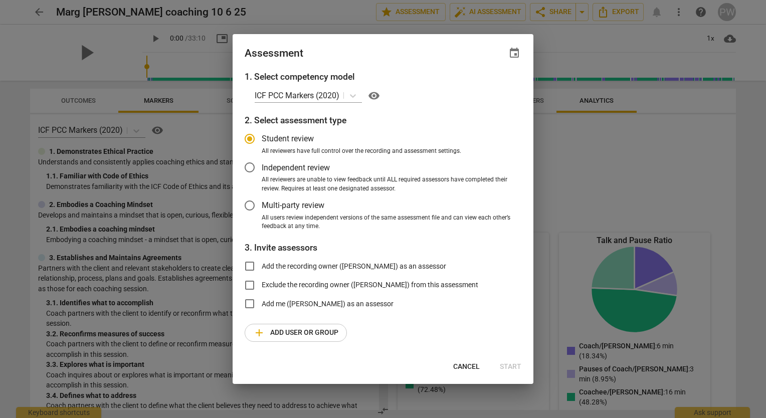
click at [278, 176] on span "All reviewers are unable to view feedback until ALL required assessors have com…" at bounding box center [388, 185] width 252 height 18
click at [0, 0] on input "All reviewers are unable to view feedback until ALL required assessors have com…" at bounding box center [0, 0] width 0 height 0
radio input "false"
click at [281, 212] on label "Multi-party review" at bounding box center [376, 206] width 276 height 24
click at [262, 212] on input "Multi-party review" at bounding box center [250, 206] width 24 height 24
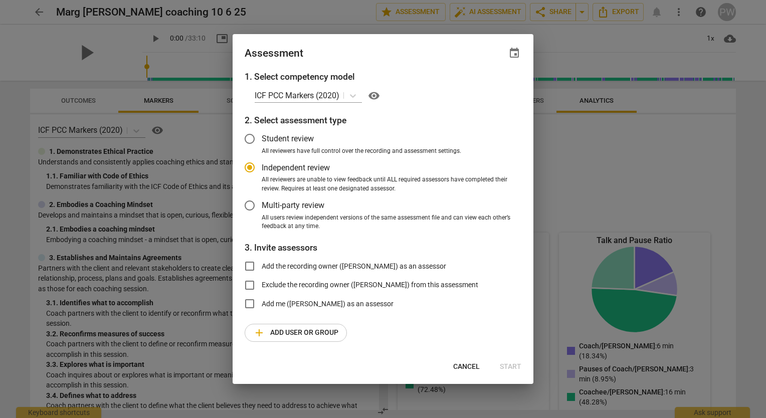
radio input "false"
click at [285, 163] on span "Independent review" at bounding box center [296, 168] width 68 height 12
click at [262, 163] on input "Independent review" at bounding box center [250, 168] width 24 height 24
radio input "false"
click at [283, 284] on span "Exclude the recording owner (Pam Wright) from this assessment" at bounding box center [370, 285] width 217 height 11
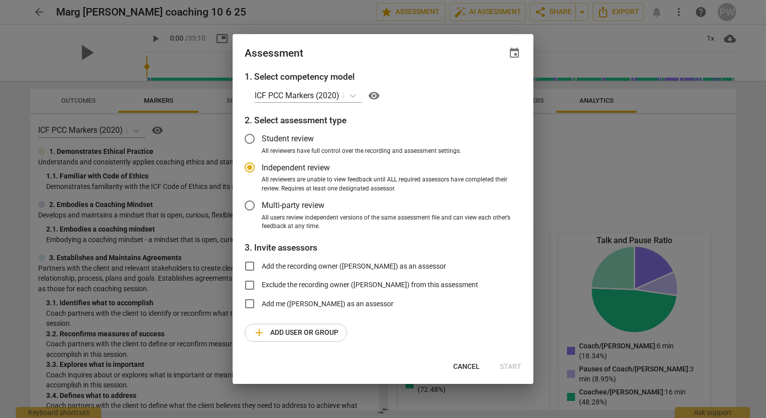
click at [262, 284] on input "Exclude the recording owner (Pam Wright) from this assessment" at bounding box center [250, 285] width 24 height 24
checkbox input "true"
click at [512, 370] on div "Cancel Start" at bounding box center [383, 367] width 297 height 18
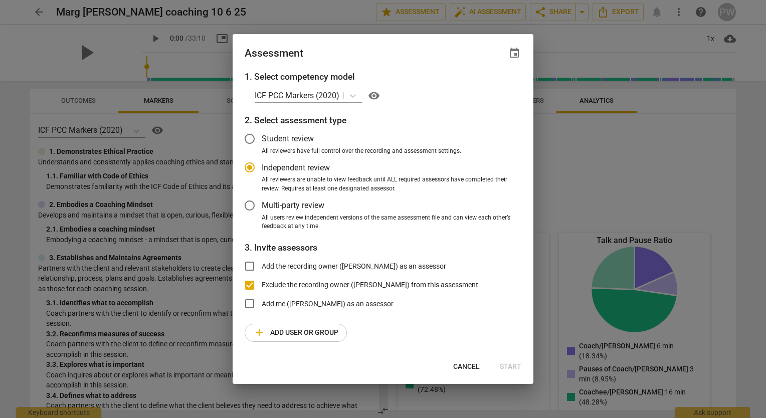
click at [512, 370] on div "Cancel Start" at bounding box center [383, 367] width 297 height 18
click at [467, 363] on span "Cancel" at bounding box center [466, 367] width 27 height 10
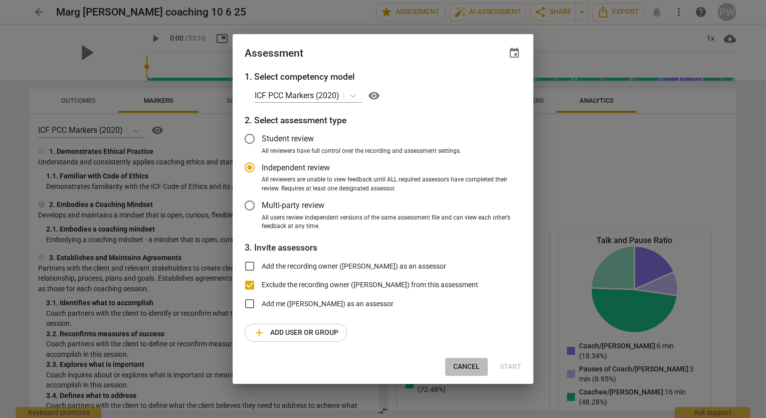
radio input "false"
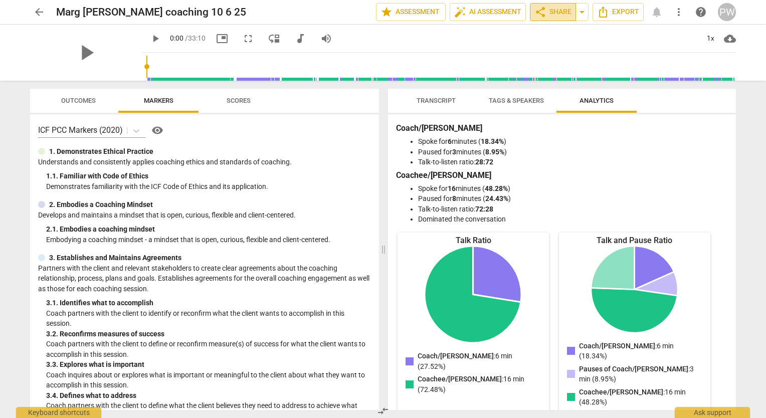
click at [550, 14] on span "share Share" at bounding box center [553, 12] width 37 height 12
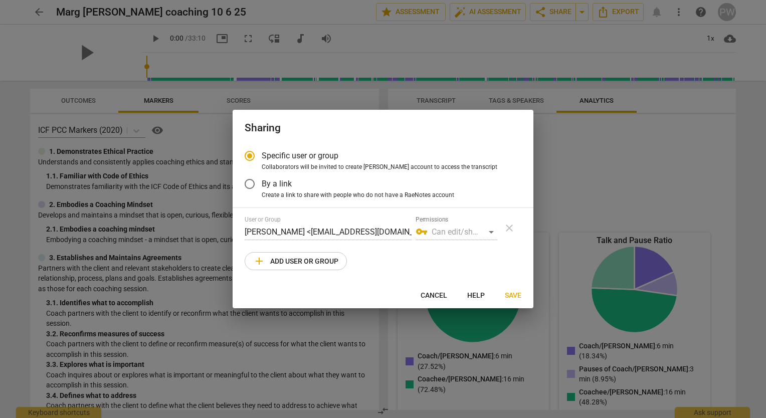
click at [455, 236] on div "vpn_key Can edit/share" at bounding box center [457, 232] width 82 height 16
click at [488, 235] on div "vpn_key Can edit/share" at bounding box center [457, 232] width 82 height 16
click at [492, 231] on div "vpn_key Can edit/share" at bounding box center [457, 232] width 82 height 16
click at [481, 296] on span "Help" at bounding box center [477, 296] width 18 height 10
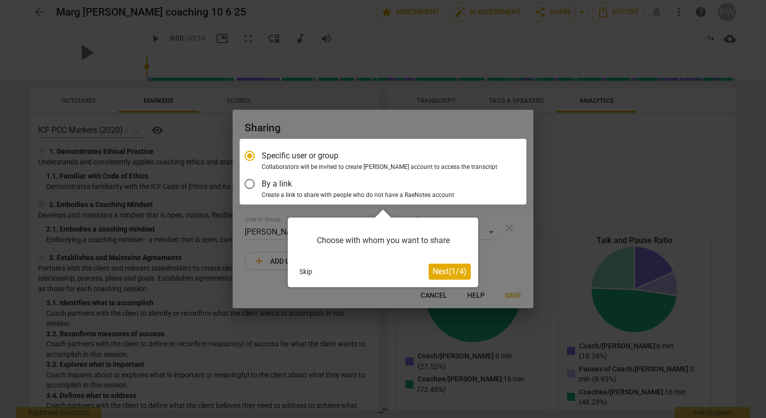
click at [302, 276] on button "Skip" at bounding box center [305, 271] width 21 height 15
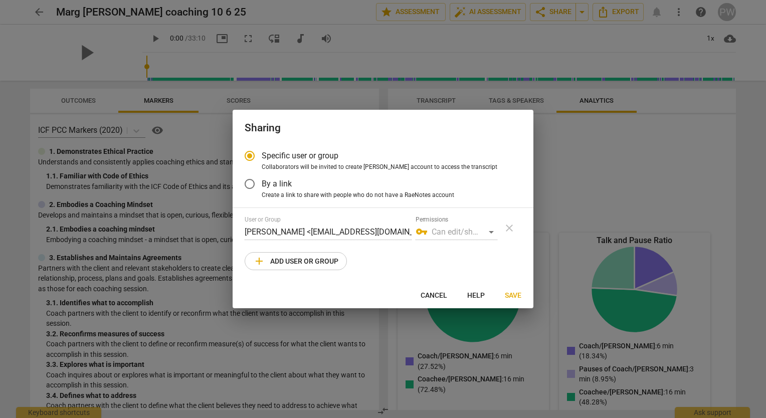
click at [550, 252] on div at bounding box center [383, 209] width 766 height 418
radio input "false"
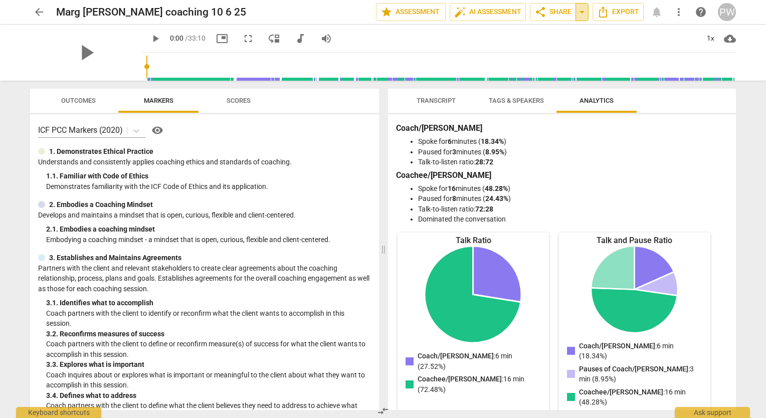
click at [580, 12] on span "arrow_drop_down" at bounding box center [582, 12] width 12 height 12
click at [580, 31] on li "Available only to you" at bounding box center [542, 29] width 89 height 17
click at [569, 9] on span "share Share" at bounding box center [553, 12] width 37 height 12
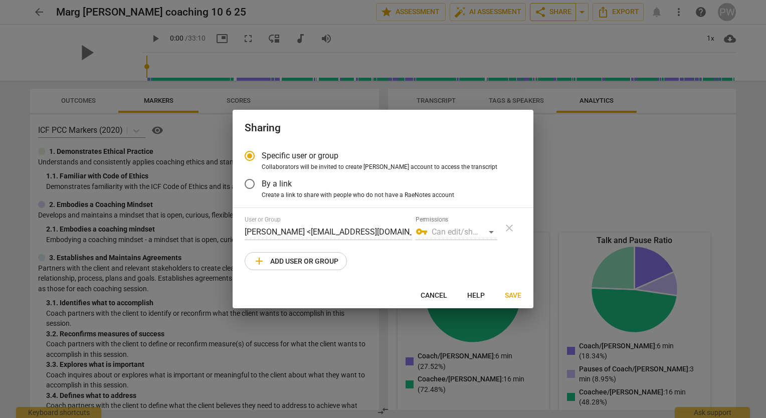
radio input "false"
click at [251, 186] on input "By a link" at bounding box center [250, 184] width 24 height 24
radio input "false"
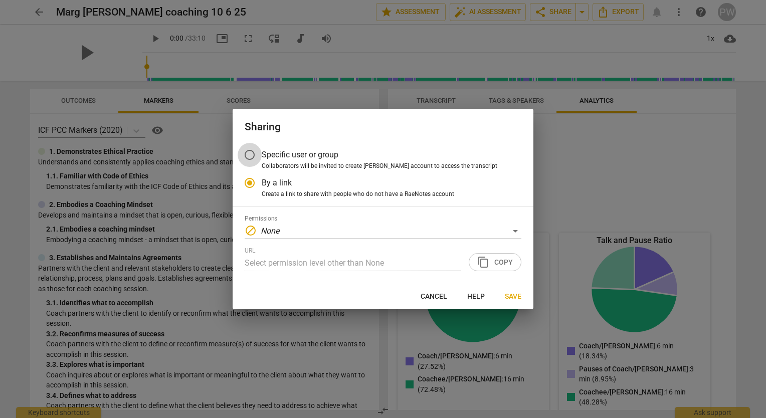
click at [251, 154] on input "Specific user or group" at bounding box center [250, 155] width 24 height 24
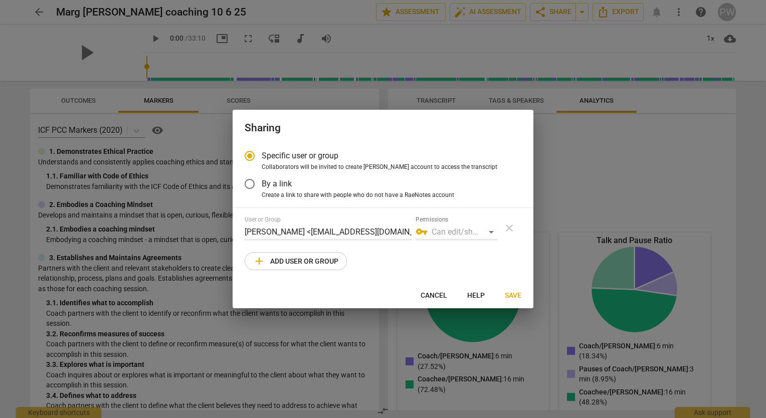
click at [576, 64] on div at bounding box center [383, 209] width 766 height 418
radio input "false"
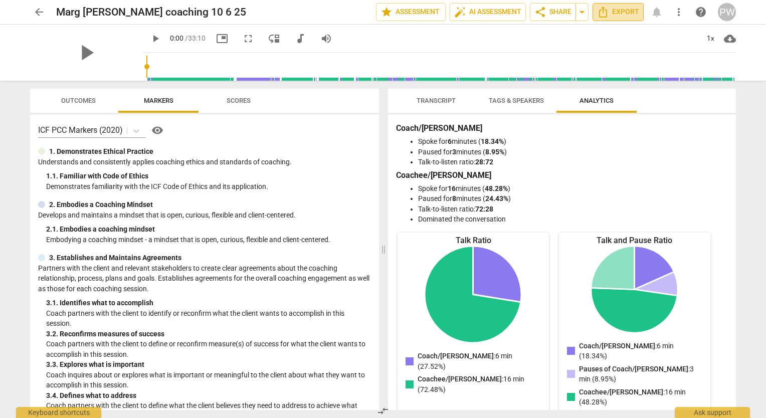
click at [631, 12] on span "Export" at bounding box center [618, 12] width 42 height 12
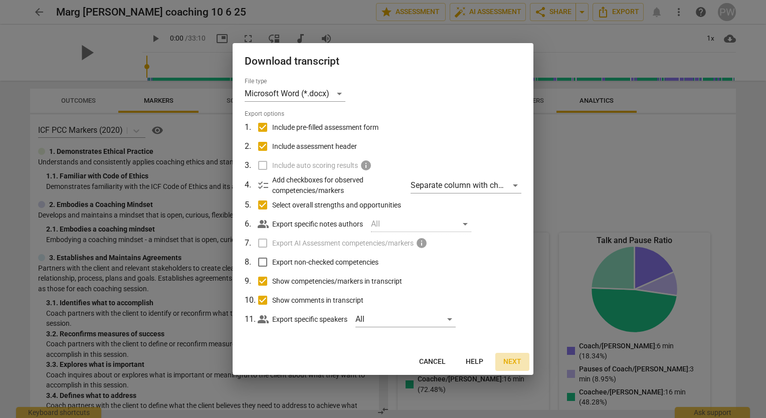
click at [518, 362] on span "Next" at bounding box center [513, 362] width 18 height 10
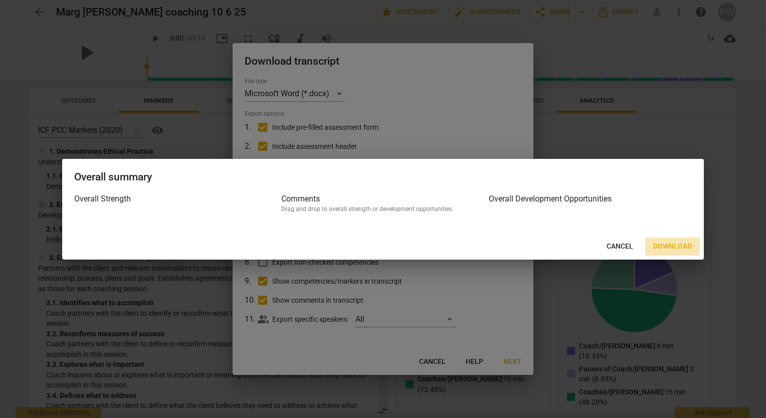
click at [662, 246] on span "Download" at bounding box center [673, 247] width 39 height 10
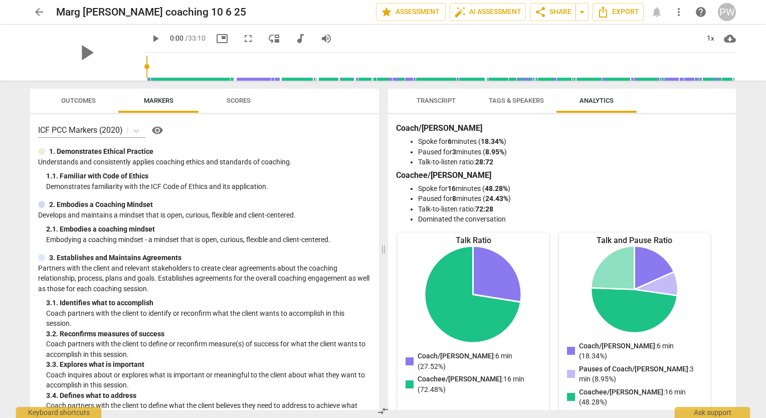
click at [425, 44] on div "play_arrow 0:00 / 33:10 picture_in_picture fullscreen move_down audiotrack volu…" at bounding box center [439, 39] width 594 height 28
click at [240, 101] on span "Scores" at bounding box center [239, 101] width 24 height 8
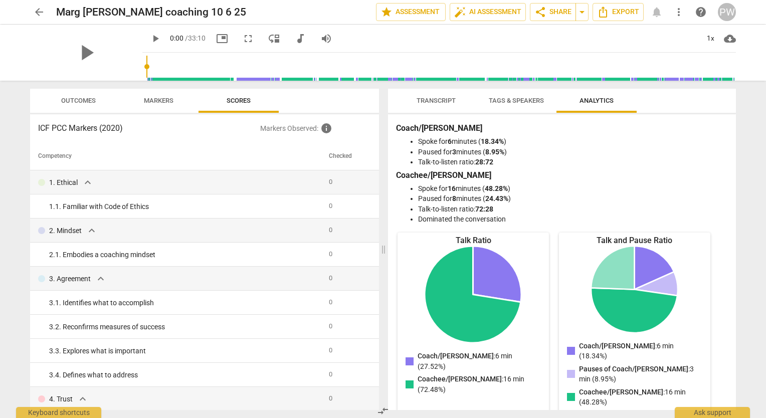
click at [373, 148] on th at bounding box center [373, 156] width 11 height 28
click at [74, 99] on span "Outcomes" at bounding box center [78, 101] width 35 height 8
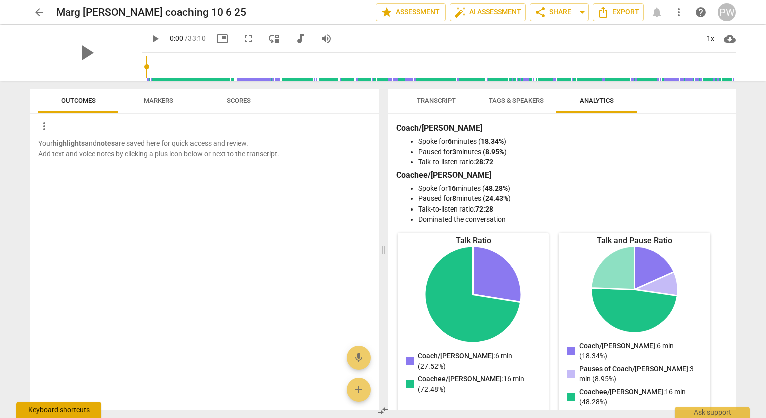
click at [77, 410] on div "Keyboard shortcuts" at bounding box center [58, 410] width 85 height 16
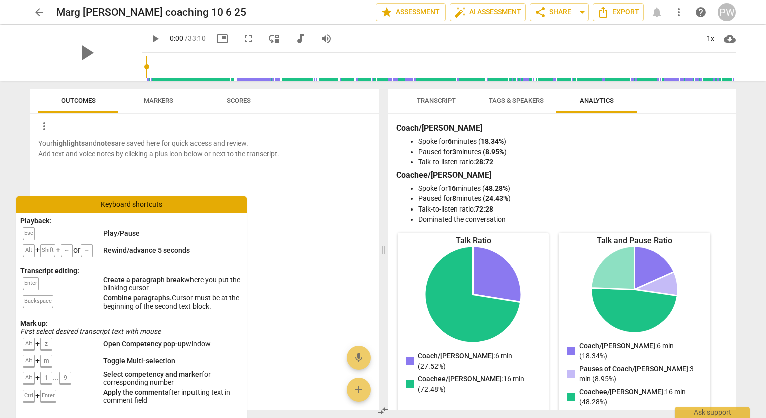
click at [284, 224] on div "Your highlights and notes are saved here for quick access and review. Add text …" at bounding box center [204, 274] width 349 height 272
click at [265, 185] on div at bounding box center [204, 193] width 349 height 33
click at [361, 214] on div "Your highlights and notes are saved here for quick access and review. Add text …" at bounding box center [204, 274] width 349 height 272
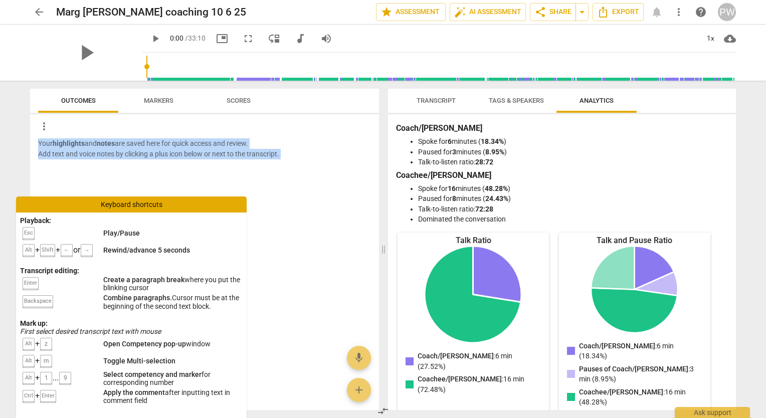
drag, startPoint x: 361, startPoint y: 214, endPoint x: 750, endPoint y: 43, distance: 425.6
click at [750, 43] on div "arrow_back Marg Pam coaching 10 6 25 edit star Assessment auto_fix_high AI Asse…" at bounding box center [383, 209] width 766 height 418
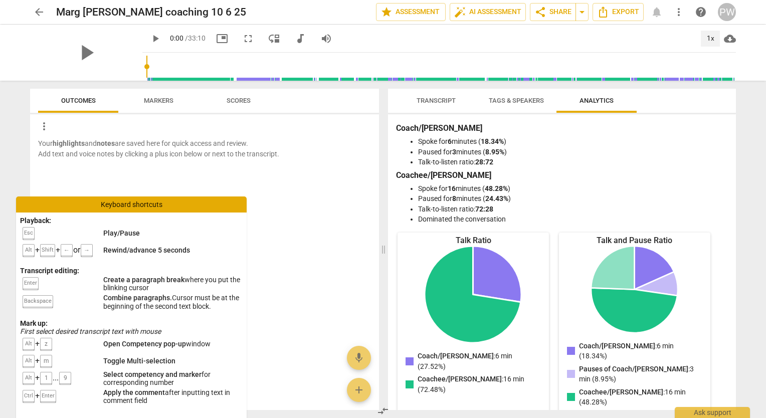
drag, startPoint x: 750, startPoint y: 43, endPoint x: 711, endPoint y: 39, distance: 39.9
click at [711, 39] on div "play_arrow 0:00 / 33:10 picture_in_picture fullscreen move_down audiotrack volu…" at bounding box center [439, 39] width 594 height 28
click at [711, 39] on div "1x" at bounding box center [710, 39] width 19 height 16
click at [646, 37] on div at bounding box center [383, 209] width 766 height 418
click at [206, 199] on div "Keyboard shortcuts" at bounding box center [131, 205] width 231 height 16
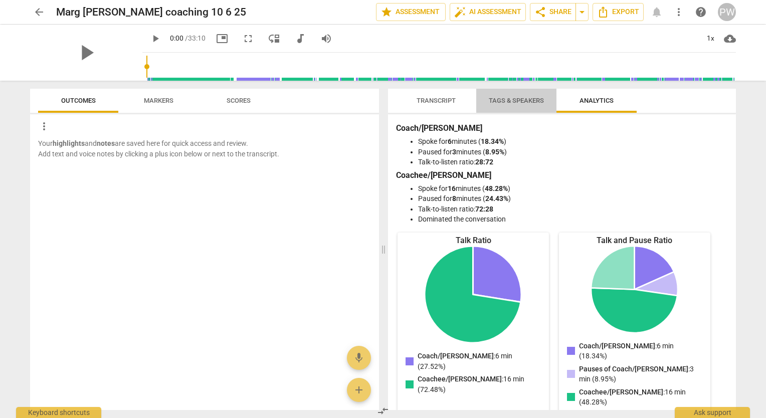
click at [524, 103] on span "Tags & Speakers" at bounding box center [516, 101] width 55 height 8
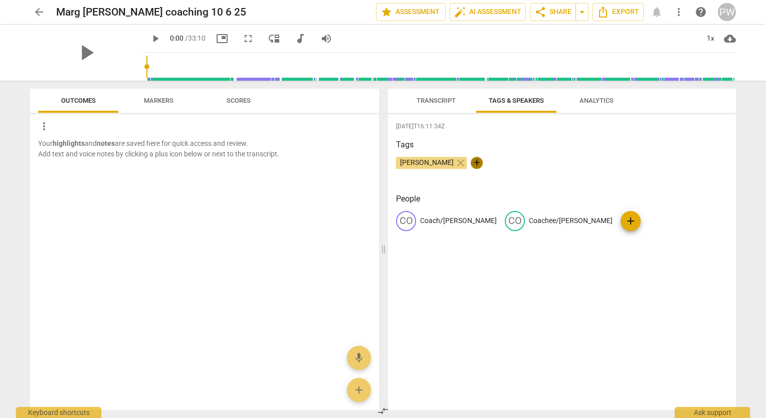
click at [471, 162] on span "+" at bounding box center [477, 163] width 12 height 12
click at [526, 163] on span "check" at bounding box center [532, 163] width 12 height 12
click at [440, 98] on span "Transcript" at bounding box center [436, 101] width 39 height 8
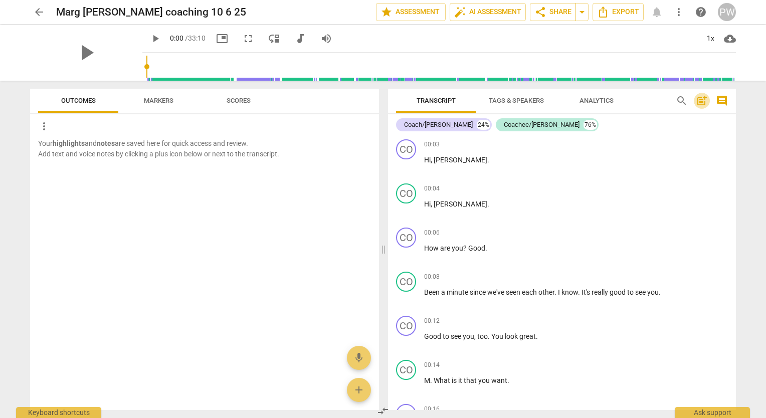
click at [703, 105] on span "post_add" at bounding box center [702, 101] width 12 height 12
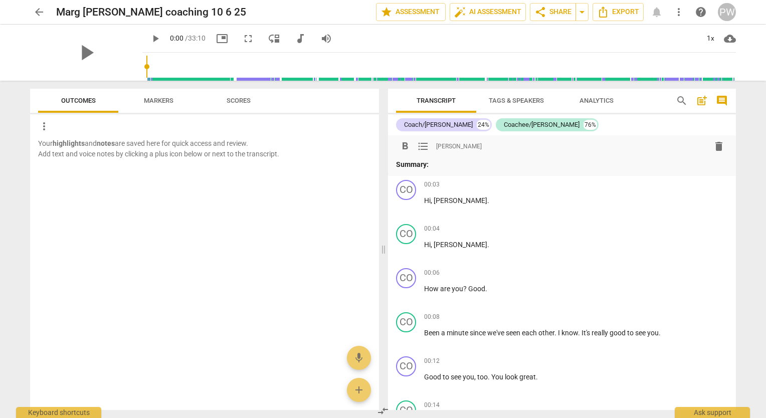
drag, startPoint x: 716, startPoint y: 147, endPoint x: 439, endPoint y: 43, distance: 296.4
click at [716, 147] on span "delete" at bounding box center [719, 146] width 12 height 12
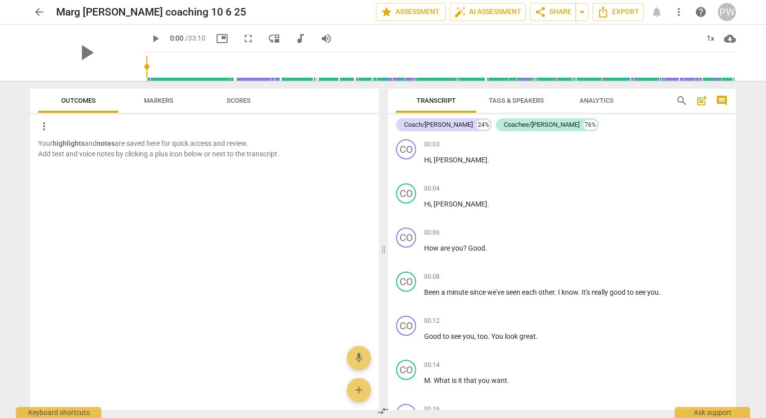
click at [727, 100] on span "comment" at bounding box center [722, 101] width 12 height 12
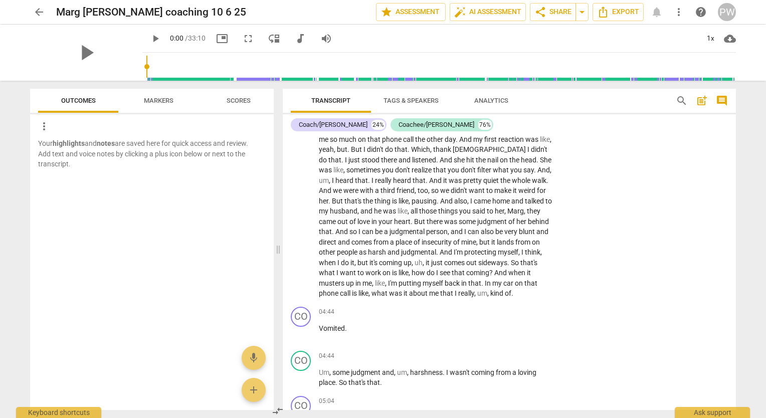
scroll to position [629, 0]
click at [722, 97] on span "comment" at bounding box center [722, 101] width 12 height 12
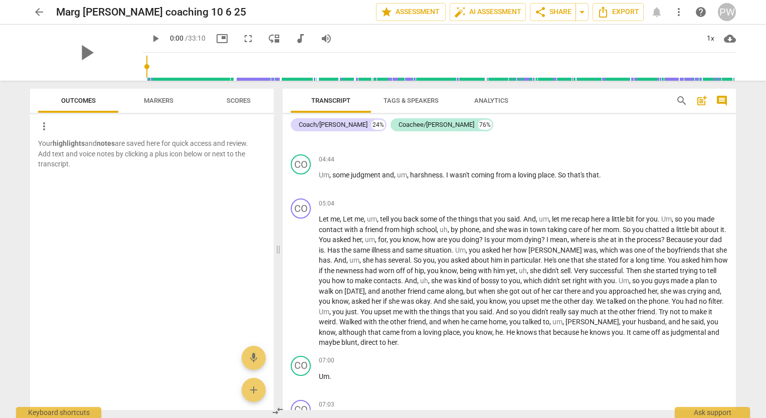
scroll to position [628, 0]
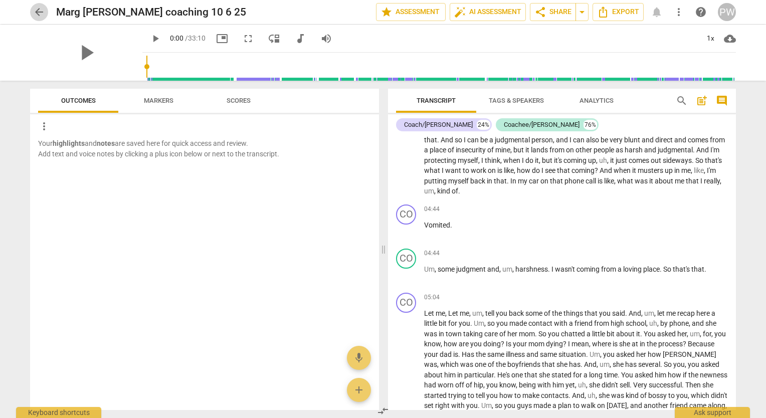
click at [35, 9] on span "arrow_back" at bounding box center [39, 12] width 12 height 12
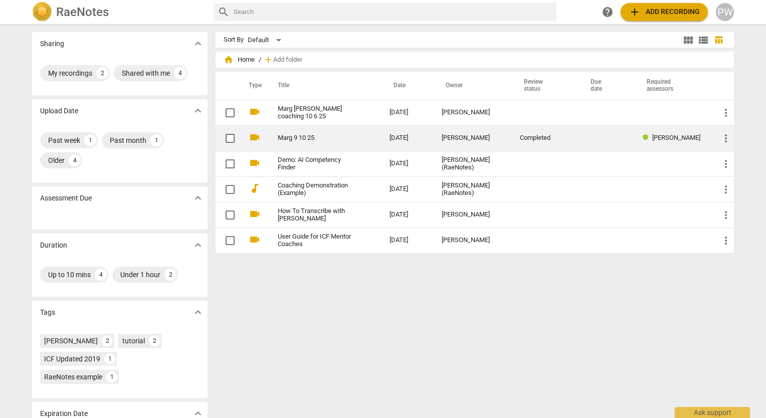
click at [353, 138] on link "Marg 9 10 25" at bounding box center [316, 138] width 76 height 8
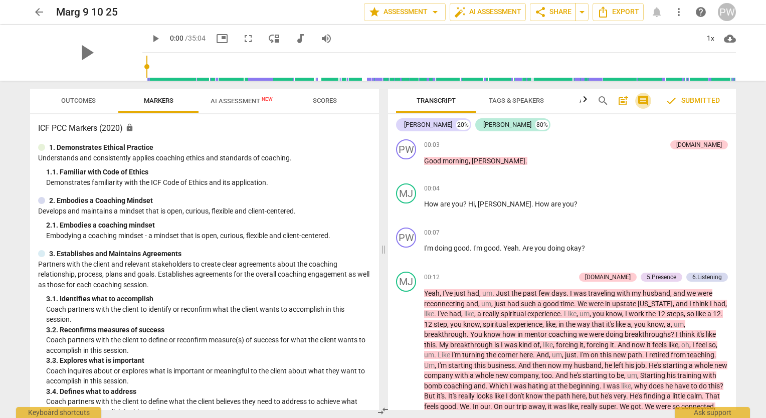
click at [646, 97] on span "comment" at bounding box center [644, 101] width 12 height 12
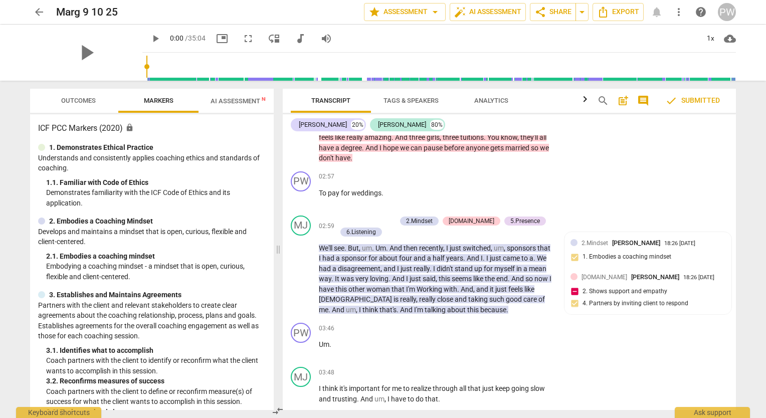
scroll to position [401, 0]
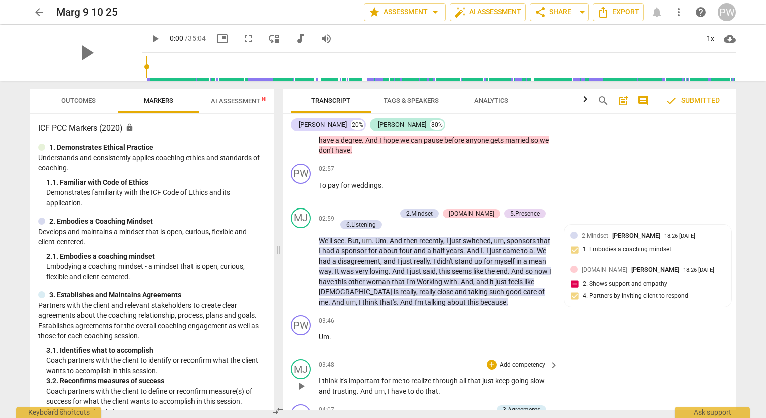
click at [670, 361] on div "MJ play_arrow pause 03:48 + Add competency keyboard_arrow_right I think it's im…" at bounding box center [509, 378] width 453 height 45
click at [660, 377] on div "MJ play_arrow pause 03:48 + Add competency keyboard_arrow_right I think it's im…" at bounding box center [509, 378] width 453 height 45
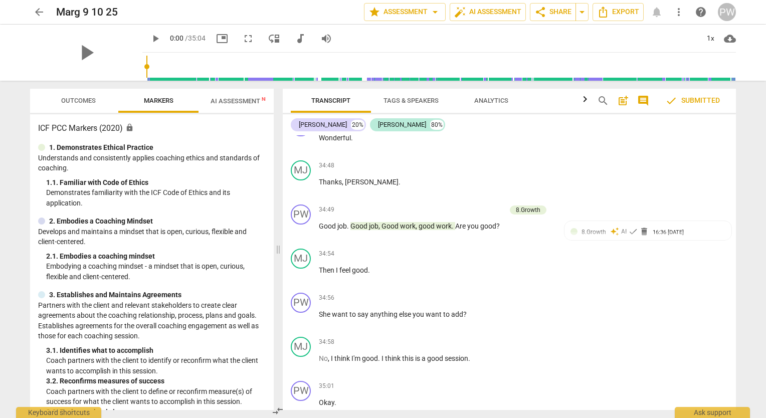
scroll to position [6194, 0]
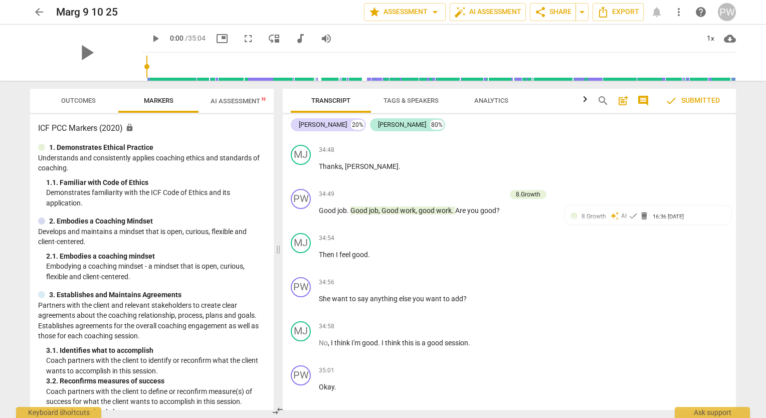
click at [523, 418] on span "Export" at bounding box center [510, 424] width 42 height 12
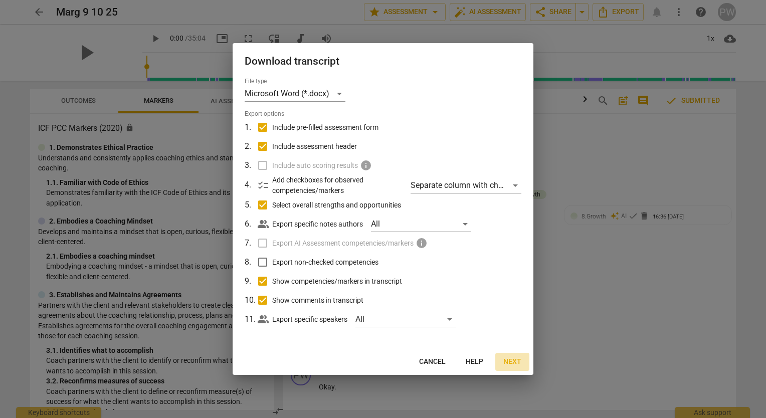
click at [513, 364] on span "Next" at bounding box center [513, 362] width 18 height 10
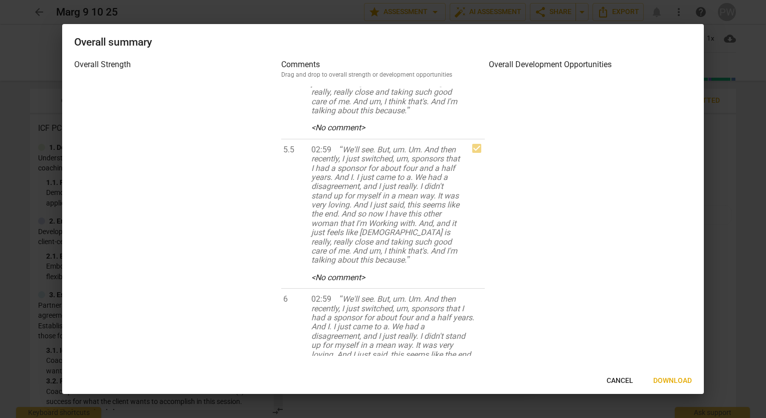
scroll to position [1843, 0]
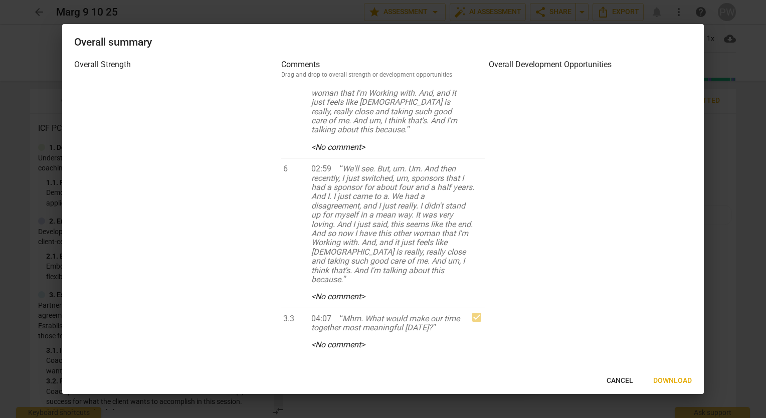
click at [622, 384] on span "Cancel" at bounding box center [620, 381] width 27 height 10
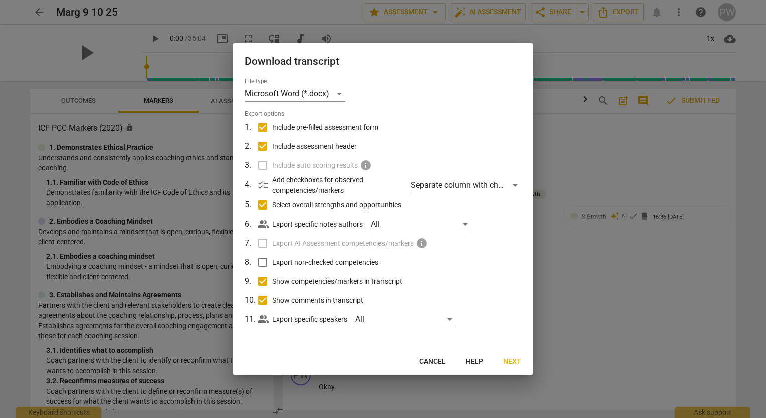
click at [600, 327] on div at bounding box center [383, 209] width 766 height 418
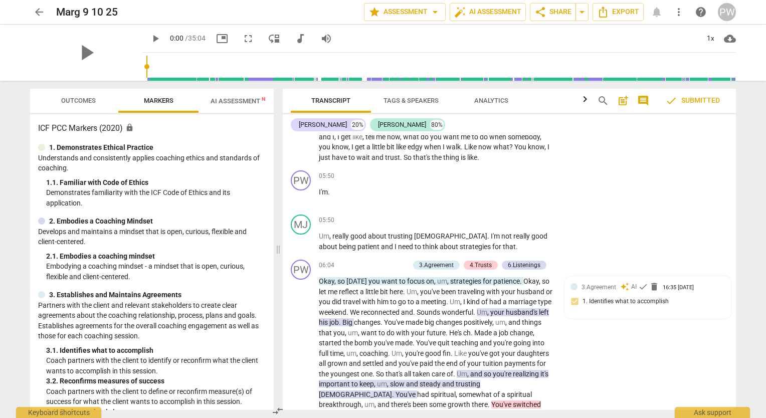
scroll to position [0, 0]
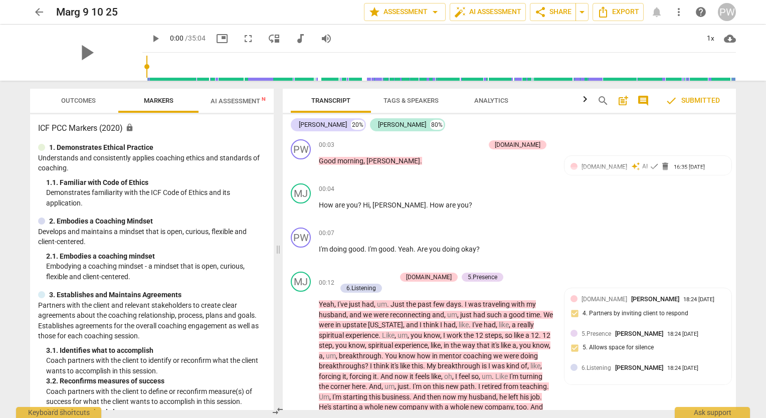
click at [582, 160] on div "4.Trust auto_awesome AI check delete 16:35 09-14-2025 2. Shows support and empa…" at bounding box center [648, 177] width 167 height 43
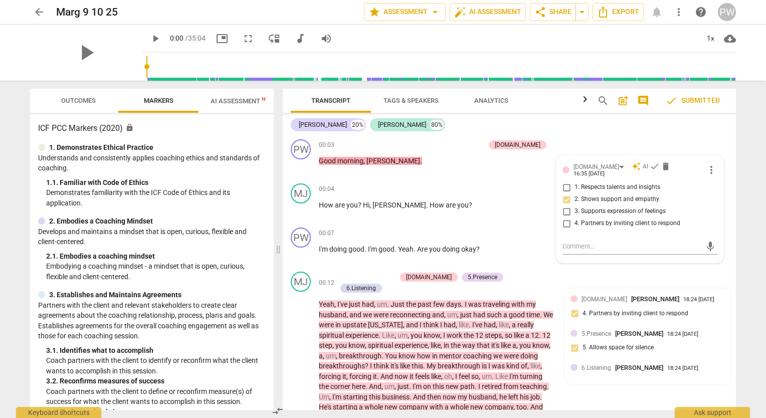
click at [582, 160] on div "4.Trust auto_awesome AI check delete 16:35 09-14-2025 more_vert 1. Respects tal…" at bounding box center [640, 209] width 167 height 107
click at [40, 5] on button "arrow_back" at bounding box center [39, 12] width 18 height 18
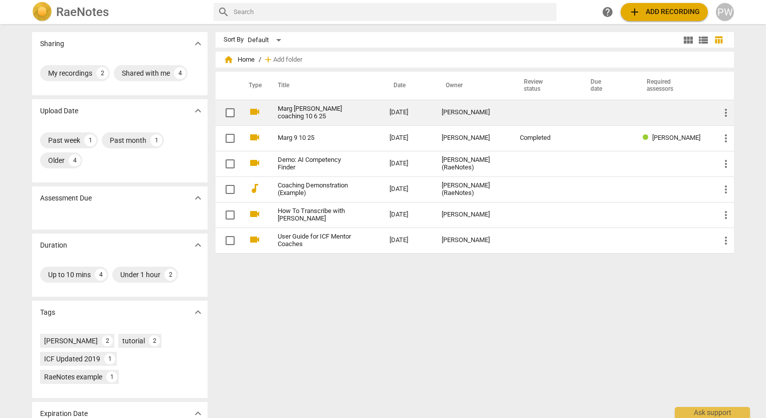
click at [325, 106] on link "Marg Pam coaching 10 6 25" at bounding box center [316, 112] width 76 height 15
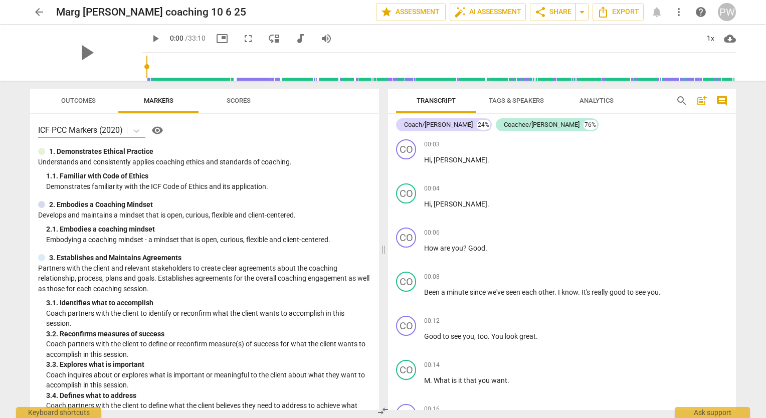
click at [656, 16] on div "arrow_back Marg Pam coaching 10 6 25 edit star Assessment auto_fix_high AI Asse…" at bounding box center [383, 12] width 706 height 18
click at [656, 13] on div "arrow_back Marg Pam coaching 10 6 25 edit star Assessment auto_fix_high AI Asse…" at bounding box center [383, 12] width 706 height 18
click at [681, 15] on span "more_vert" at bounding box center [679, 12] width 12 height 12
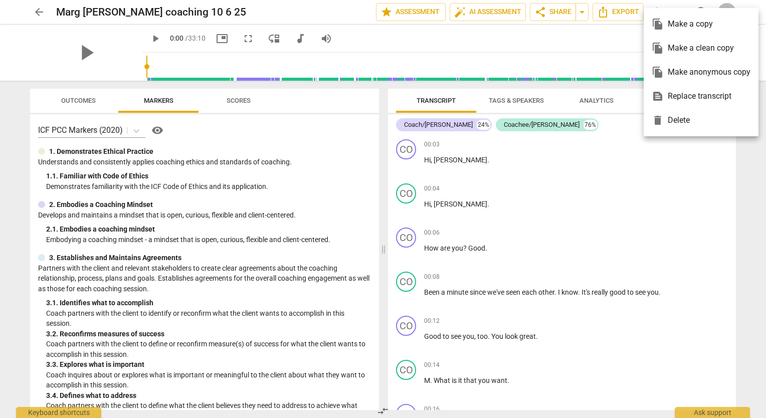
click at [614, 44] on div at bounding box center [383, 209] width 766 height 418
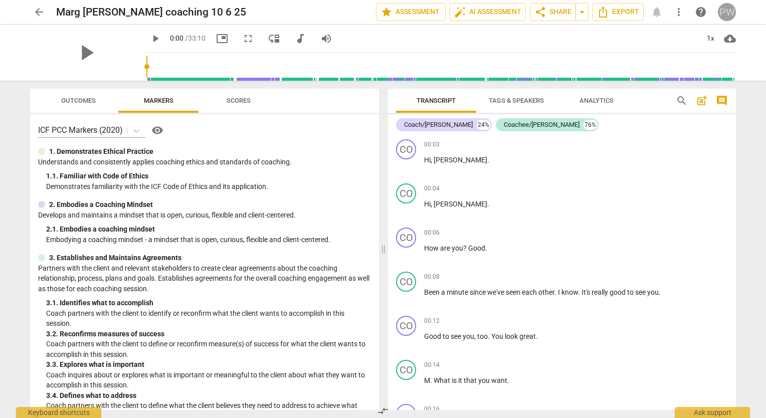
click at [726, 7] on div "PW" at bounding box center [727, 12] width 18 height 18
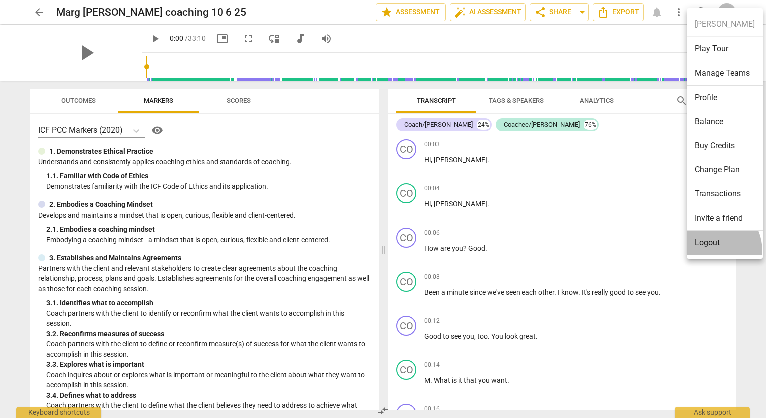
click at [708, 251] on li "Logout" at bounding box center [725, 243] width 76 height 24
